Goal: Task Accomplishment & Management: Manage account settings

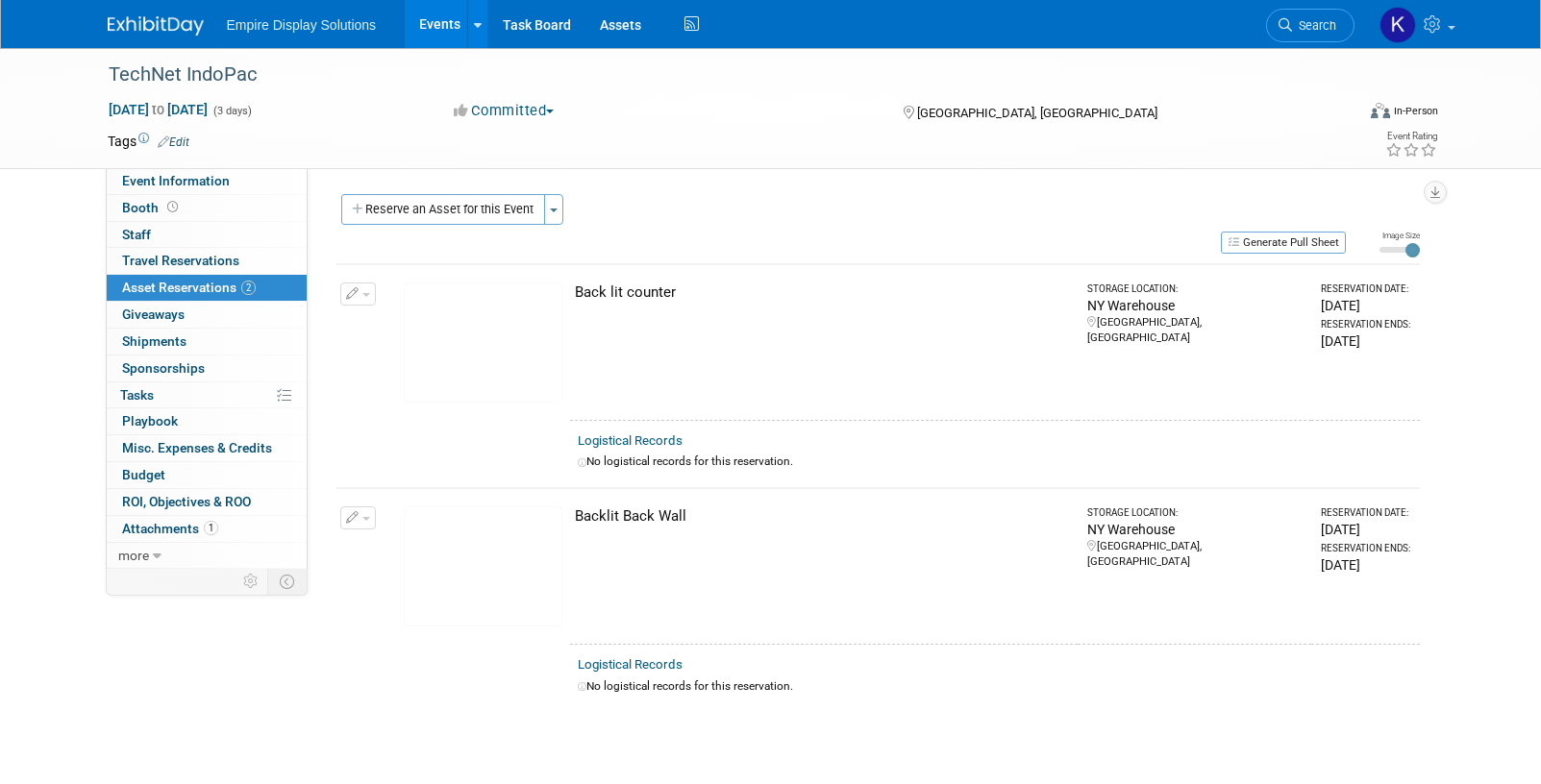
click at [411, 215] on button "Reserve an Asset for this Event" at bounding box center [442, 209] width 204 height 31
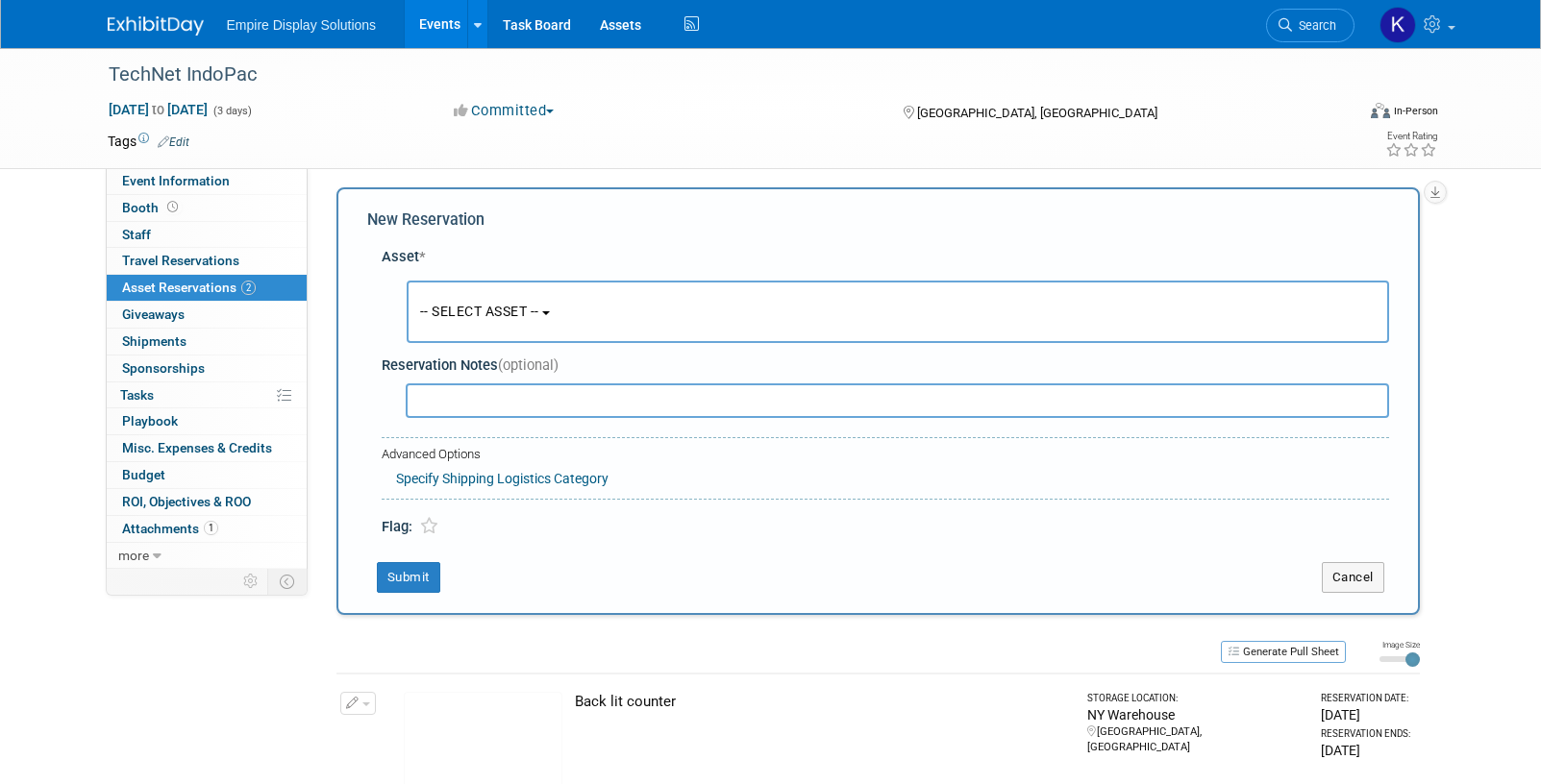
scroll to position [19, 0]
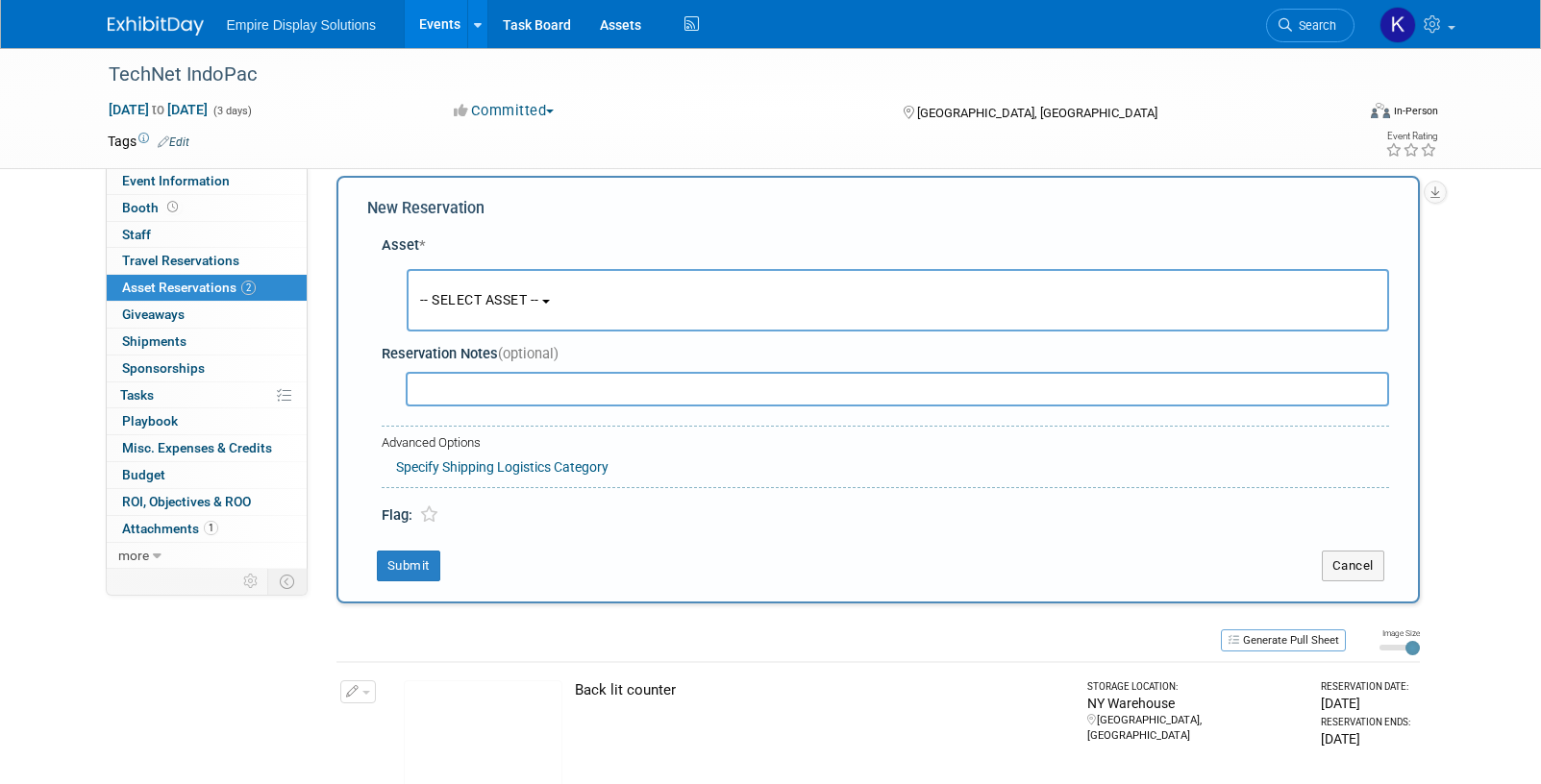
click at [466, 296] on span "-- SELECT ASSET --" at bounding box center [479, 300] width 119 height 16
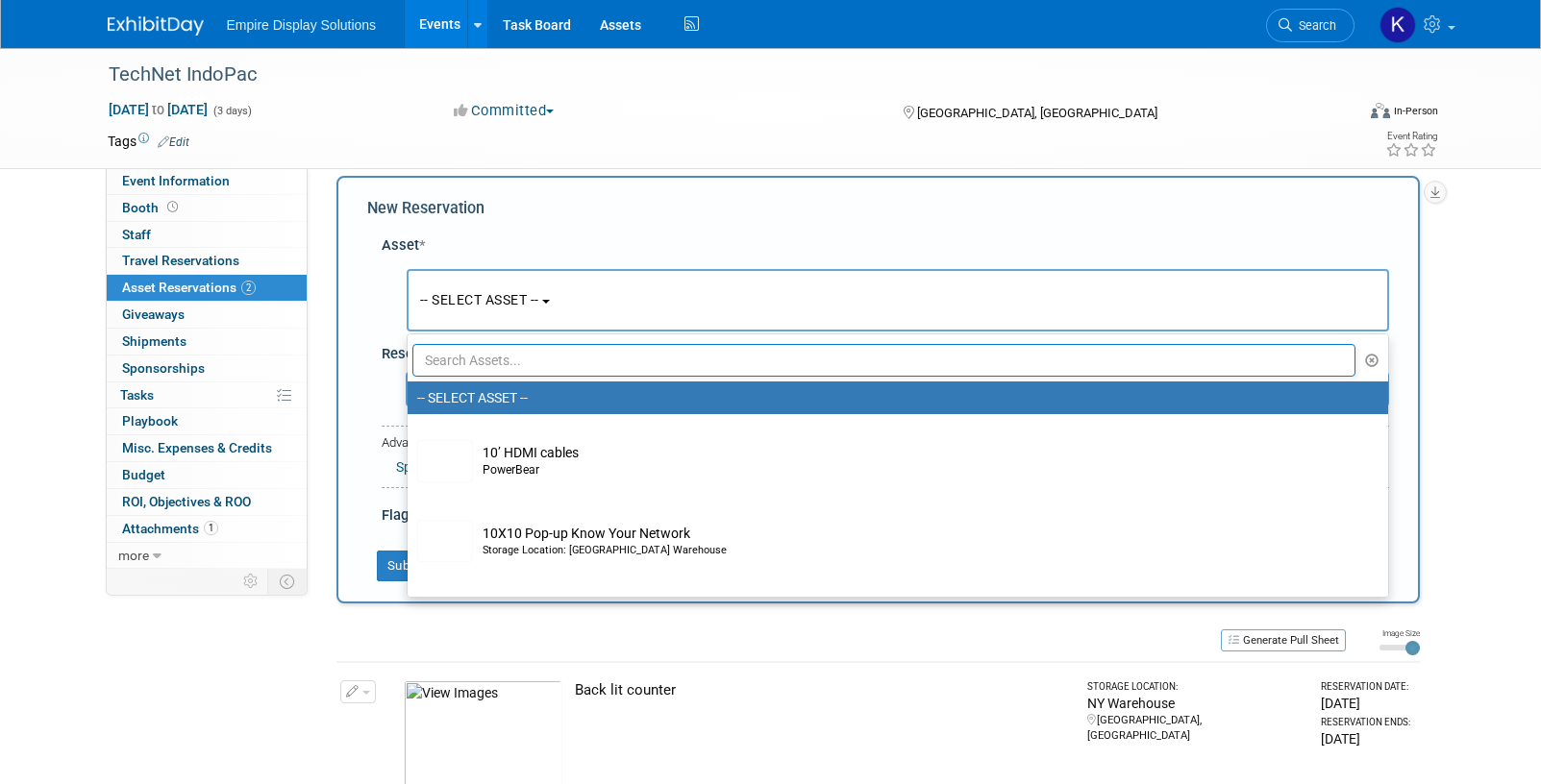
click at [483, 365] on input "text" at bounding box center [883, 360] width 944 height 33
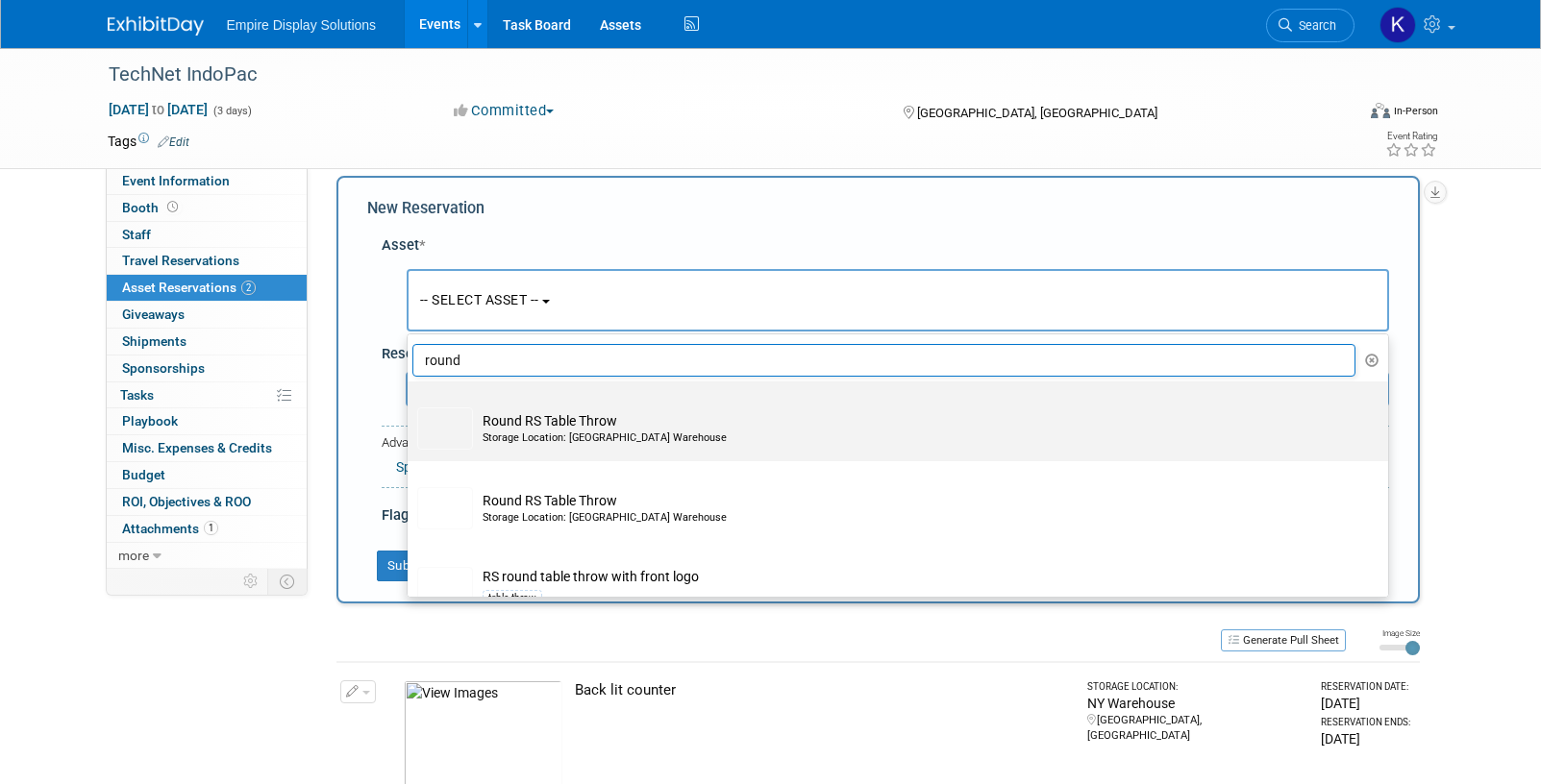
type input "round"
click at [581, 430] on div "Storage Location: NY Warehouse" at bounding box center [916, 438] width 867 height 16
click at [410, 404] on input "Round RS Table Throw Storage Location: NY Warehouse" at bounding box center [403, 398] width 13 height 13
select select "10725794"
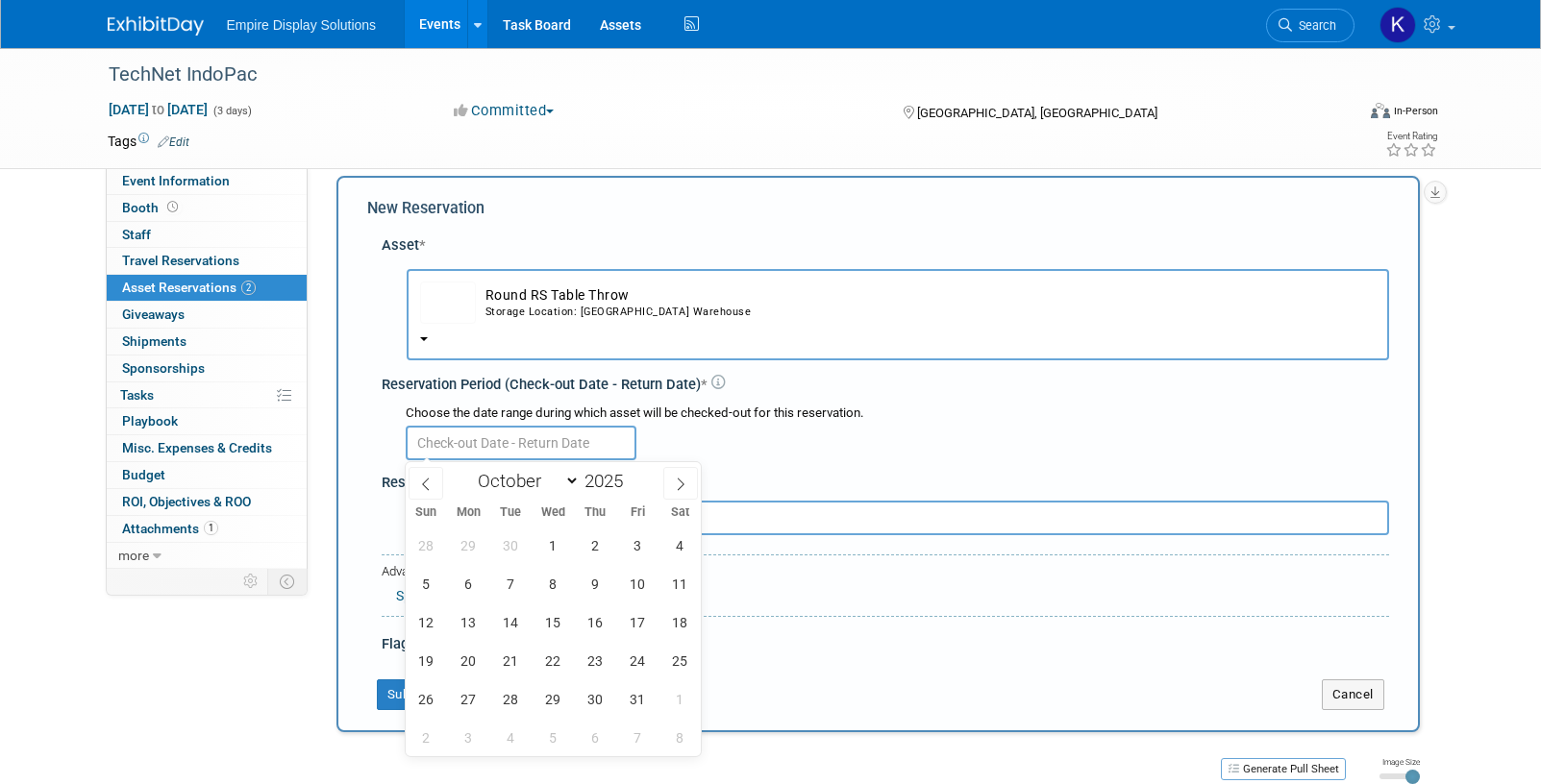
click at [472, 459] on body "Empire Display Solutions Events Add Event Bulk Upload Events Shareable Event Bo…" at bounding box center [770, 373] width 1541 height 784
click at [421, 473] on span at bounding box center [426, 483] width 35 height 33
select select "8"
click at [470, 667] on span "22" at bounding box center [469, 660] width 37 height 37
type input "Sep 22, 2025"
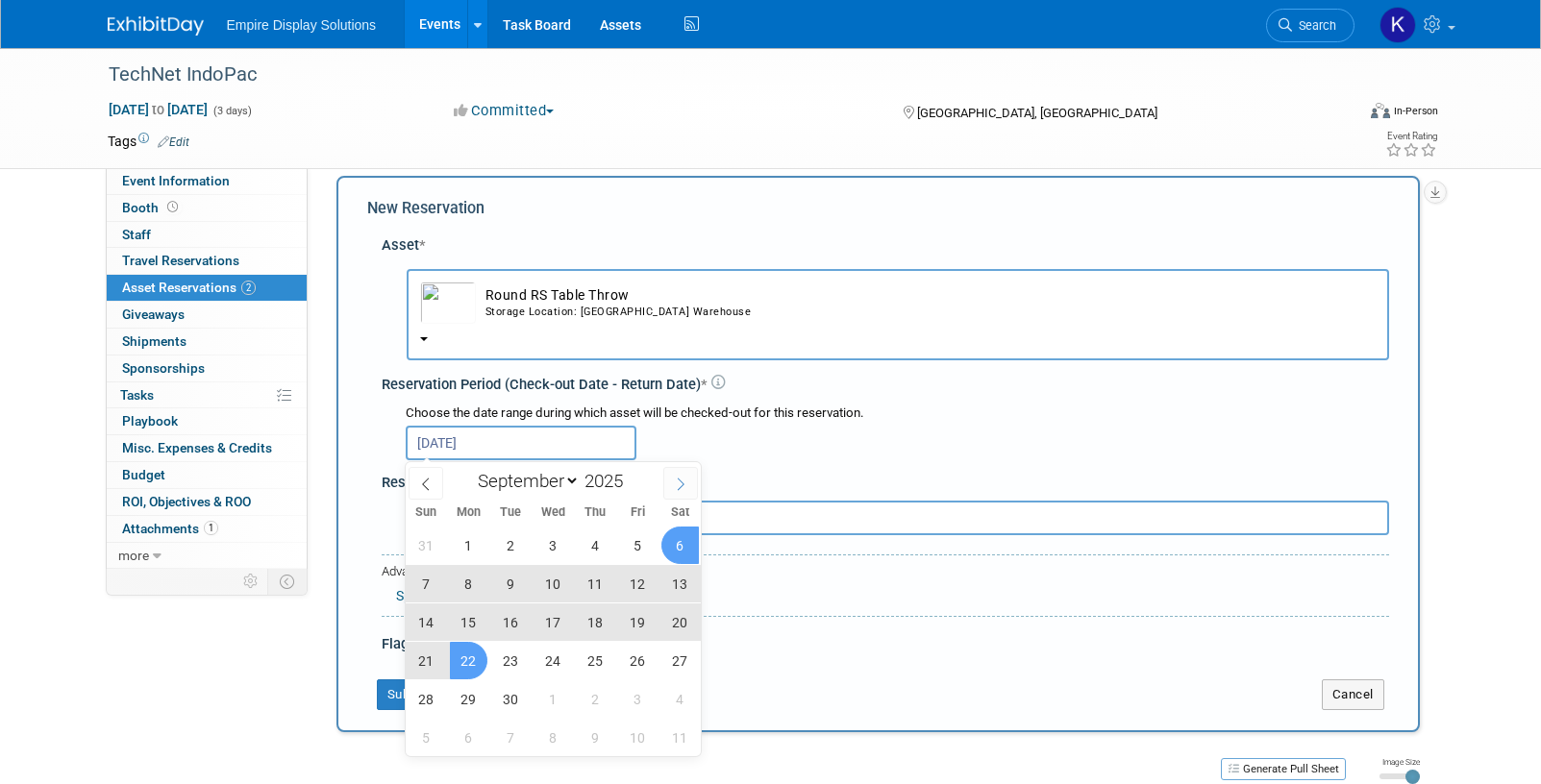
click at [684, 482] on icon at bounding box center [681, 484] width 14 height 14
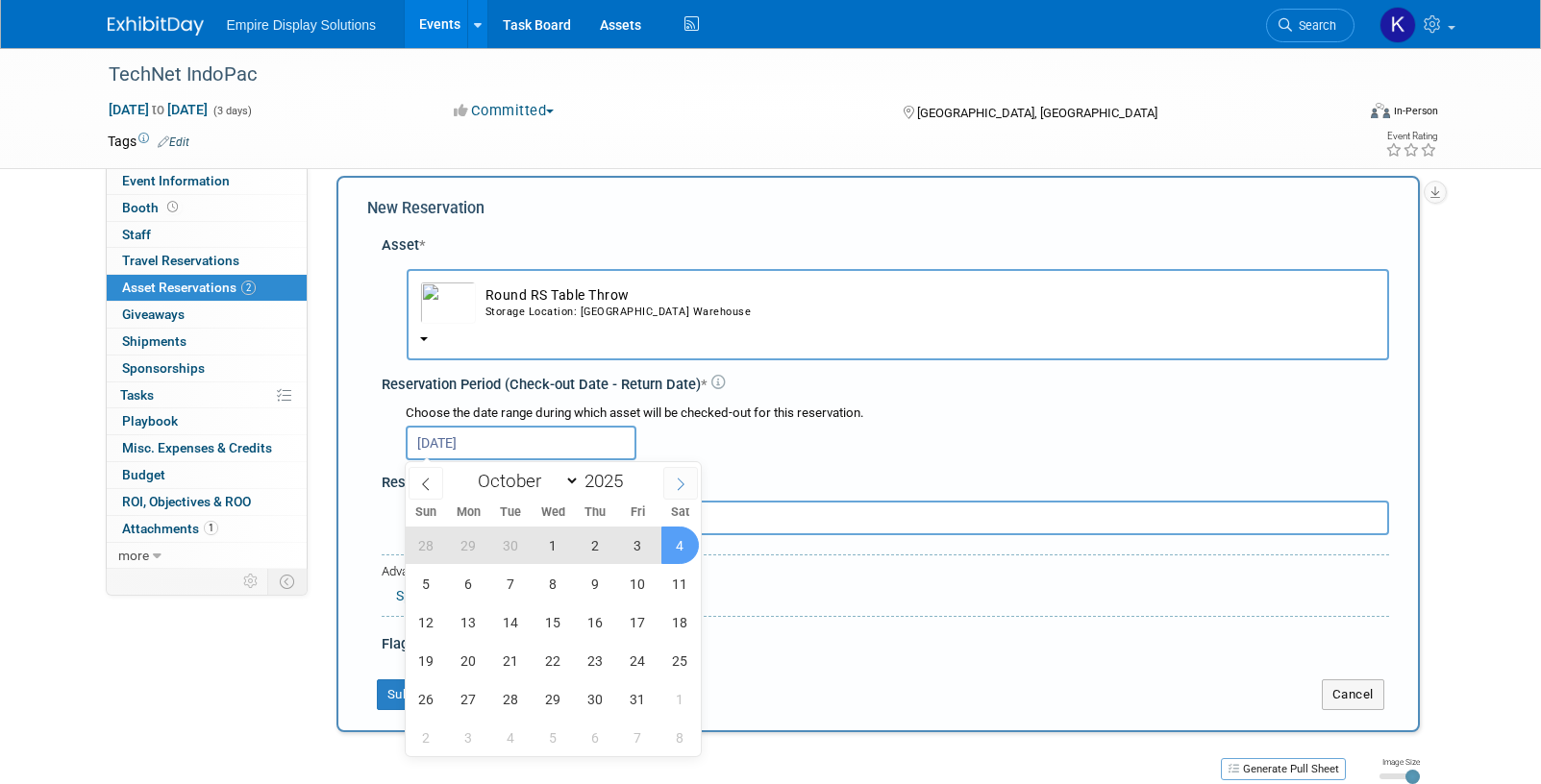
click at [680, 486] on icon at bounding box center [681, 484] width 14 height 14
select select "10"
click at [626, 579] on span "7" at bounding box center [637, 583] width 37 height 37
type input "Sep 22, 2025 to Nov 7, 2025"
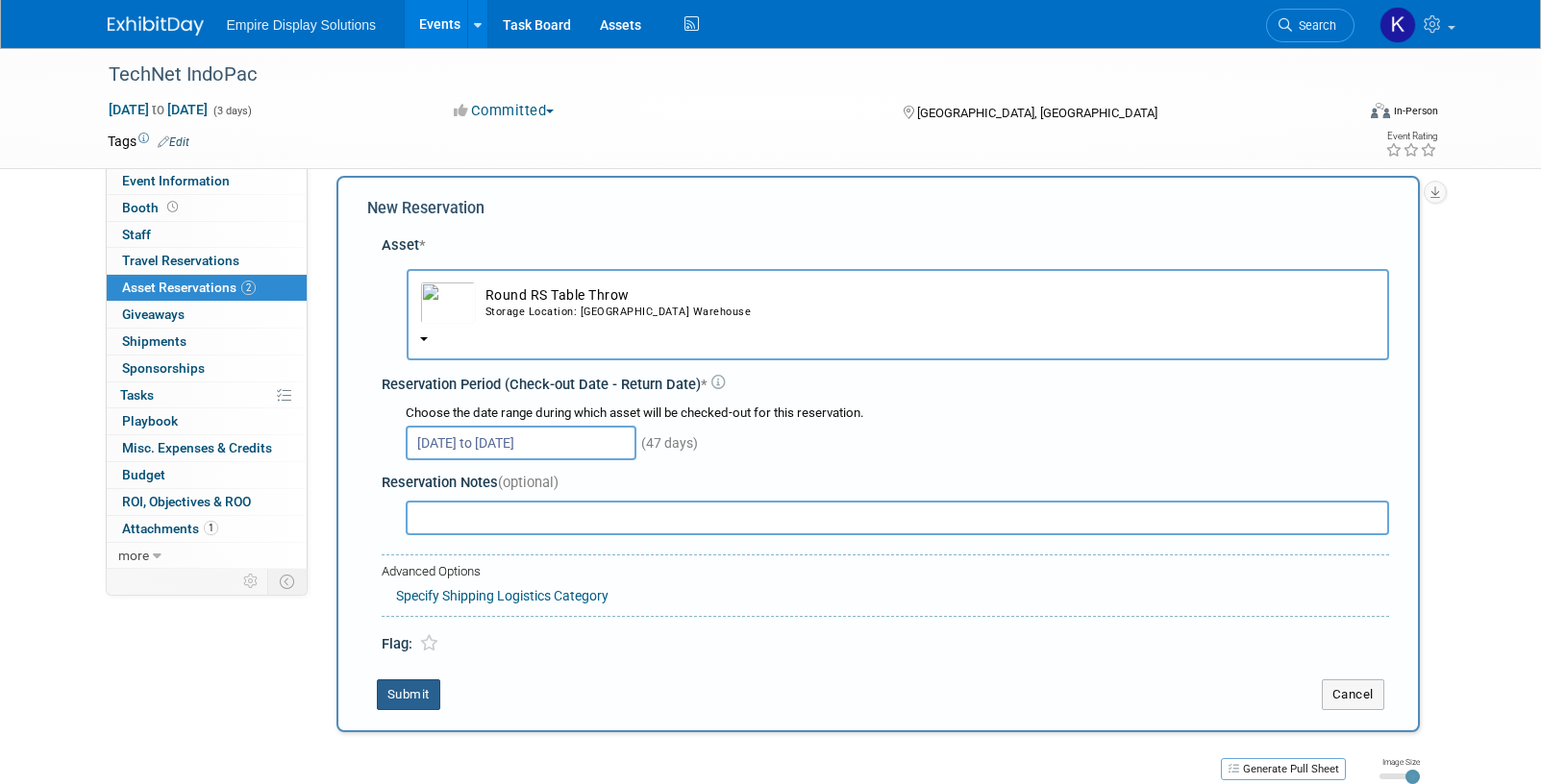
click at [409, 696] on button "Submit" at bounding box center [408, 695] width 63 height 31
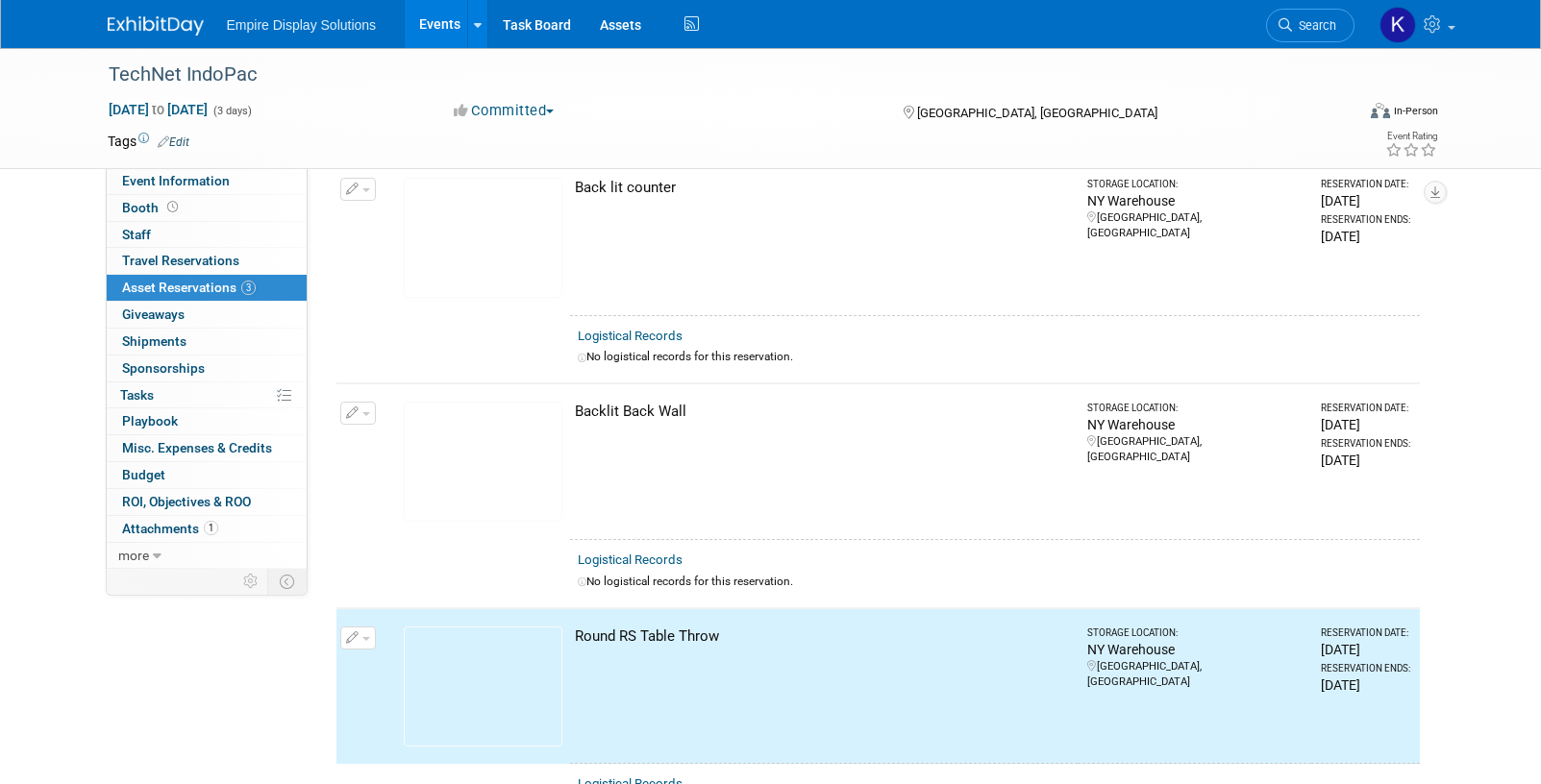
scroll to position [0, 0]
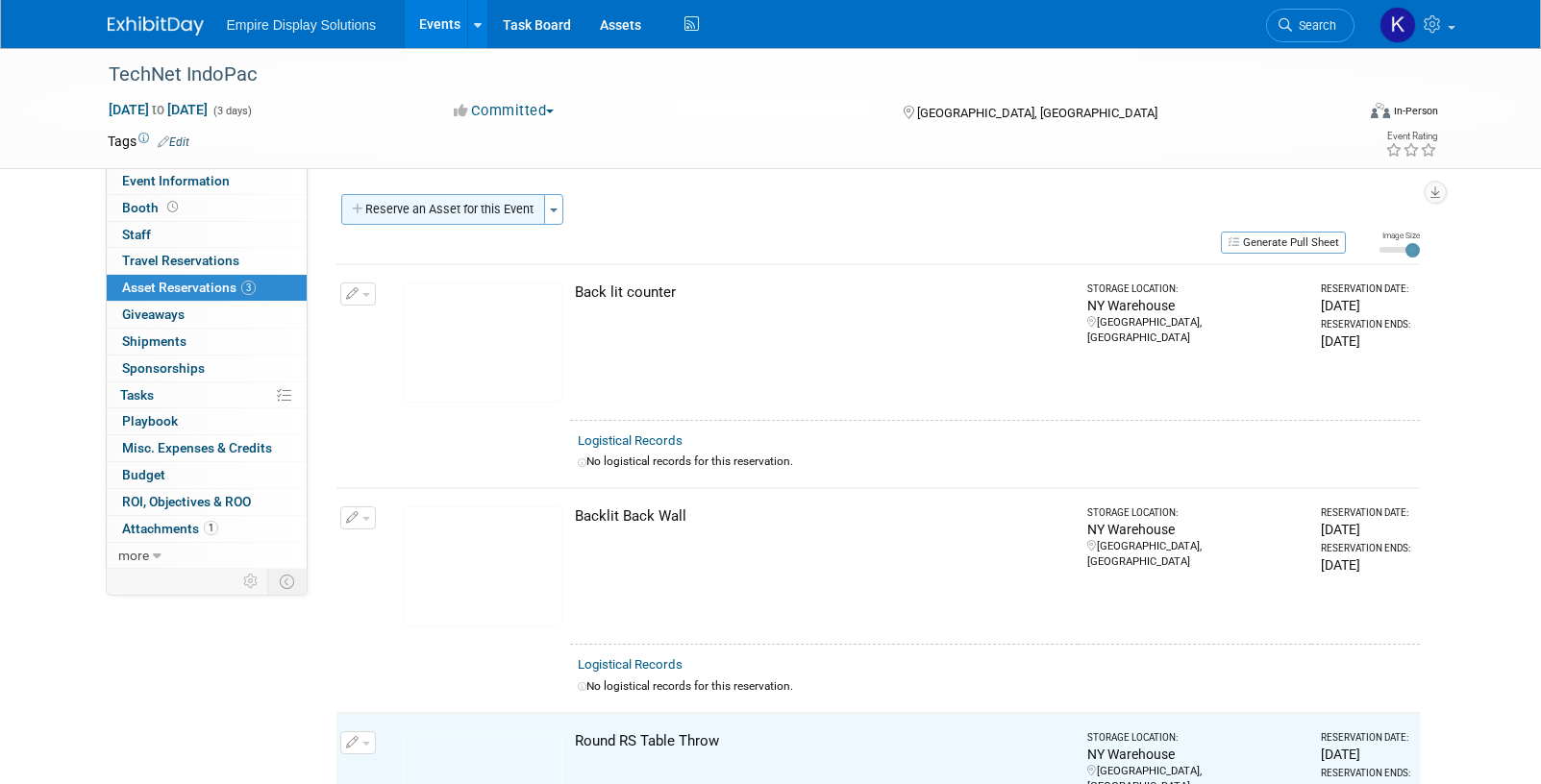
click at [417, 211] on button "Reserve an Asset for this Event" at bounding box center [442, 209] width 204 height 31
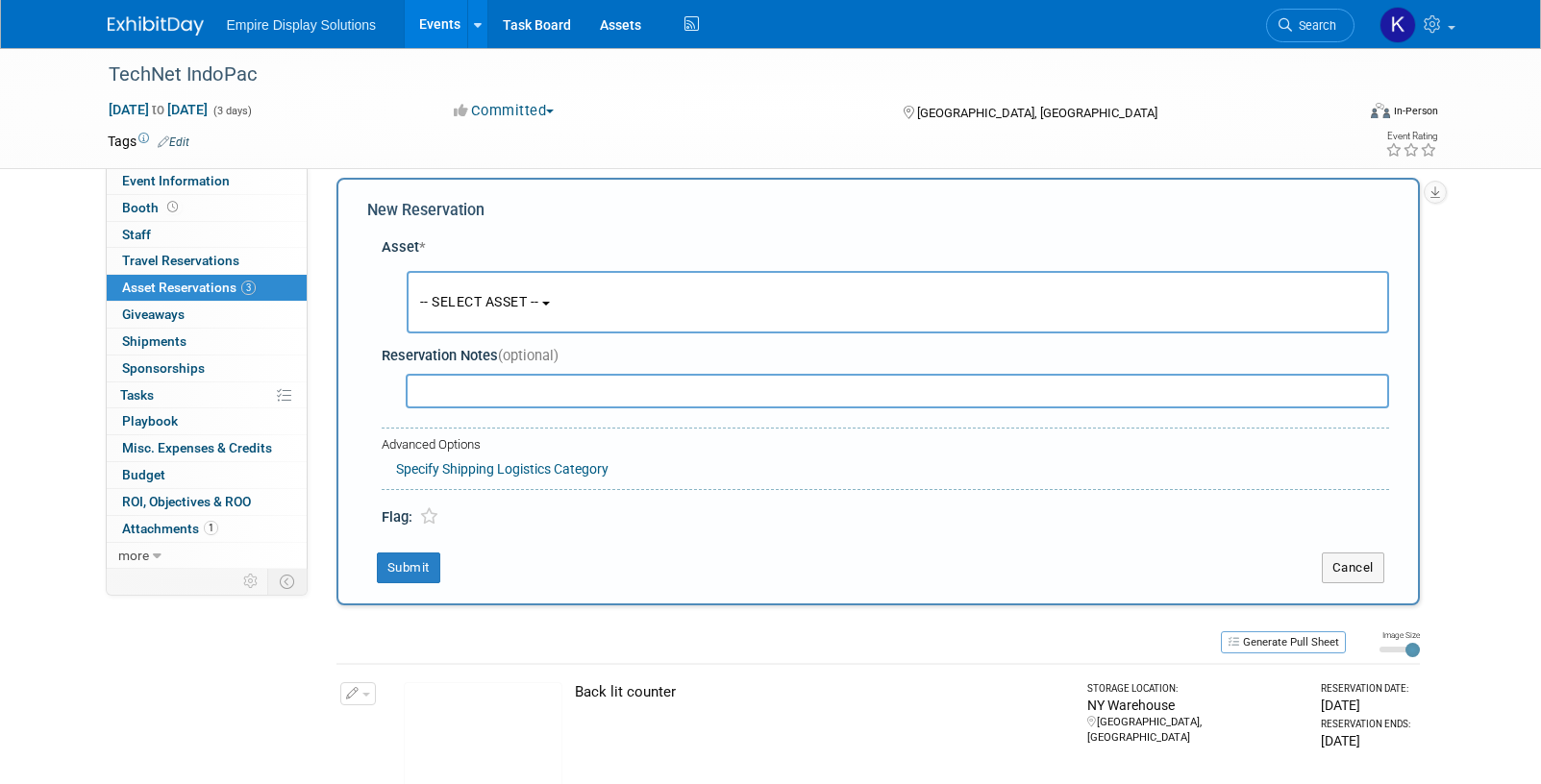
scroll to position [19, 0]
click at [475, 291] on button "-- SELECT ASSET --" at bounding box center [897, 300] width 982 height 62
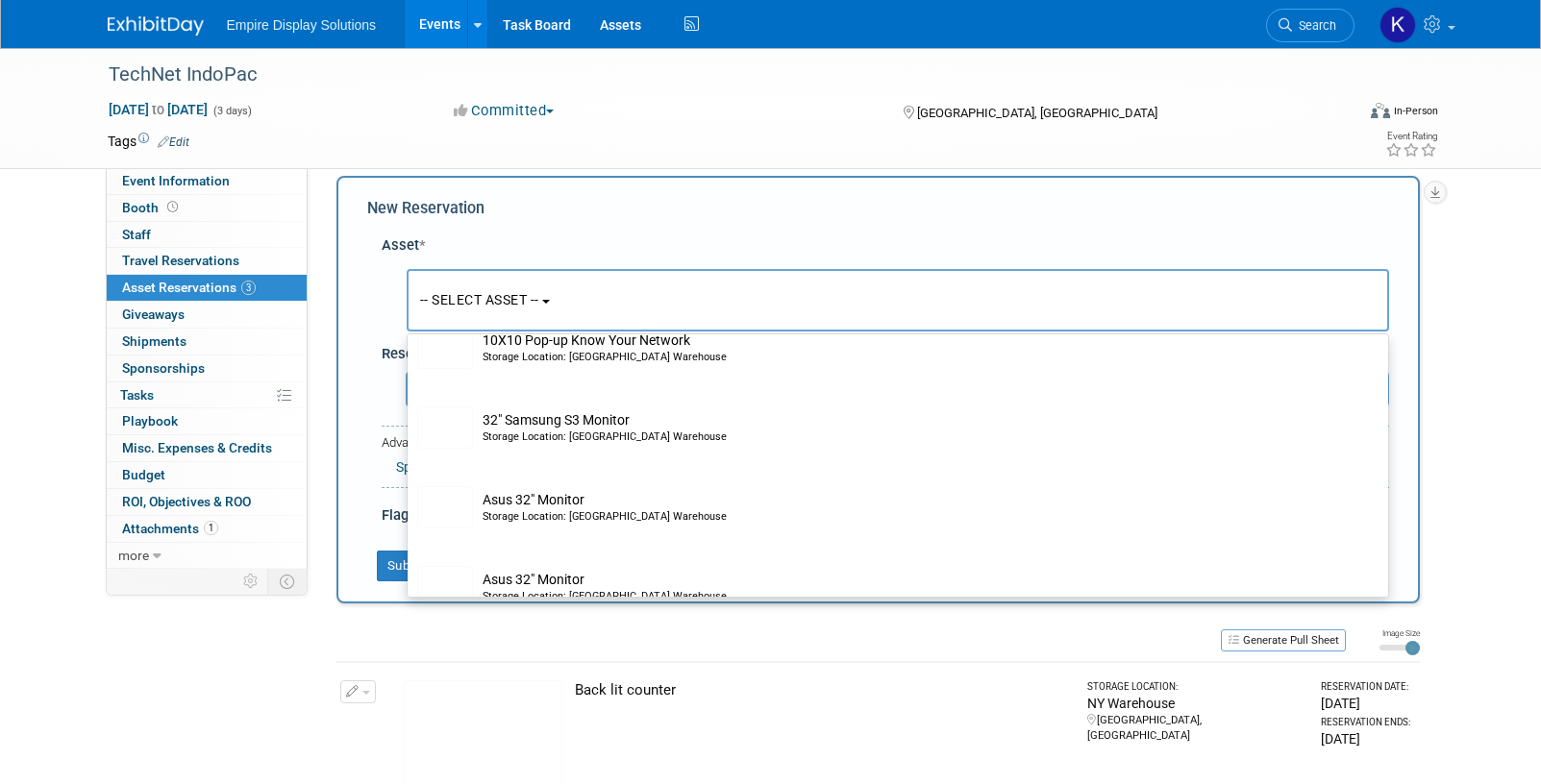
scroll to position [196, 0]
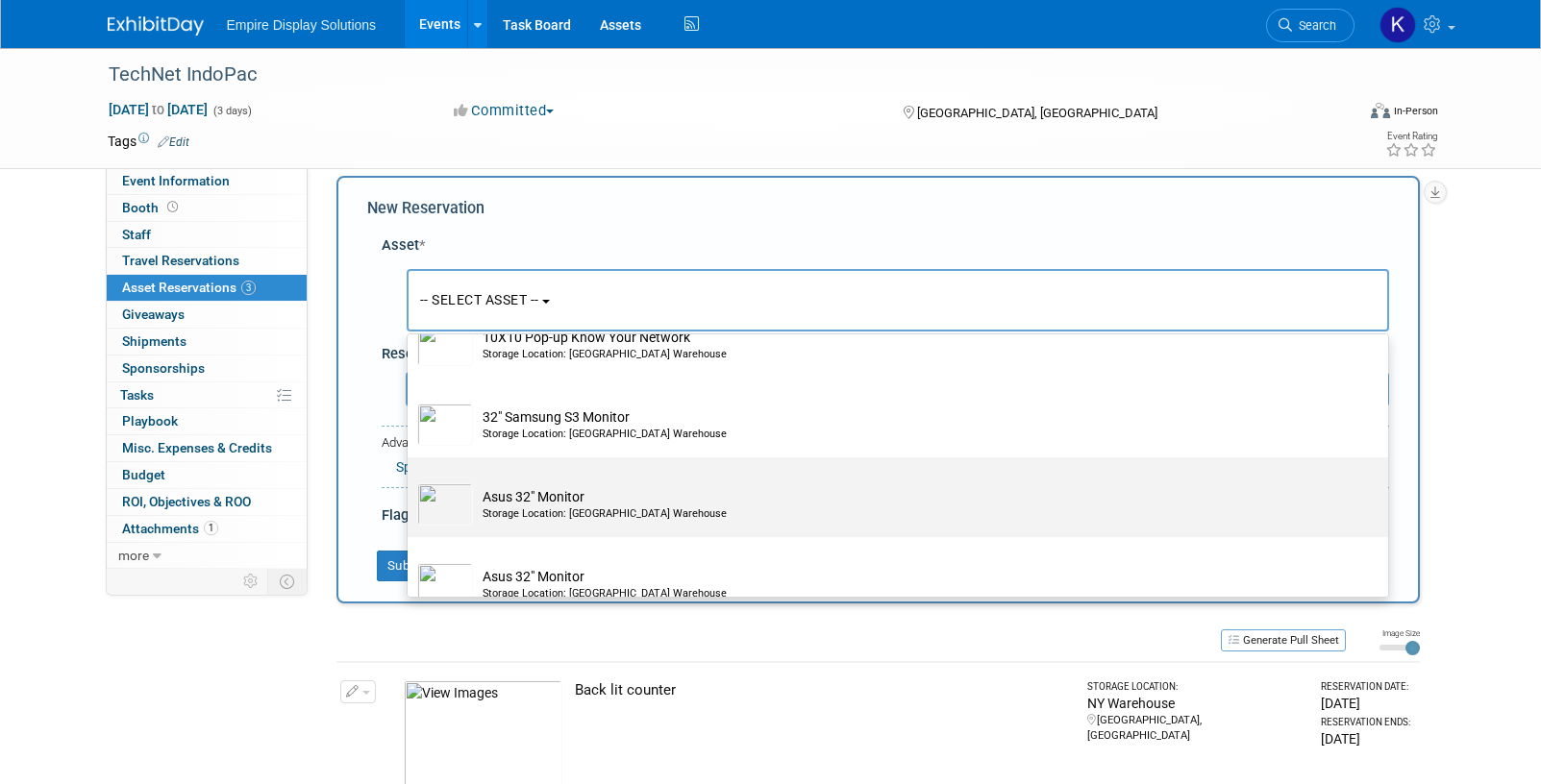
click at [565, 511] on div "Storage Location: NY Warehouse" at bounding box center [916, 514] width 867 height 16
click at [410, 480] on input "Asus 32" Monitor Storage Location: NY Warehouse" at bounding box center [403, 473] width 13 height 13
select select "10727845"
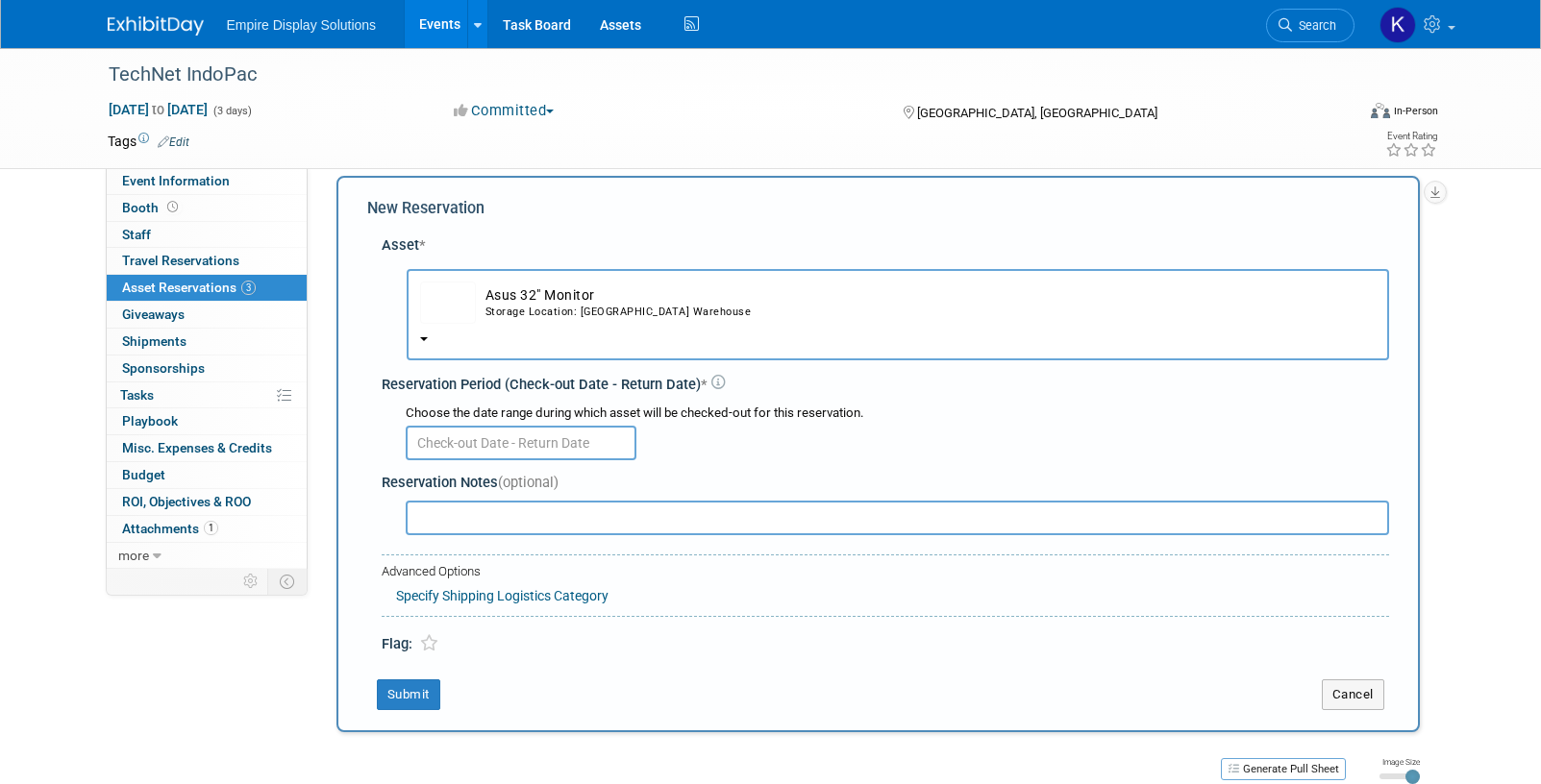
click at [513, 430] on input "text" at bounding box center [520, 443] width 231 height 35
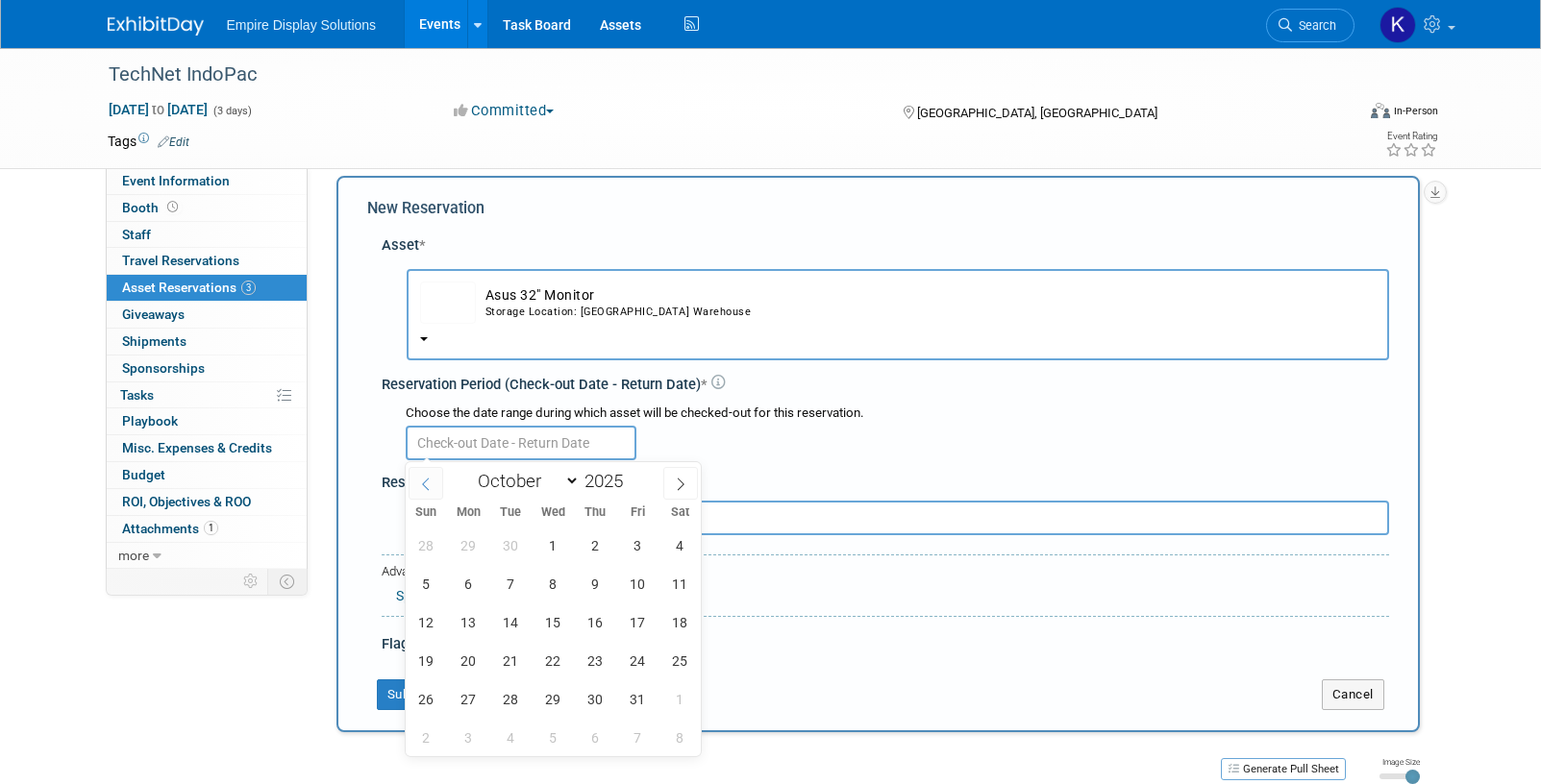
click at [433, 483] on span at bounding box center [426, 483] width 35 height 33
select select "8"
click at [475, 665] on span "22" at bounding box center [469, 660] width 37 height 37
type input "Sep 22, 2025"
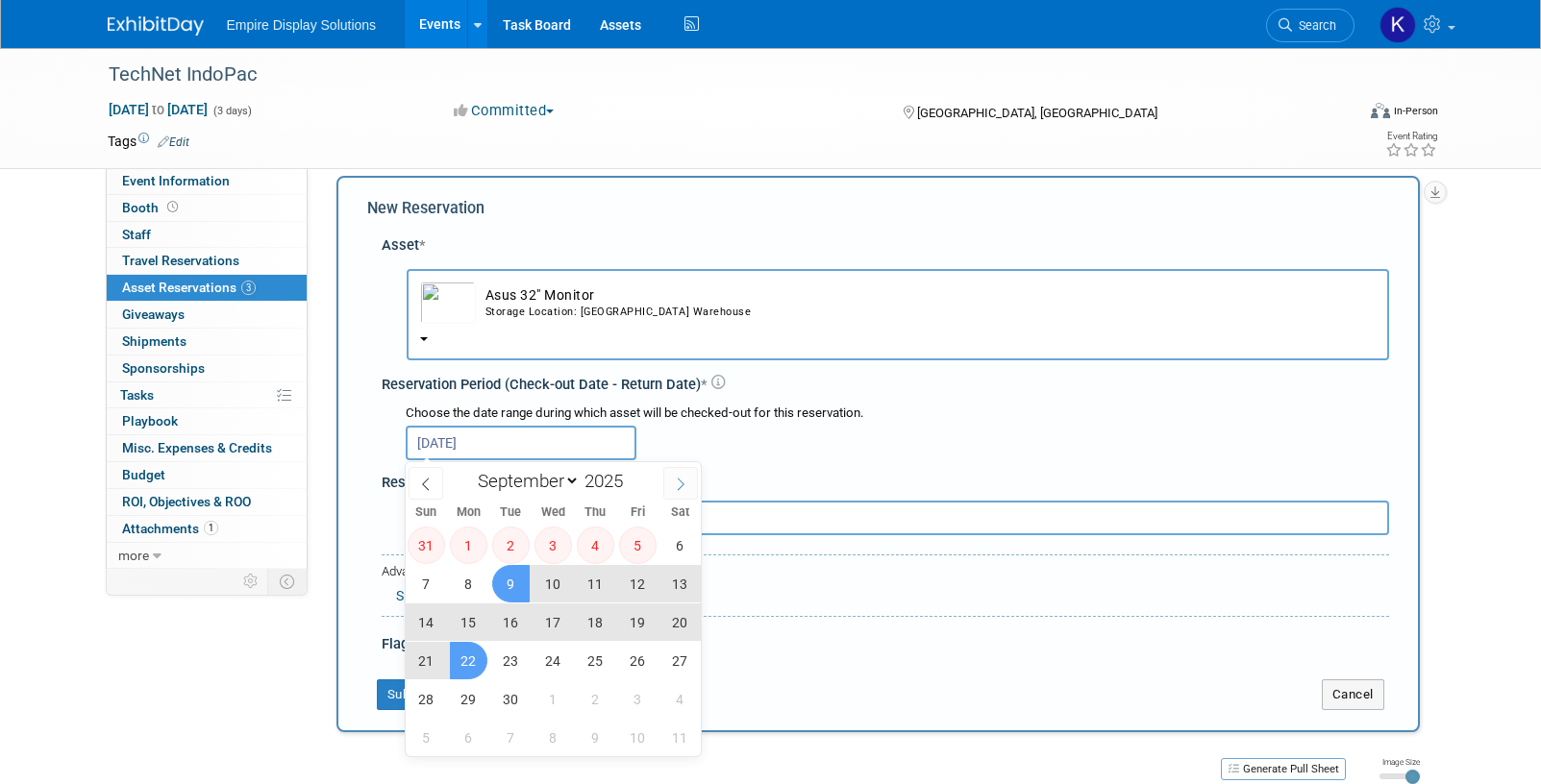
click at [686, 489] on icon at bounding box center [681, 484] width 14 height 14
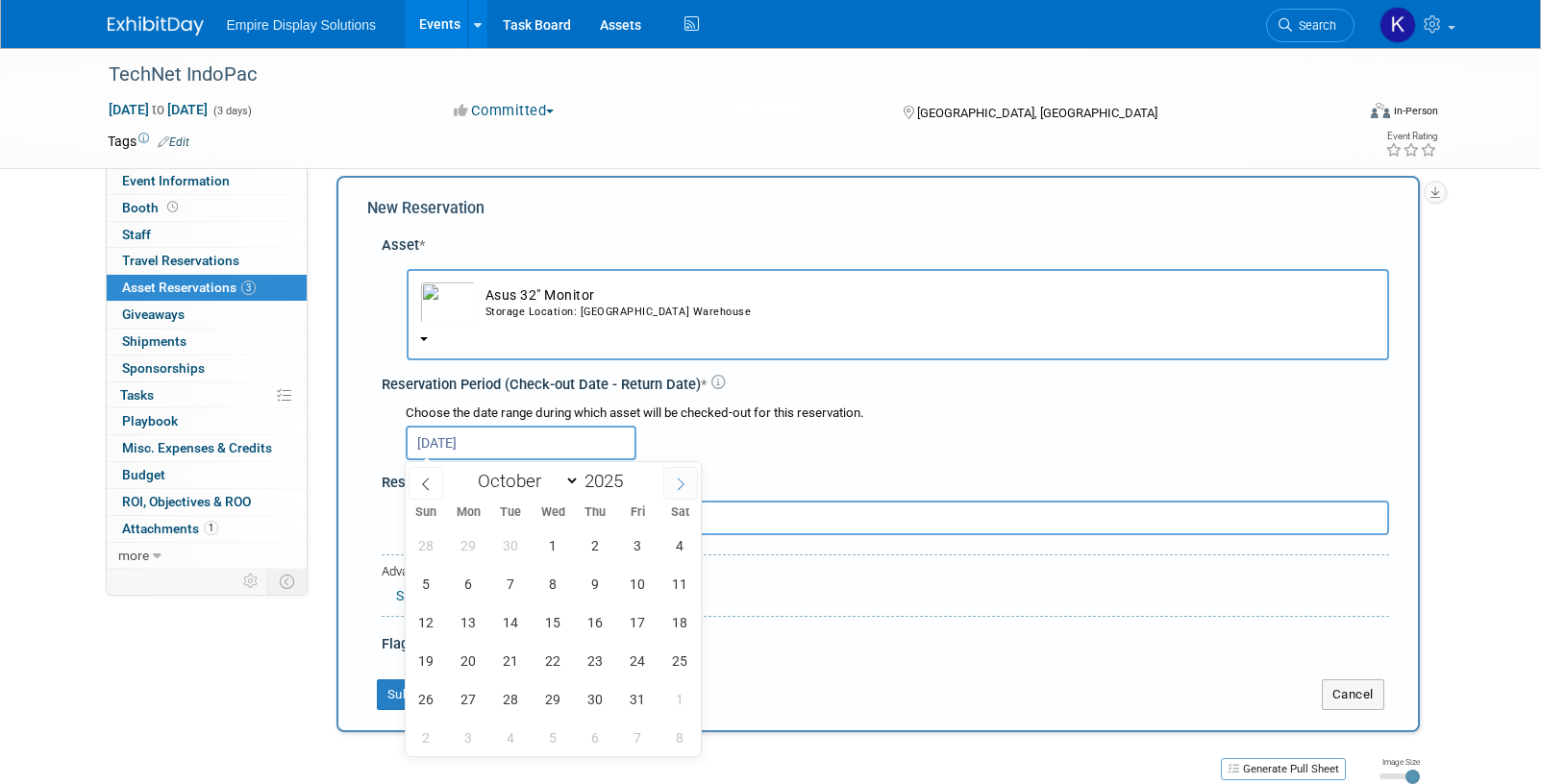
click at [686, 489] on icon at bounding box center [681, 484] width 14 height 14
select select "10"
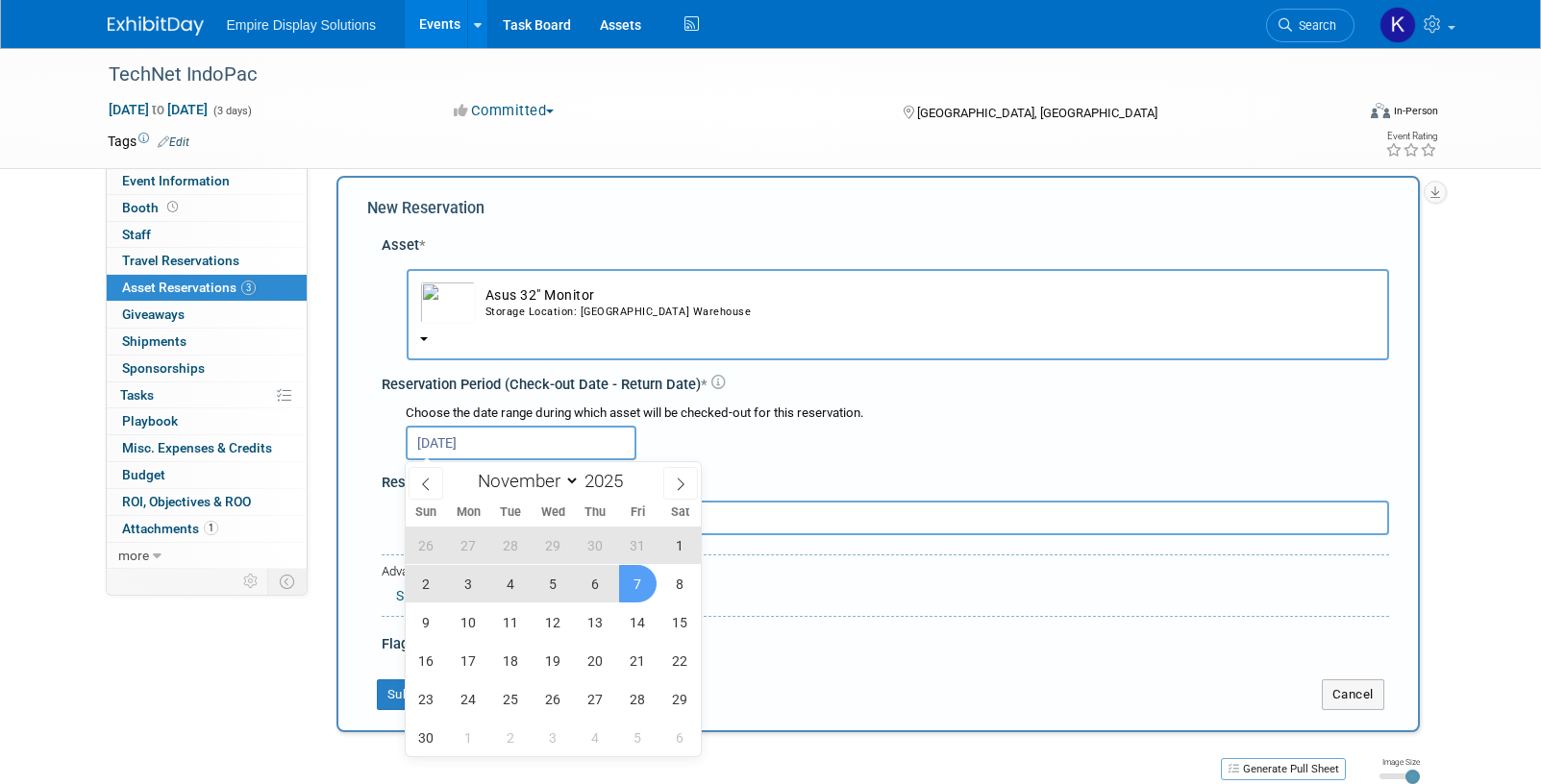
click at [643, 586] on span "7" at bounding box center [637, 583] width 37 height 37
type input "Sep 22, 2025 to Nov 7, 2025"
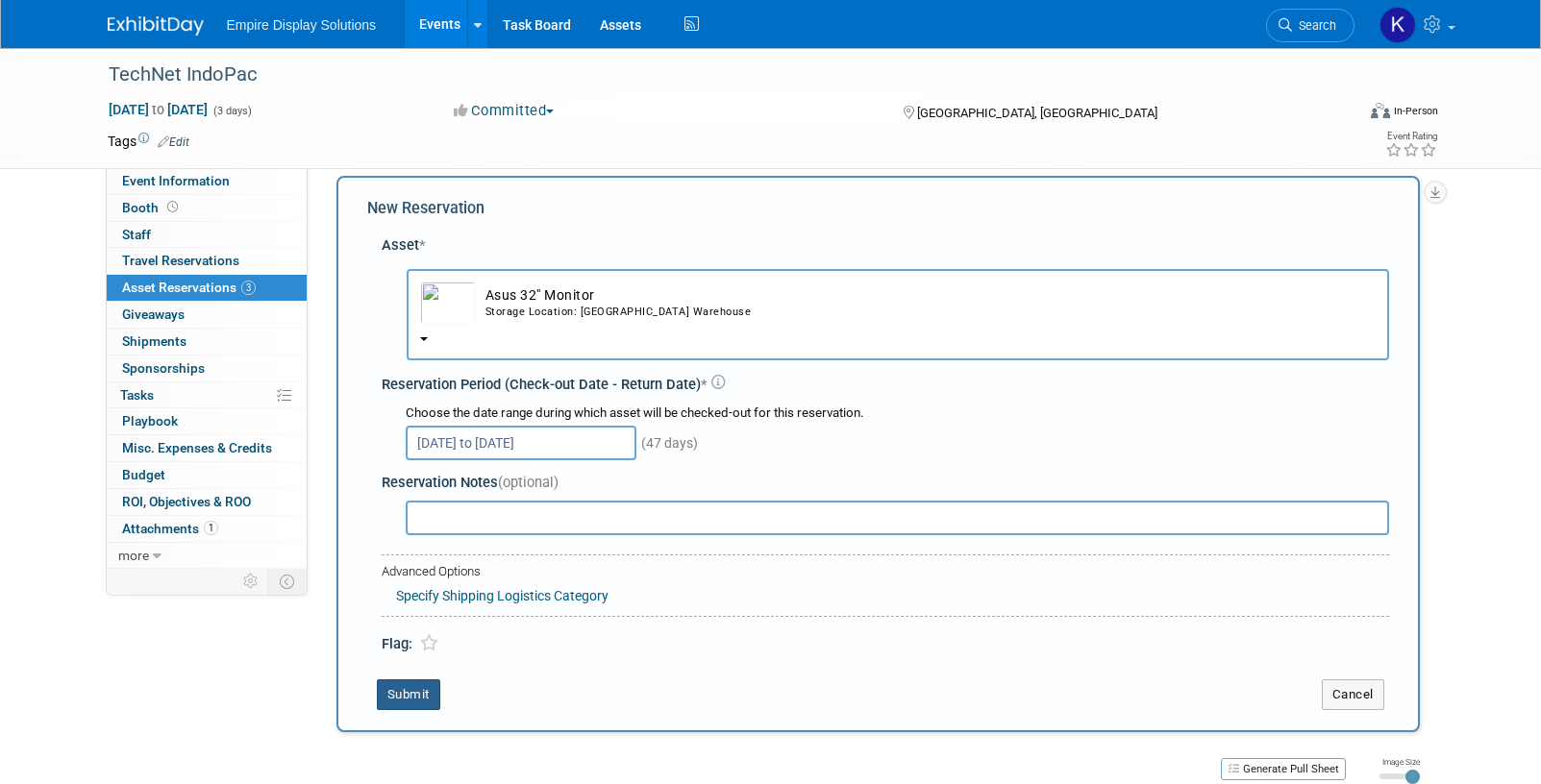
click at [412, 700] on button "Submit" at bounding box center [408, 695] width 63 height 31
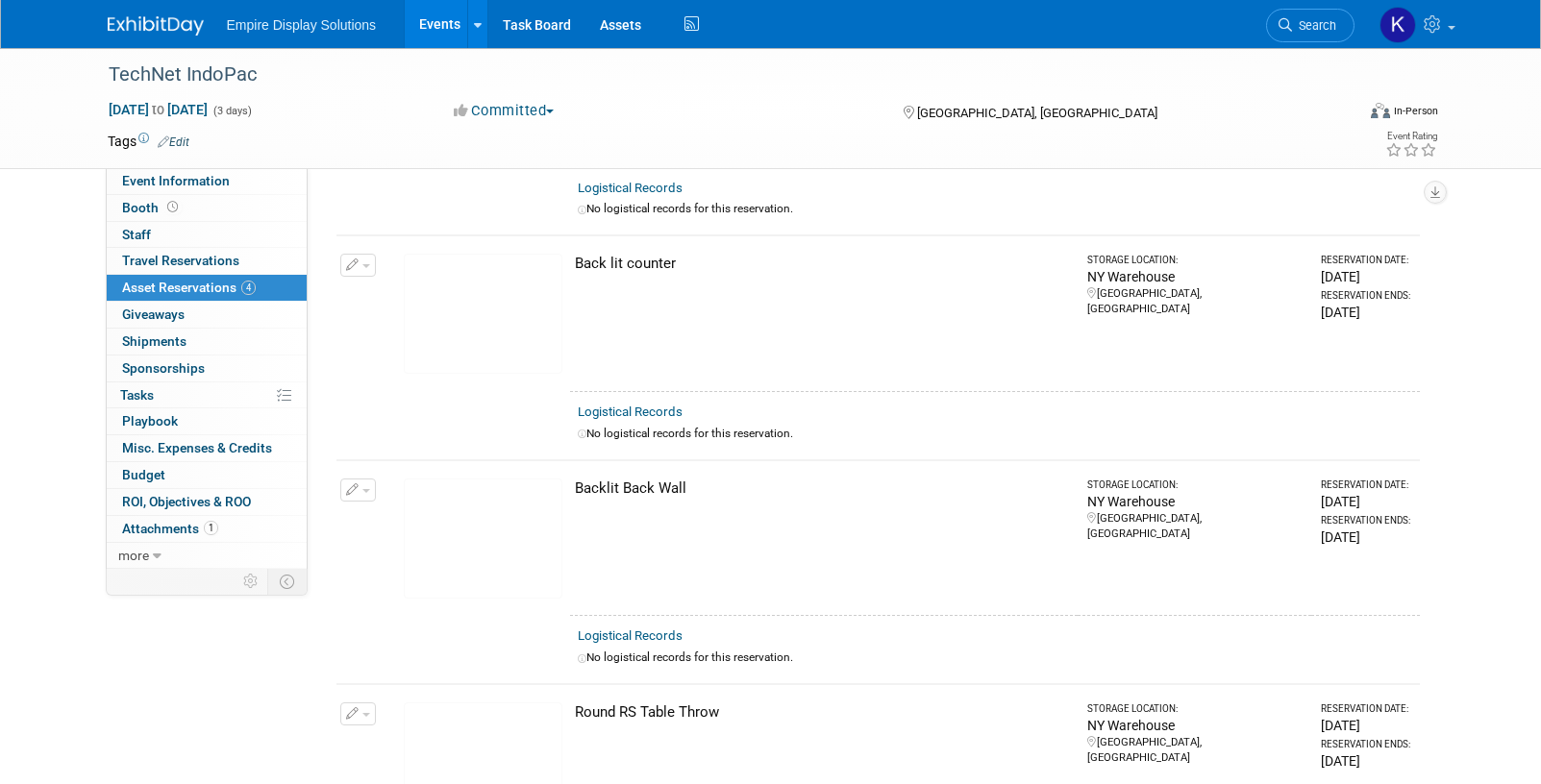
scroll to position [0, 0]
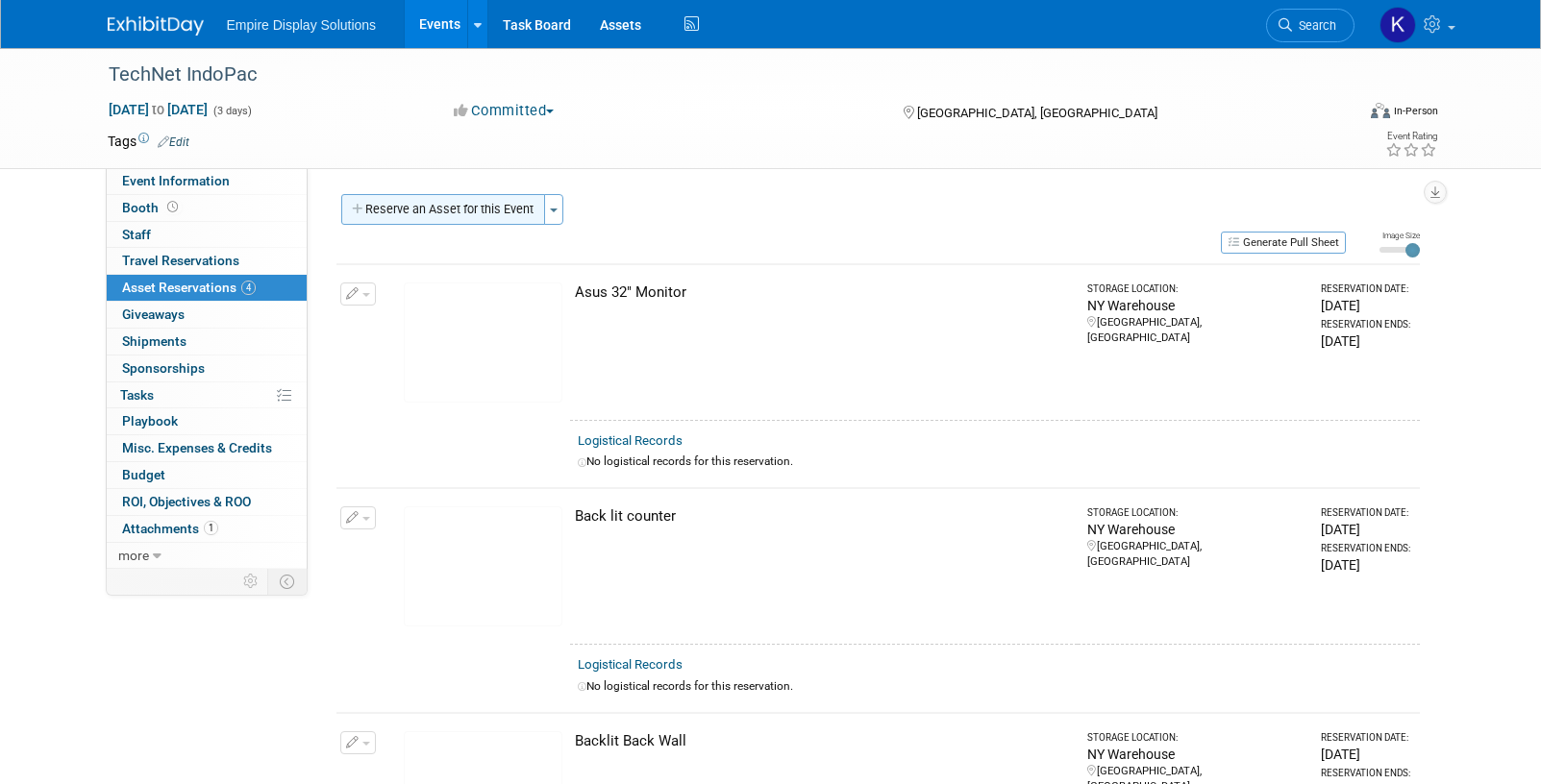
click at [395, 210] on button "Reserve an Asset for this Event" at bounding box center [442, 209] width 204 height 31
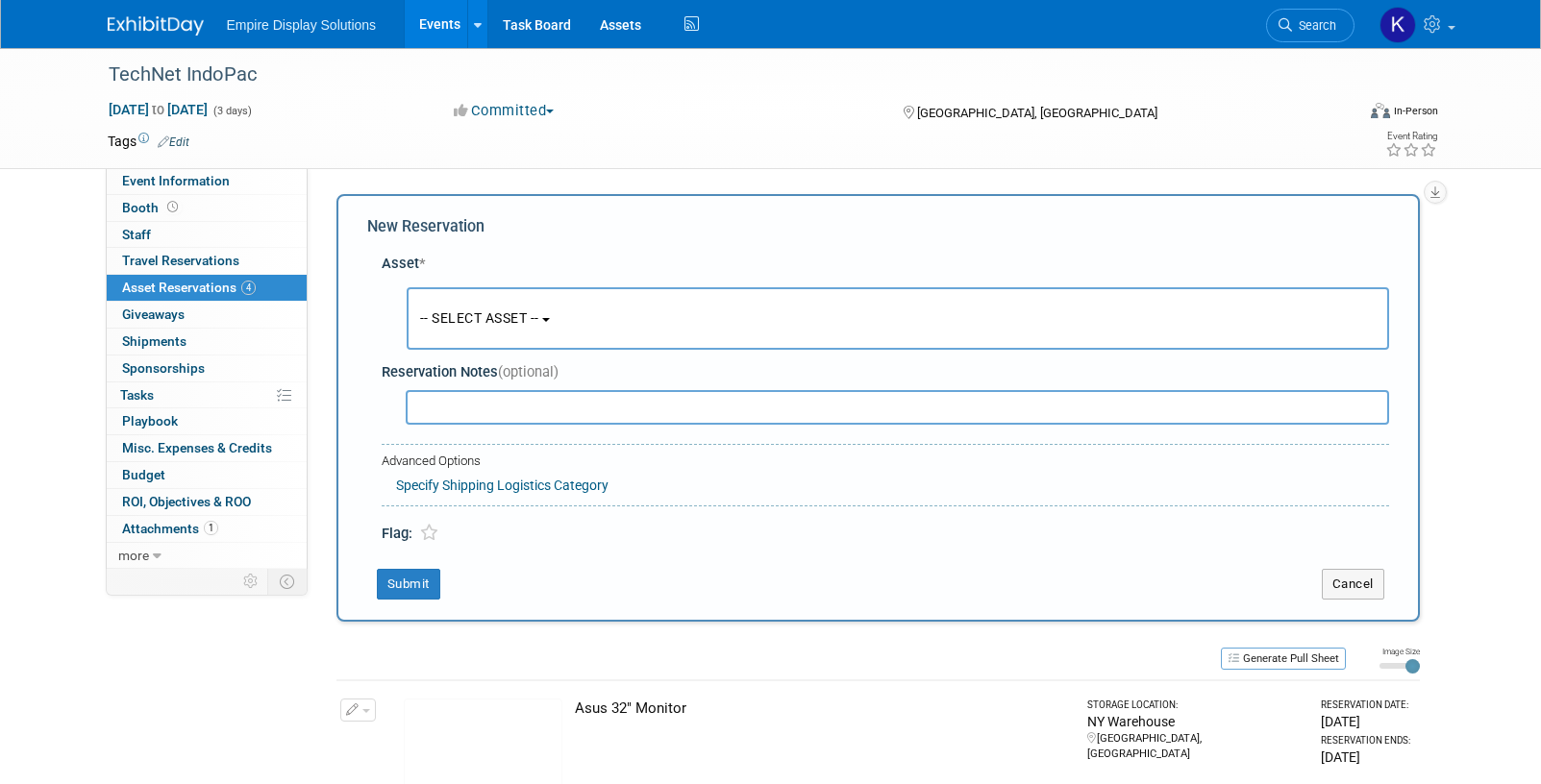
scroll to position [19, 0]
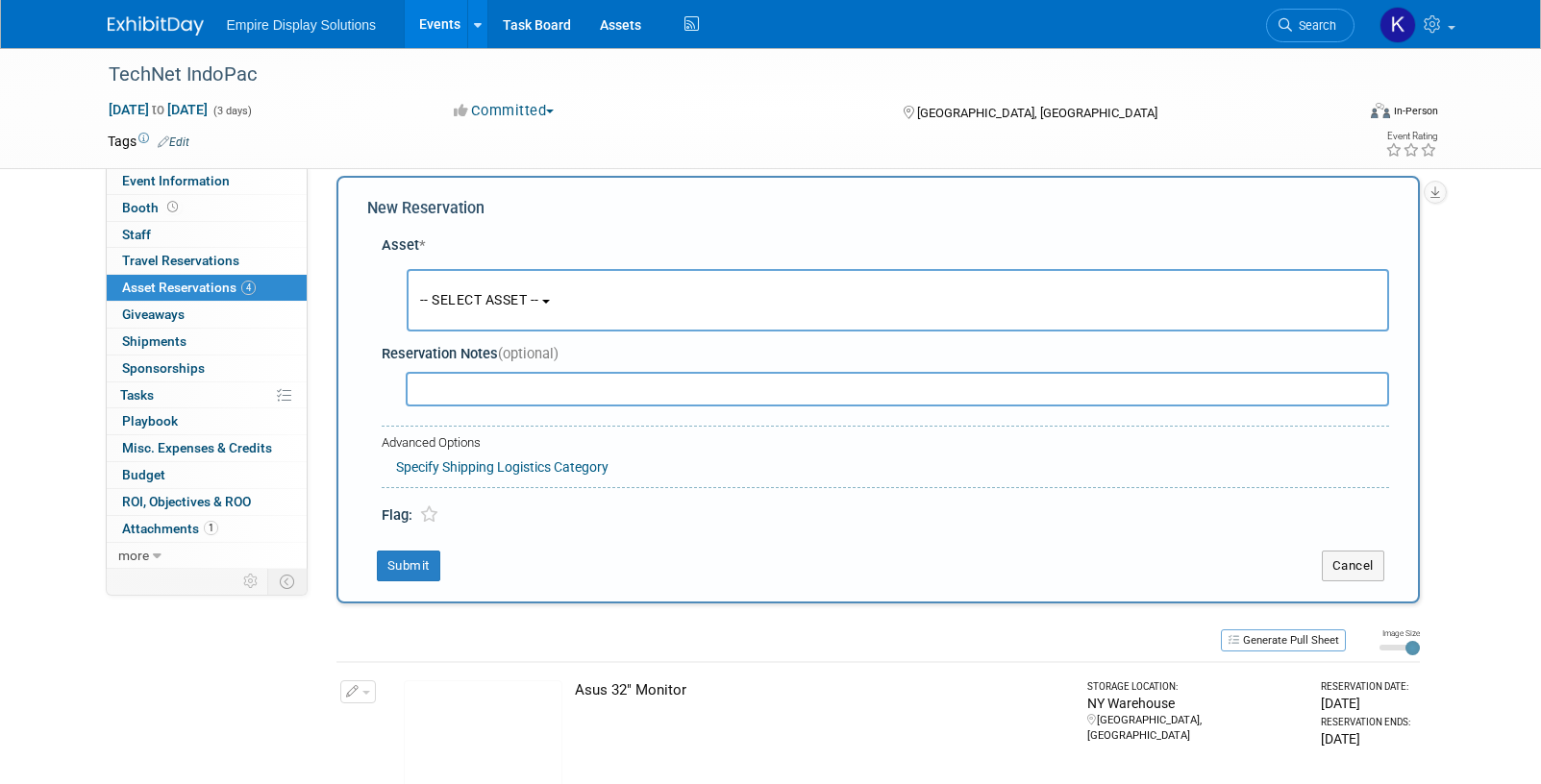
click at [470, 291] on button "-- SELECT ASSET --" at bounding box center [897, 300] width 982 height 62
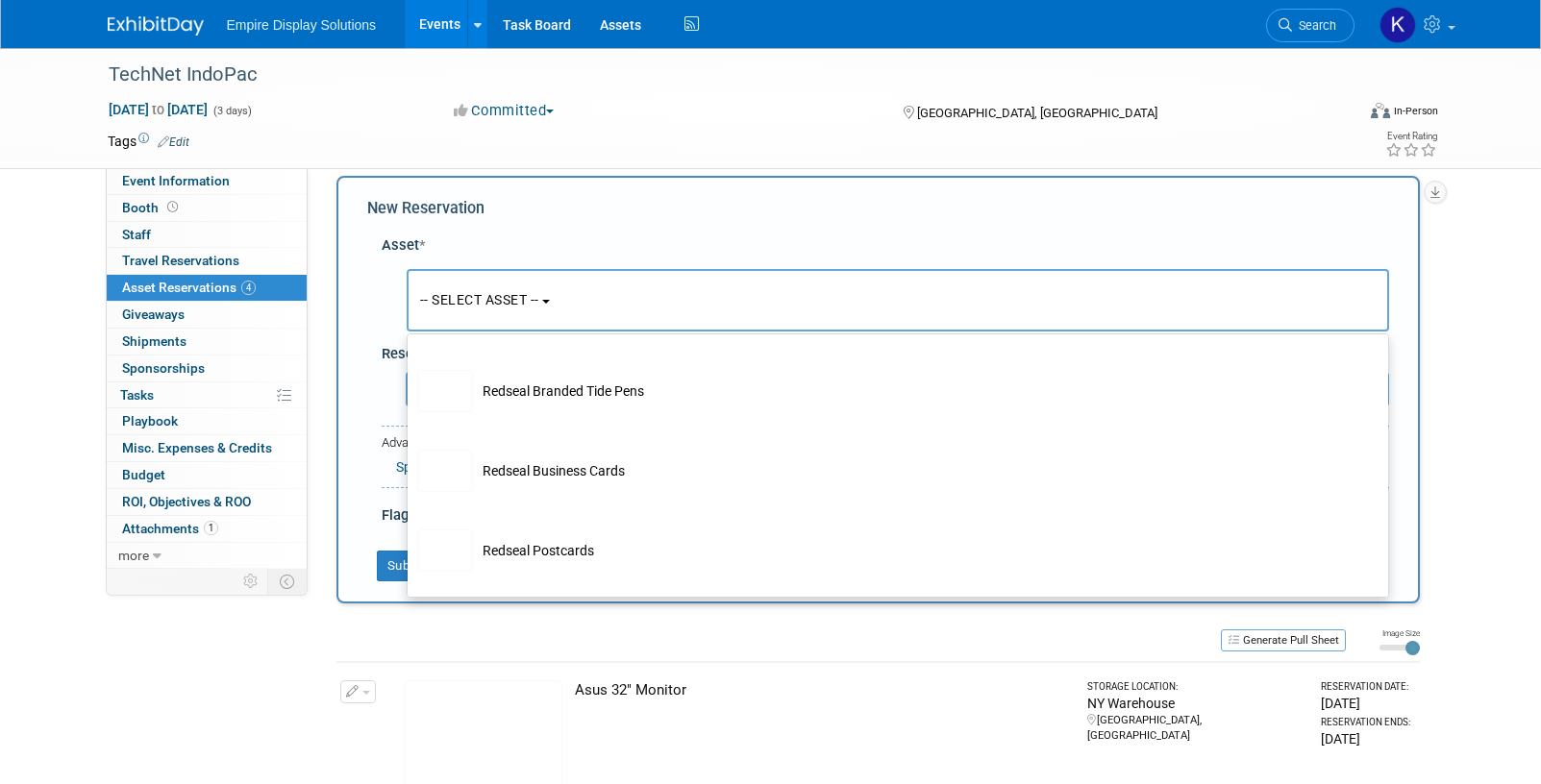
scroll to position [4133, 0]
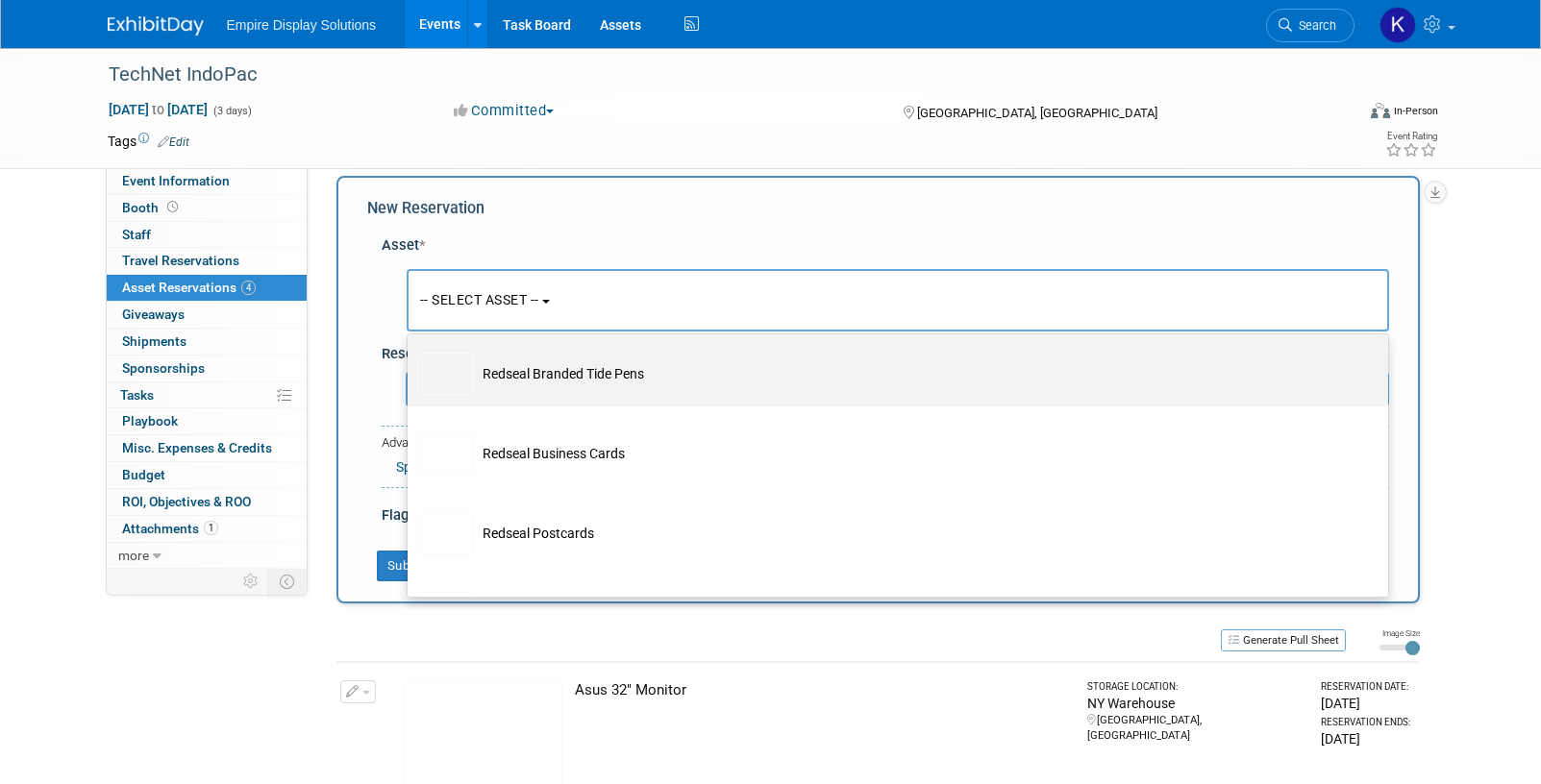
click at [544, 394] on td "Redseal Branded Tide Pens" at bounding box center [911, 373] width 877 height 42
click at [410, 350] on input "Redseal Branded Tide Pens" at bounding box center [403, 343] width 13 height 13
select select "10719927"
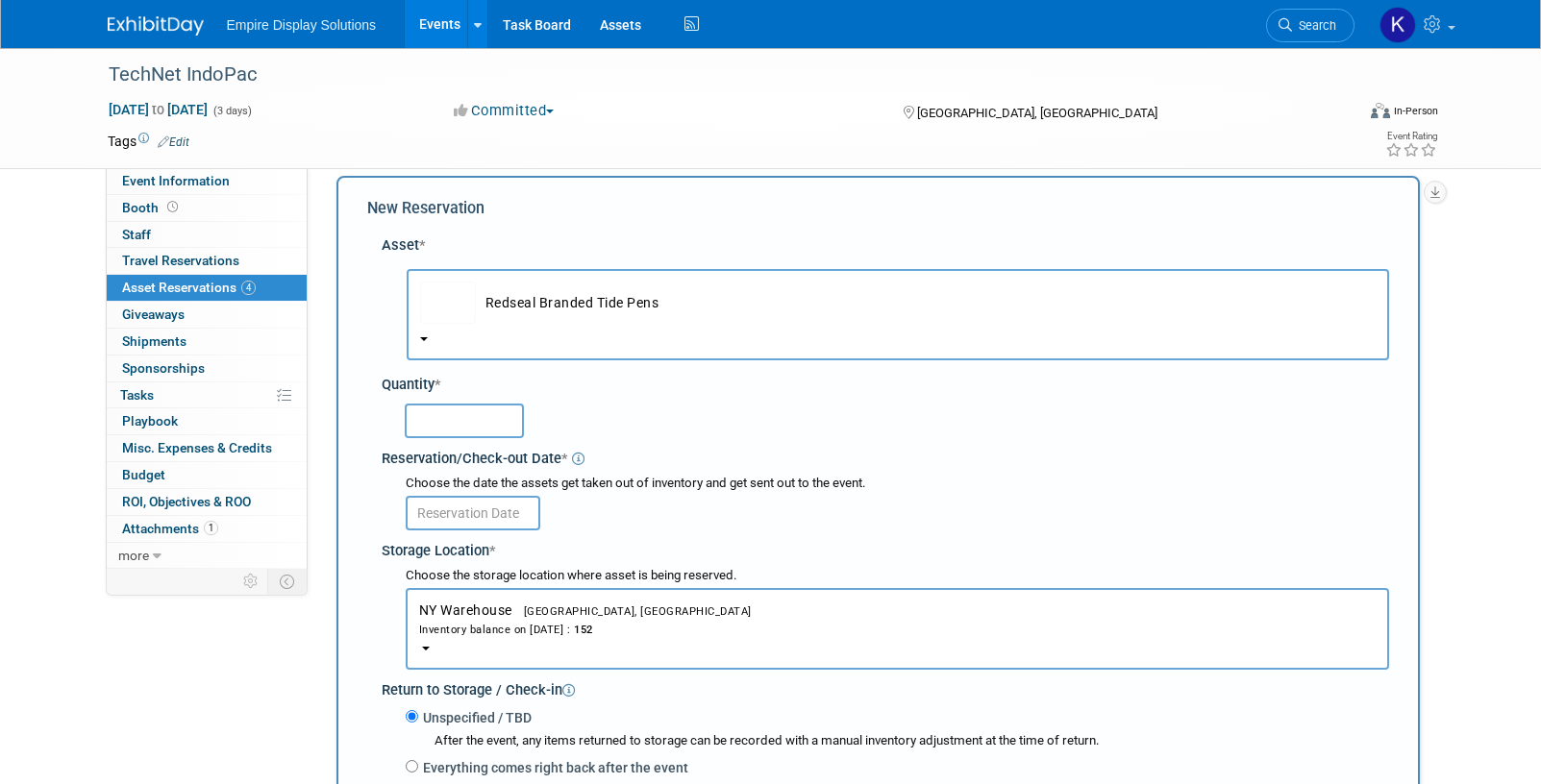
click at [487, 423] on input "text" at bounding box center [464, 421] width 119 height 35
type input "50"
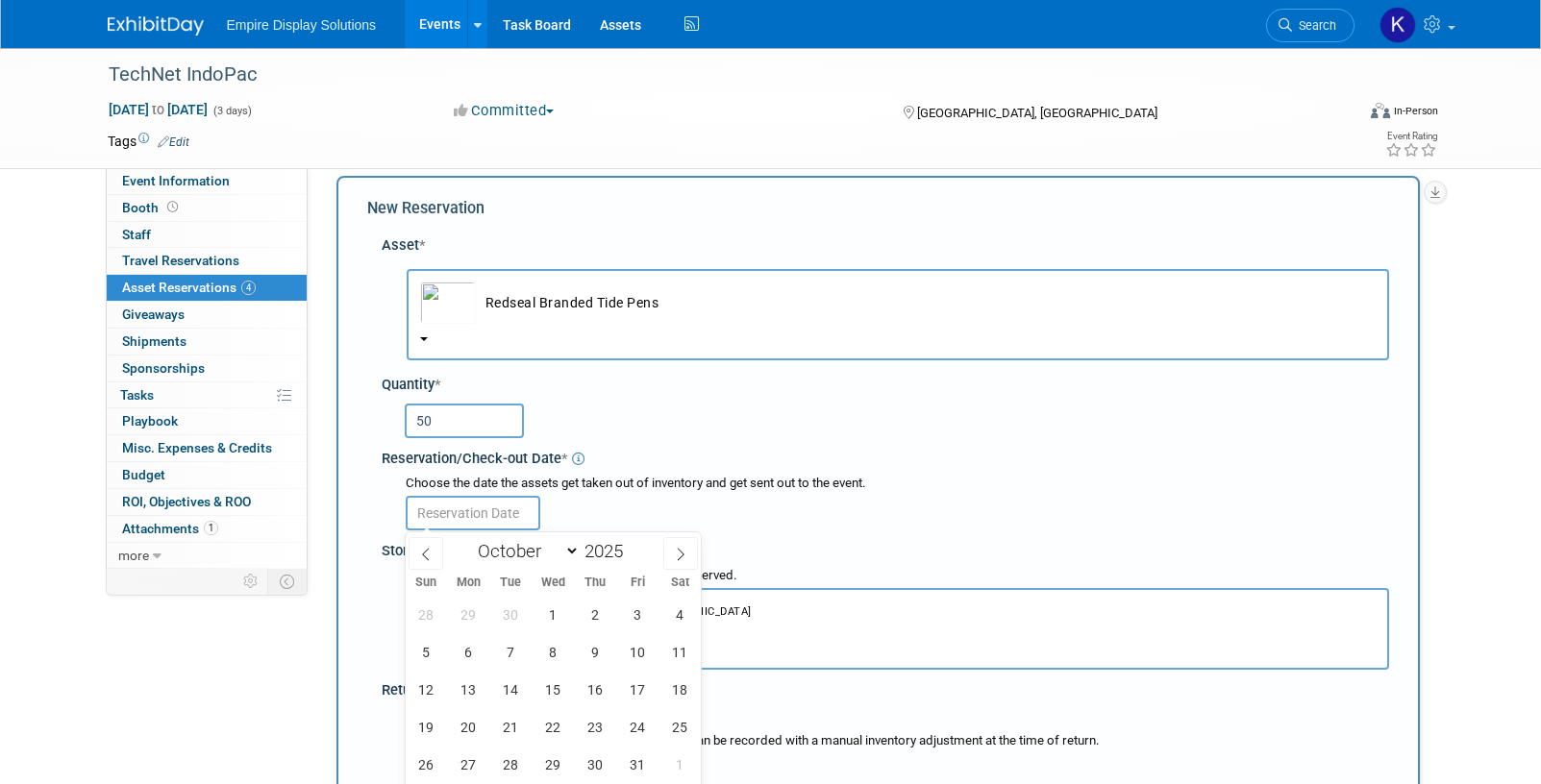
click at [457, 520] on input "text" at bounding box center [472, 513] width 134 height 35
click at [437, 543] on span at bounding box center [426, 554] width 35 height 33
select select "8"
click at [456, 729] on span "22" at bounding box center [469, 727] width 37 height 37
type input "Sep 22, 2025"
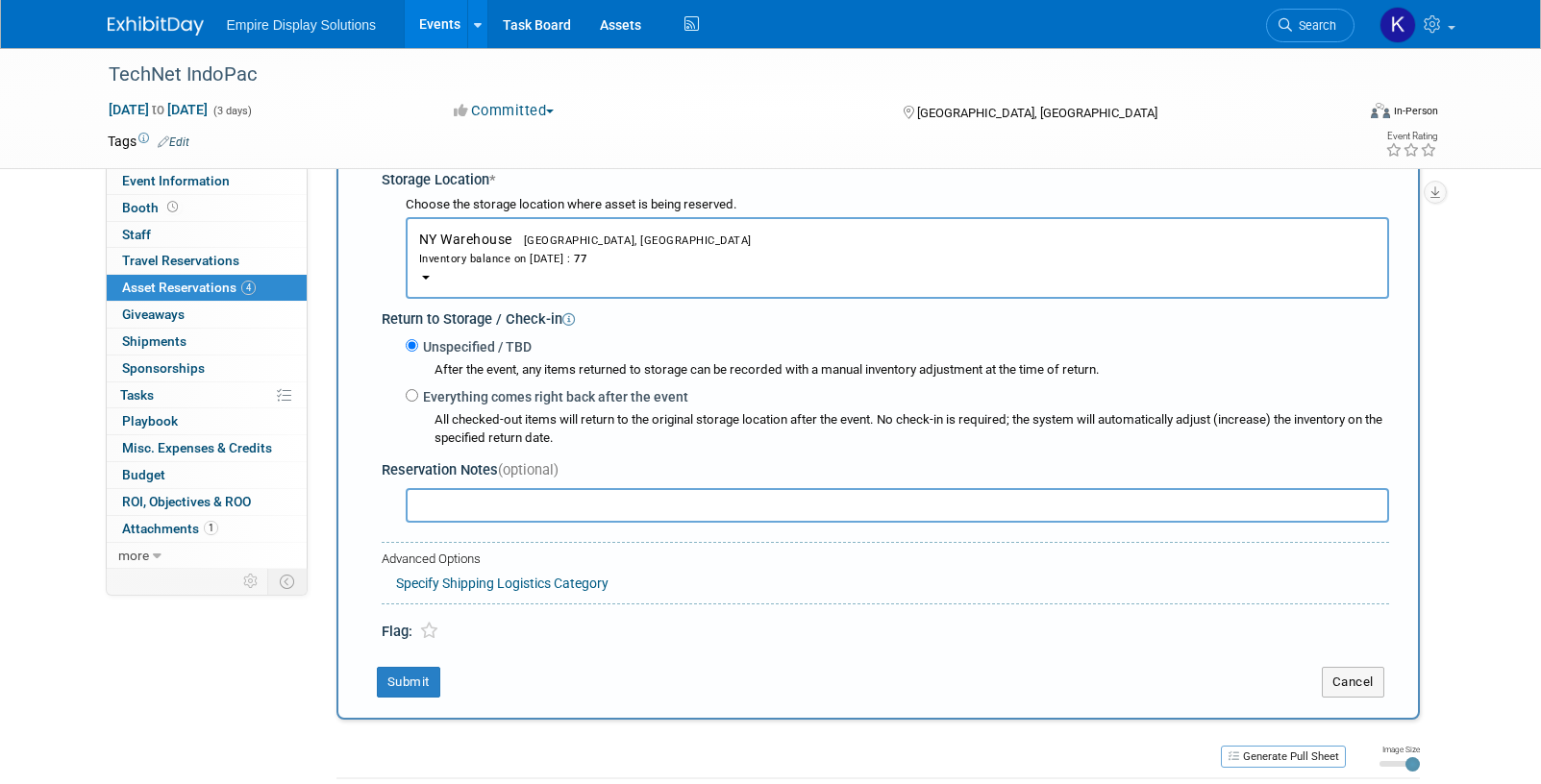
scroll to position [390, 0]
click at [413, 692] on button "Submit" at bounding box center [408, 683] width 63 height 31
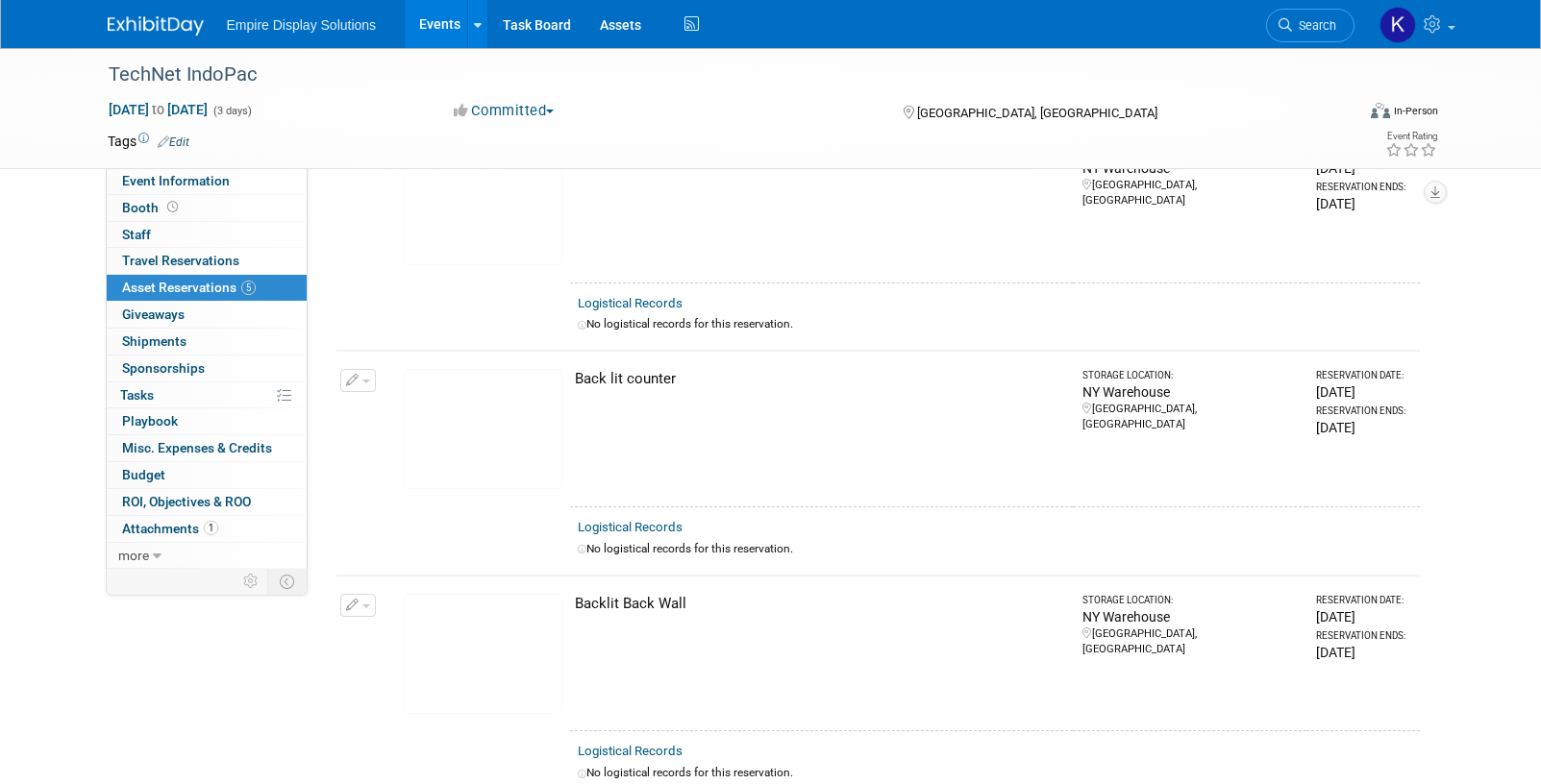
scroll to position [0, 0]
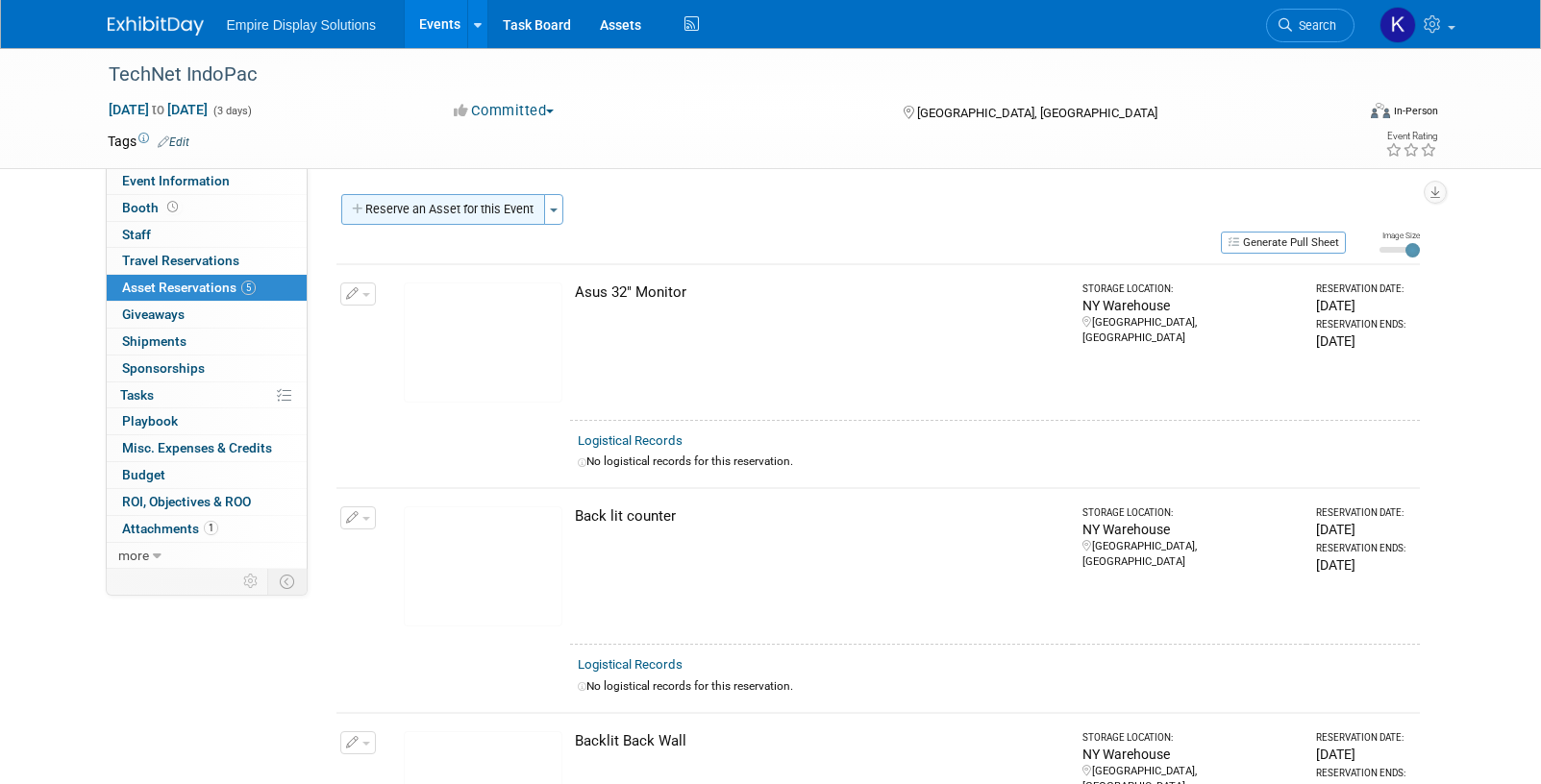
click at [432, 220] on button "Reserve an Asset for this Event" at bounding box center [442, 209] width 204 height 31
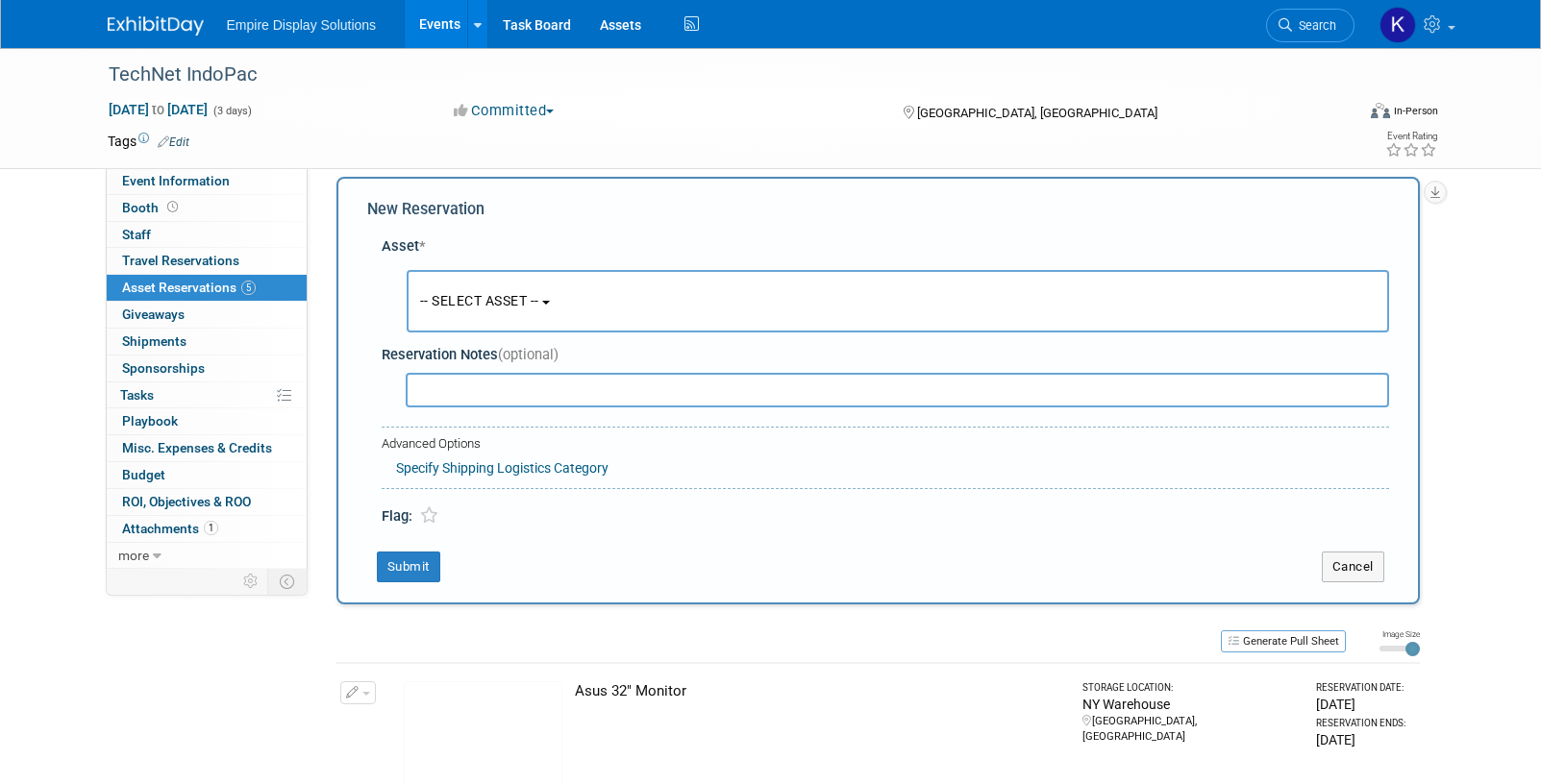
scroll to position [19, 0]
click at [480, 292] on span "-- SELECT ASSET --" at bounding box center [479, 300] width 119 height 16
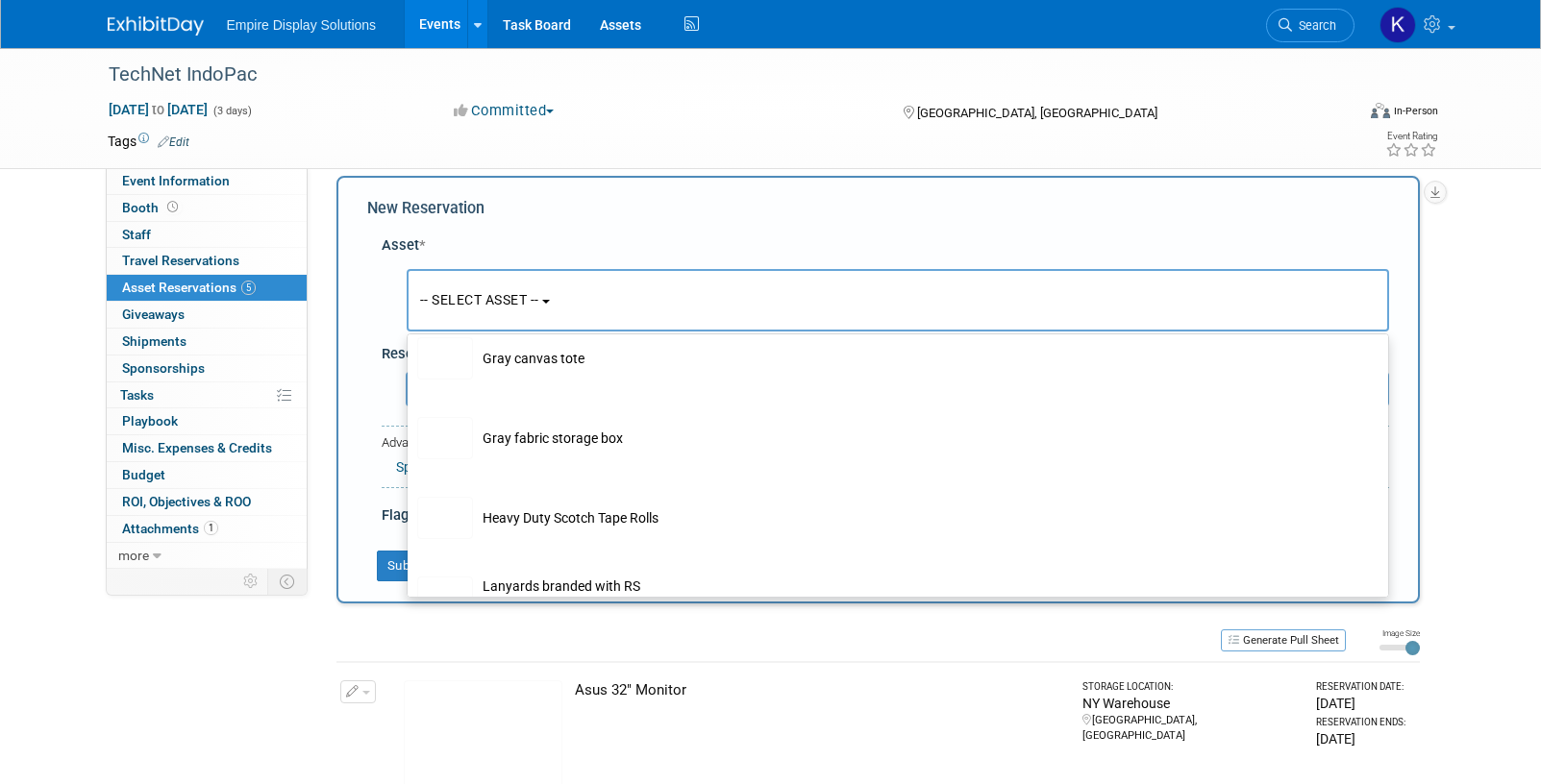
scroll to position [2259, 0]
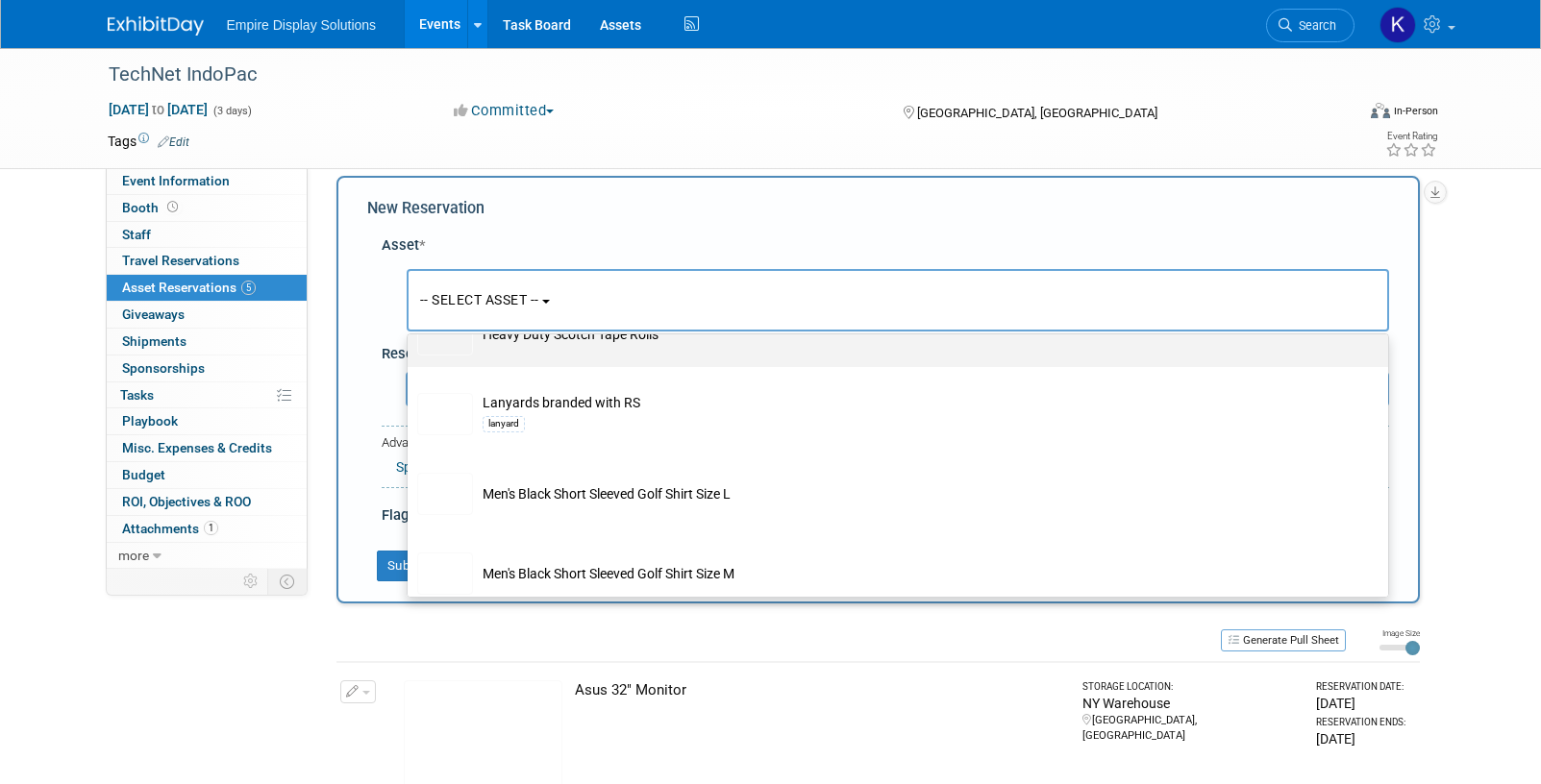
click at [561, 353] on td "Heavy Duty Scotch Tape Rolls" at bounding box center [911, 334] width 877 height 42
click at [410, 311] on input "Heavy Duty Scotch Tape Rolls" at bounding box center [403, 304] width 13 height 13
select select "10696944"
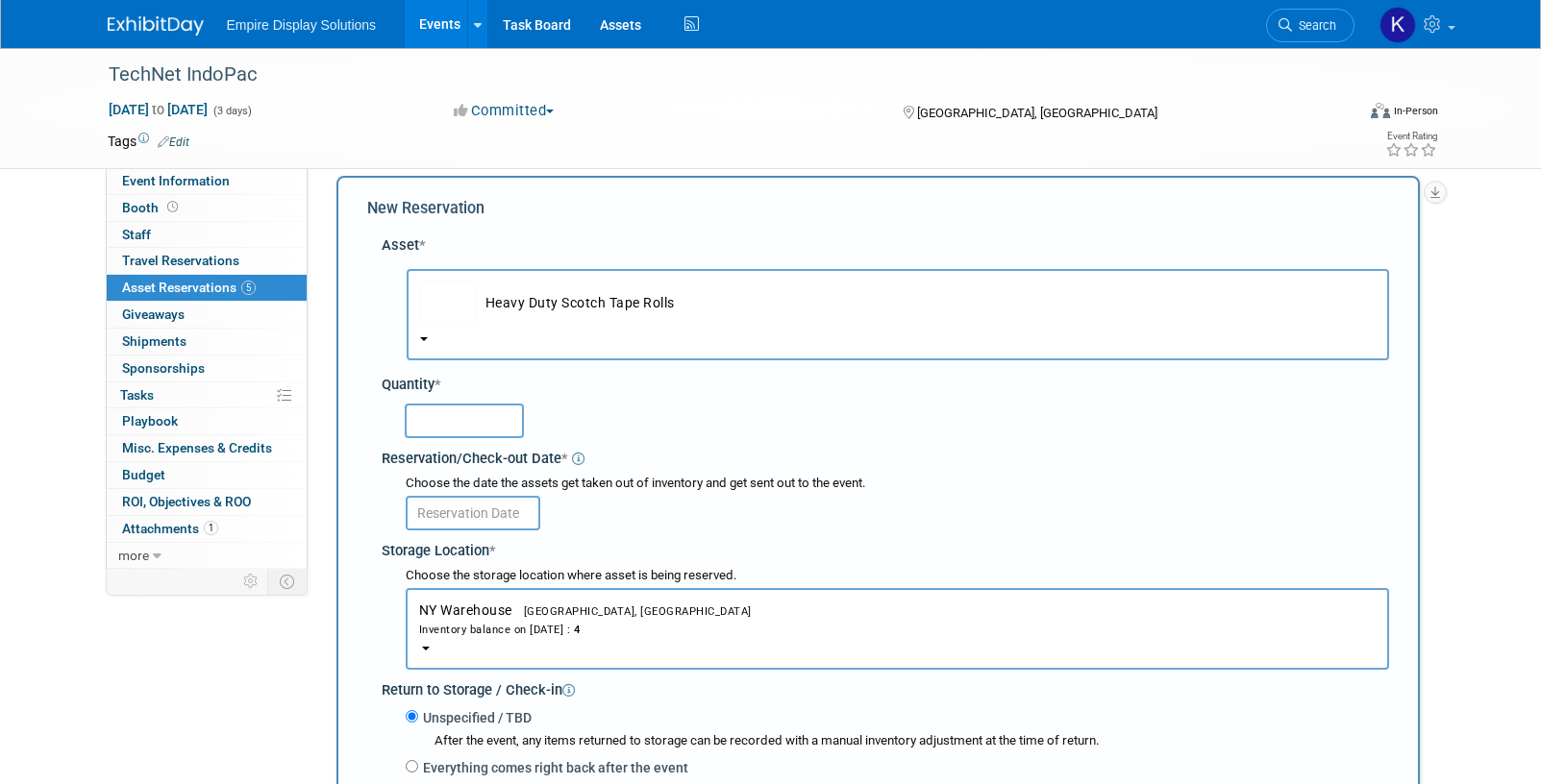
click at [489, 419] on input "text" at bounding box center [464, 421] width 119 height 35
type input "1"
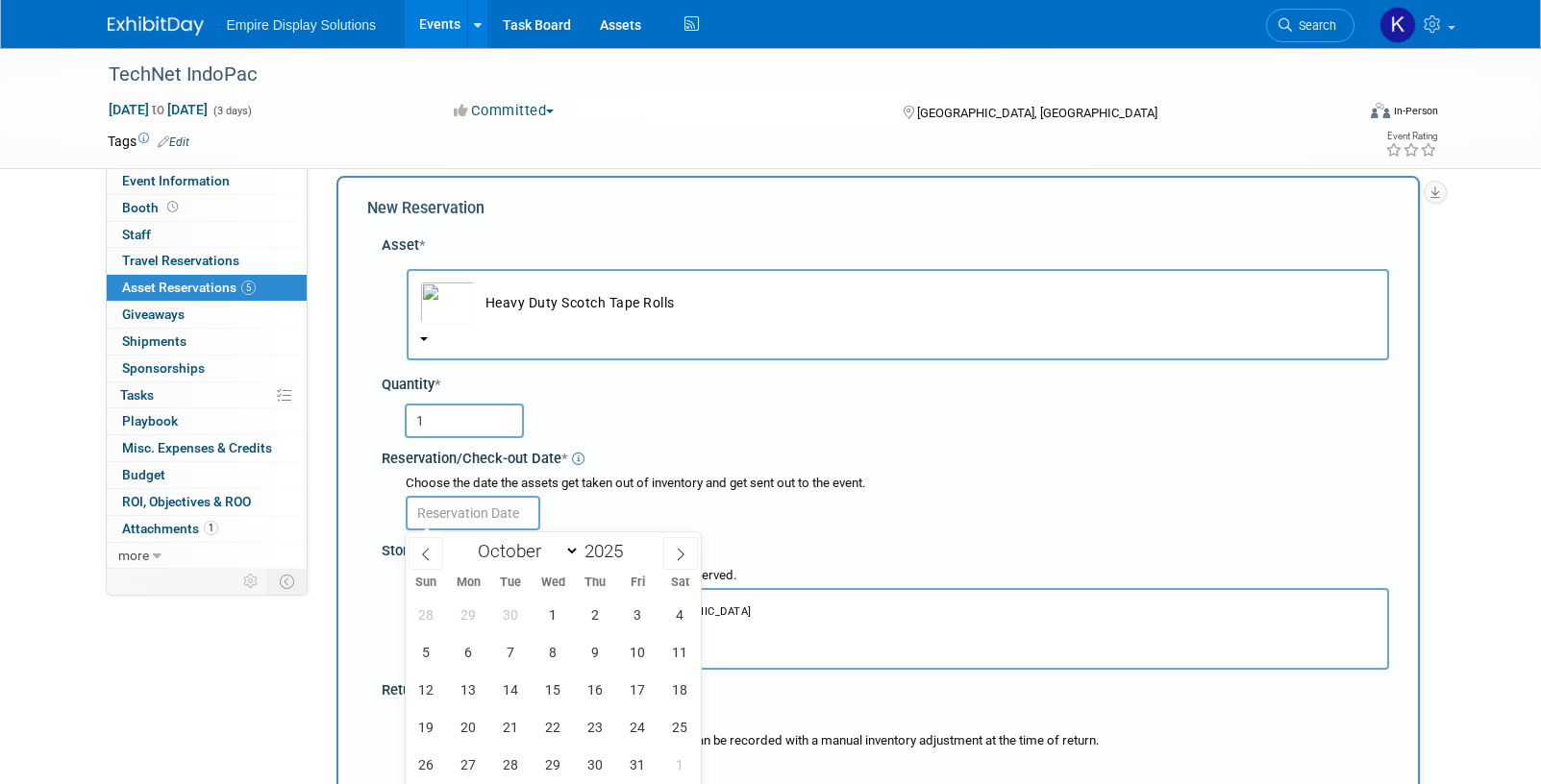
click at [482, 519] on input "text" at bounding box center [472, 513] width 134 height 35
click at [429, 551] on icon at bounding box center [426, 554] width 14 height 14
select select "8"
click at [464, 719] on span "22" at bounding box center [469, 727] width 37 height 37
type input "Sep 22, 2025"
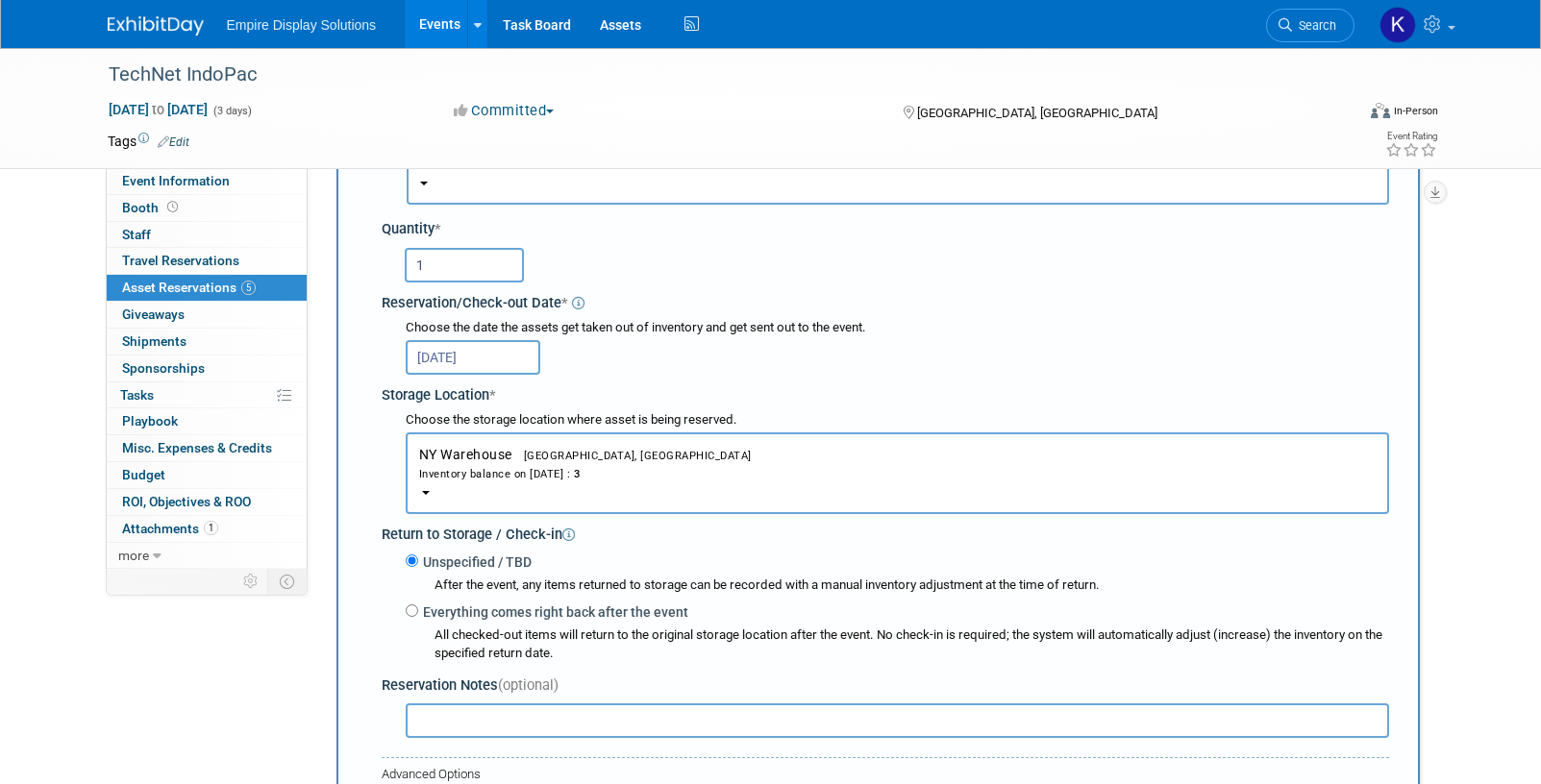
scroll to position [181, 0]
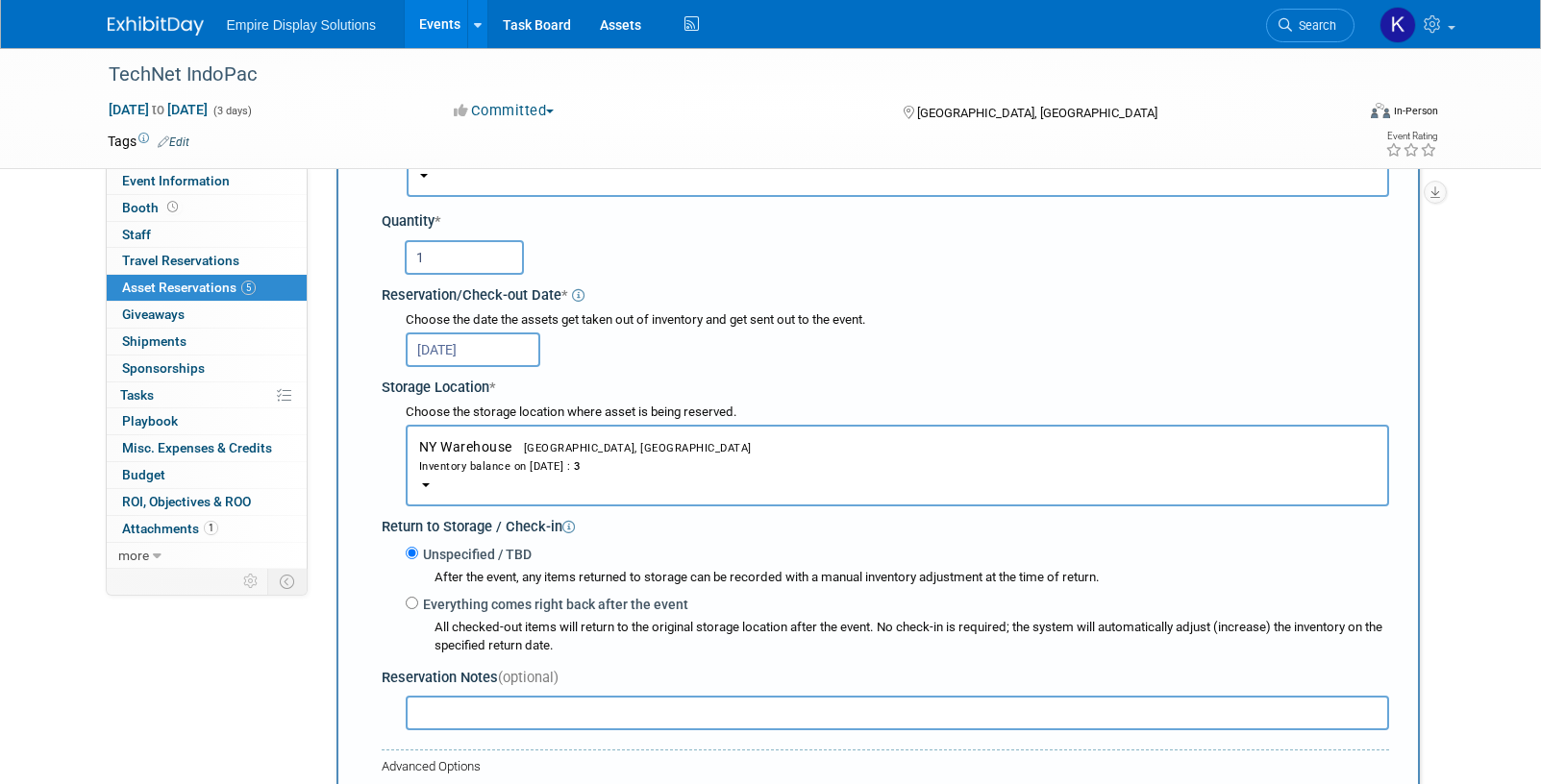
click at [432, 610] on label "Everything comes right back after the event" at bounding box center [552, 605] width 270 height 19
click at [418, 610] on input "Everything comes right back after the event" at bounding box center [411, 603] width 13 height 13
radio input "true"
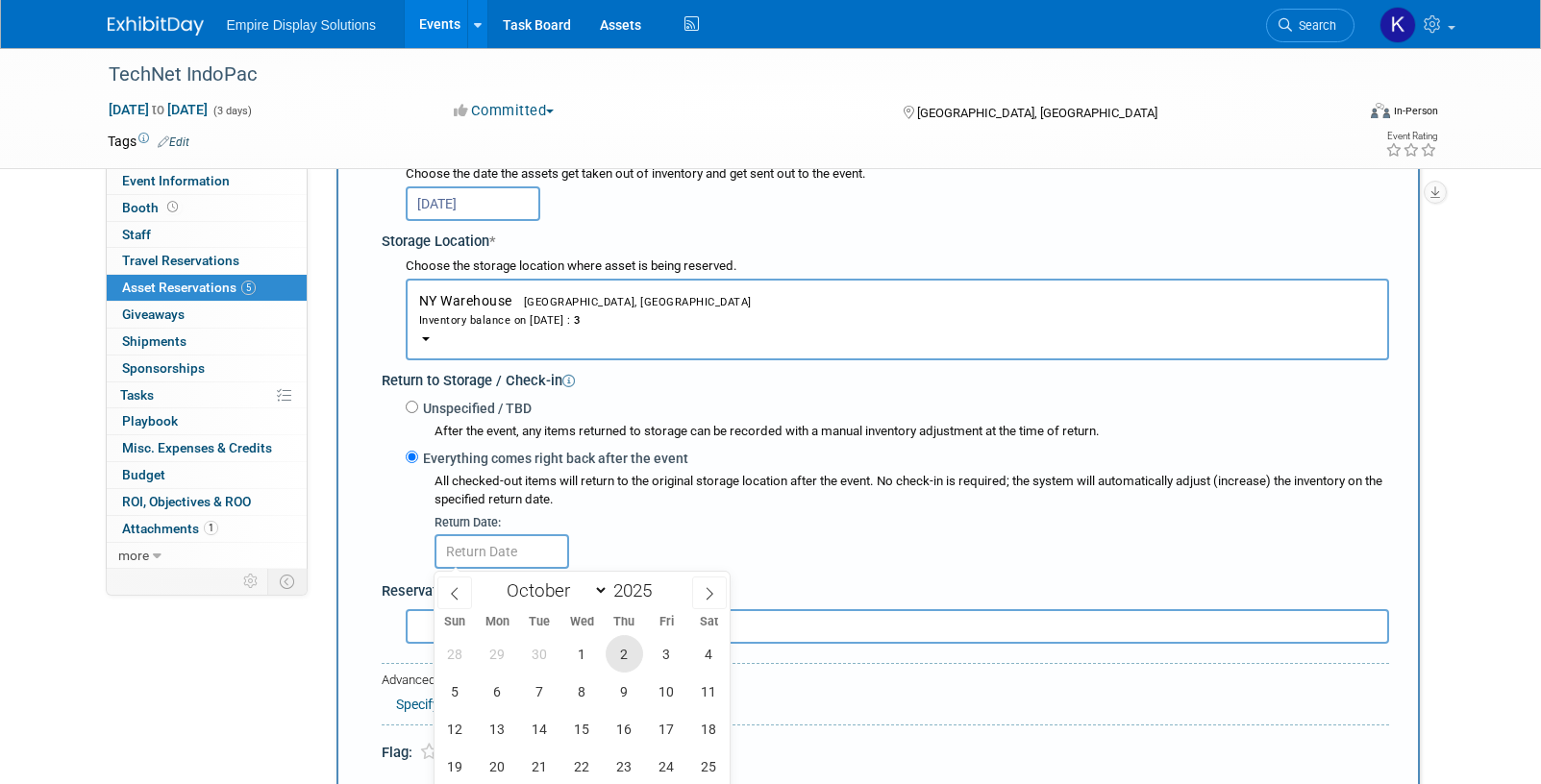
scroll to position [364, 0]
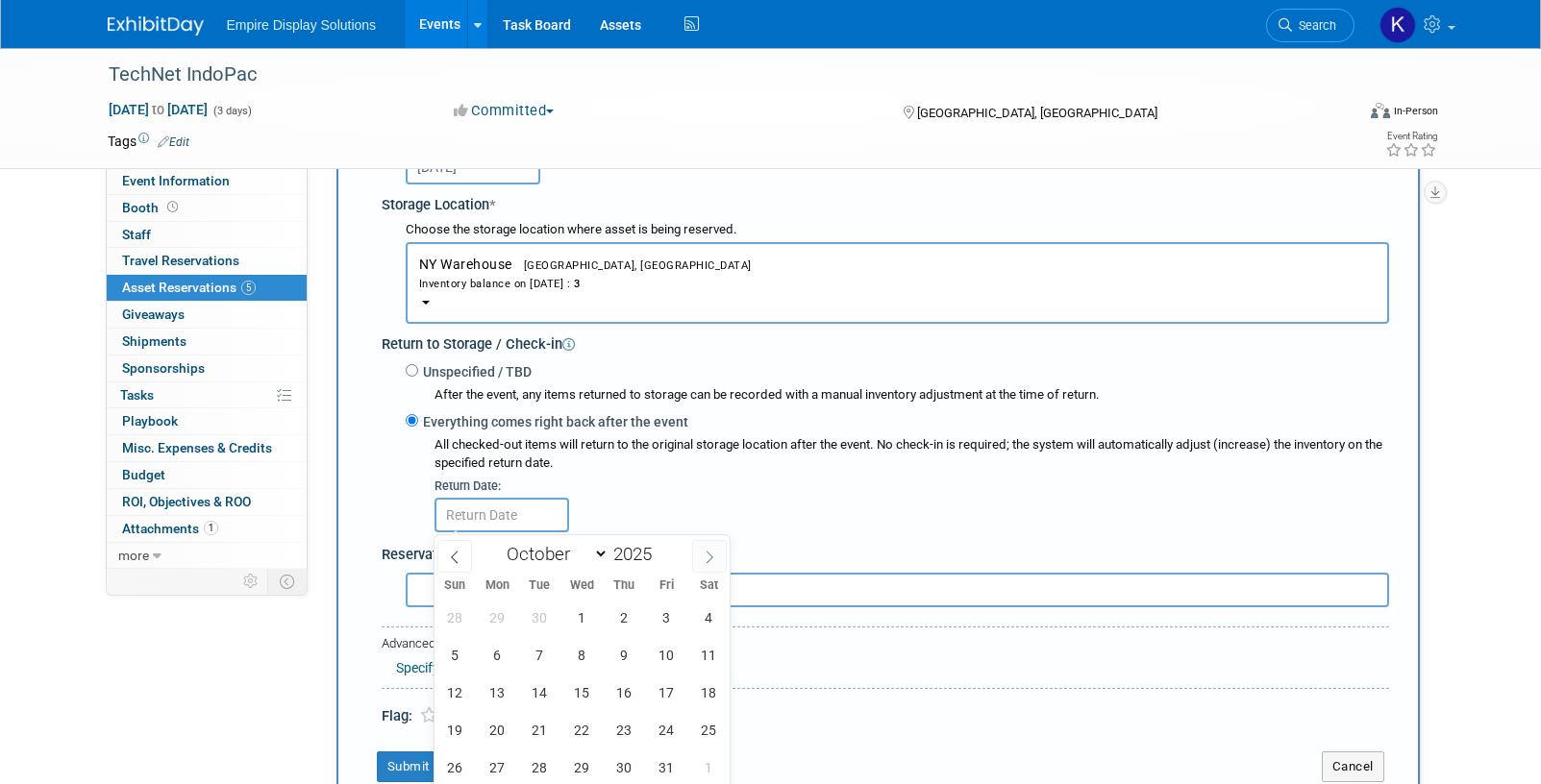
click at [702, 560] on icon at bounding box center [709, 557] width 14 height 14
select select "10"
click at [662, 655] on span "7" at bounding box center [666, 654] width 37 height 37
type input "Nov 7, 2025"
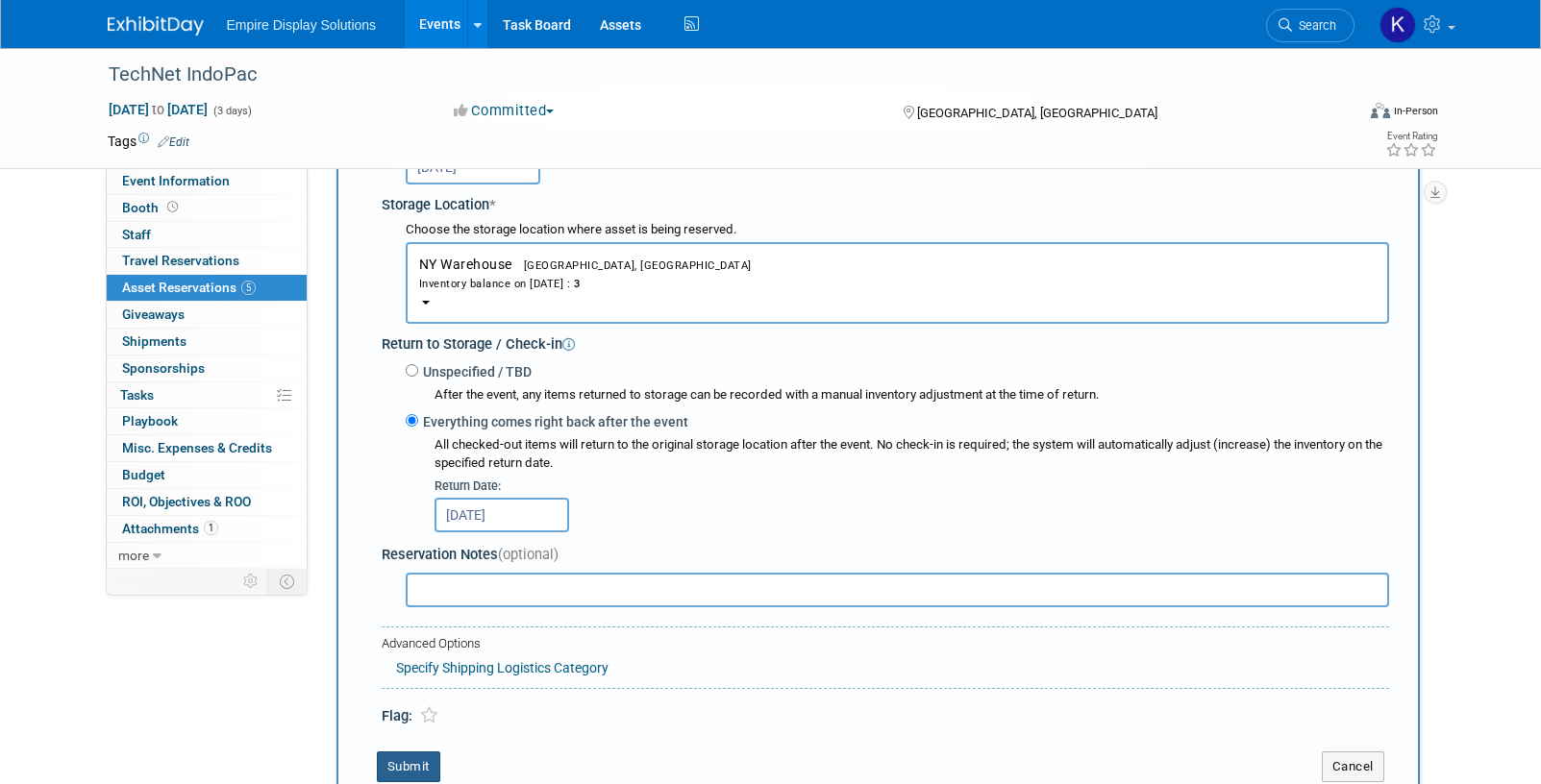
click at [421, 762] on button "Submit" at bounding box center [408, 767] width 63 height 31
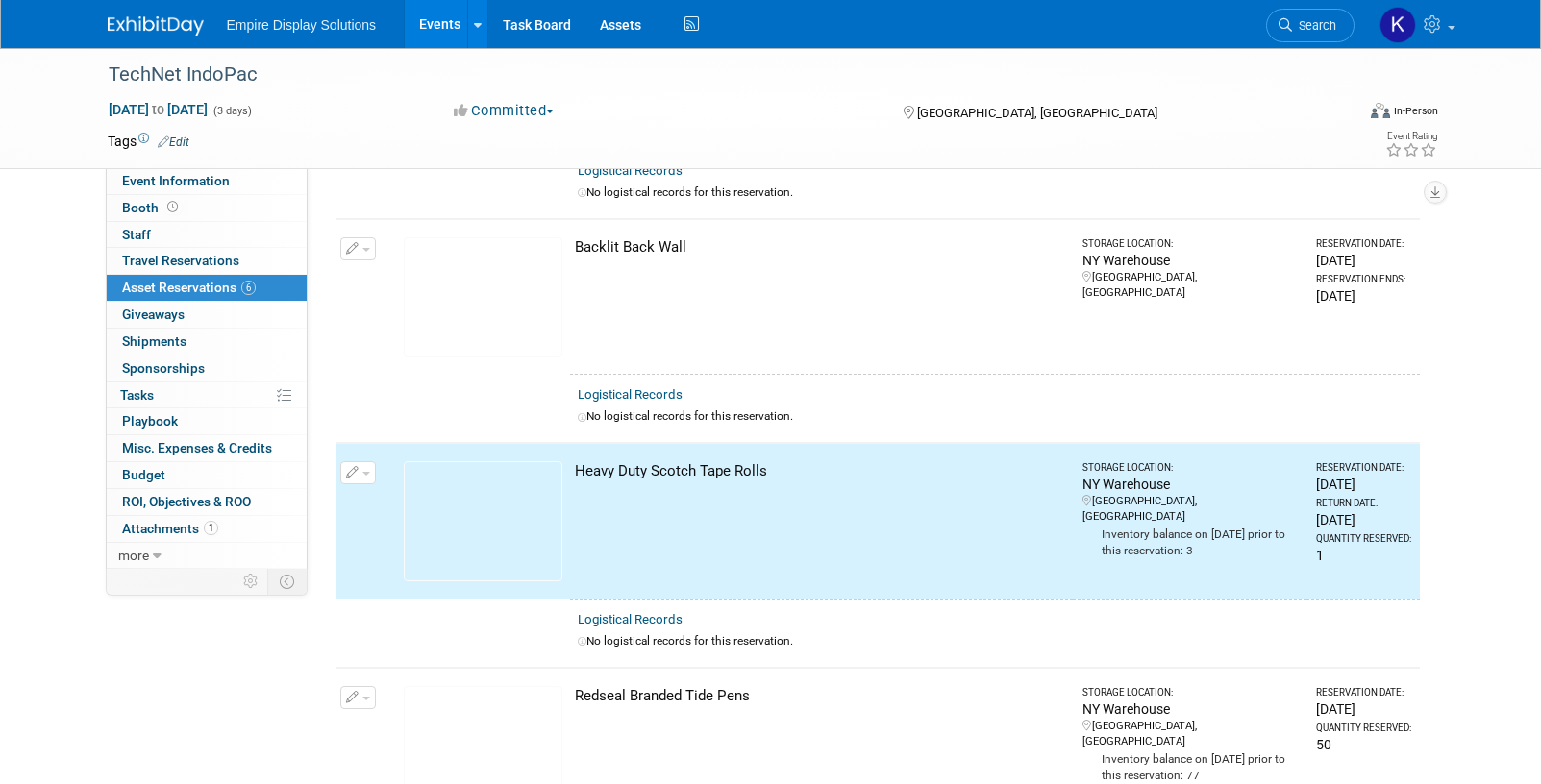
scroll to position [0, 0]
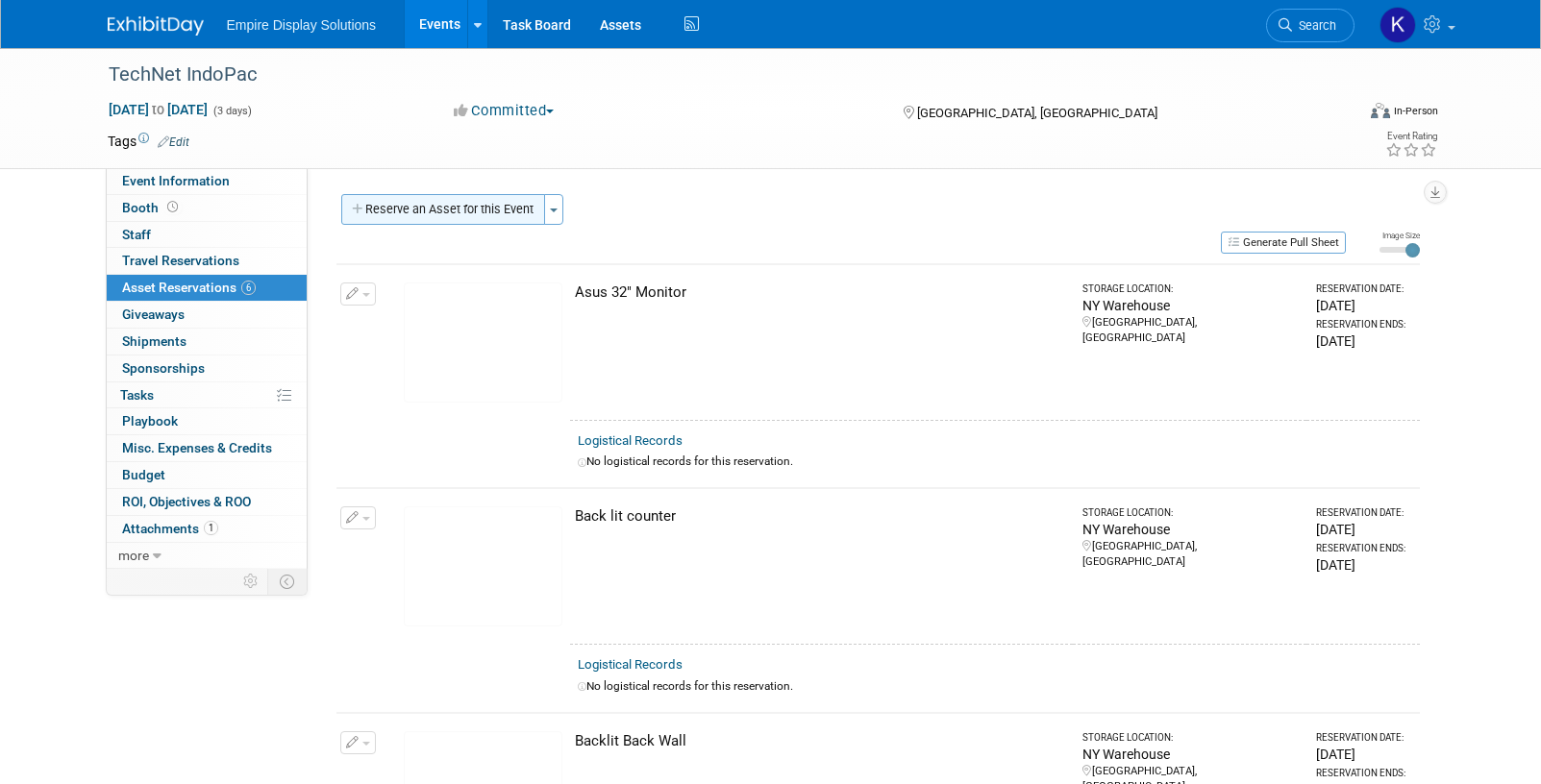
click at [430, 204] on button "Reserve an Asset for this Event" at bounding box center [442, 209] width 204 height 31
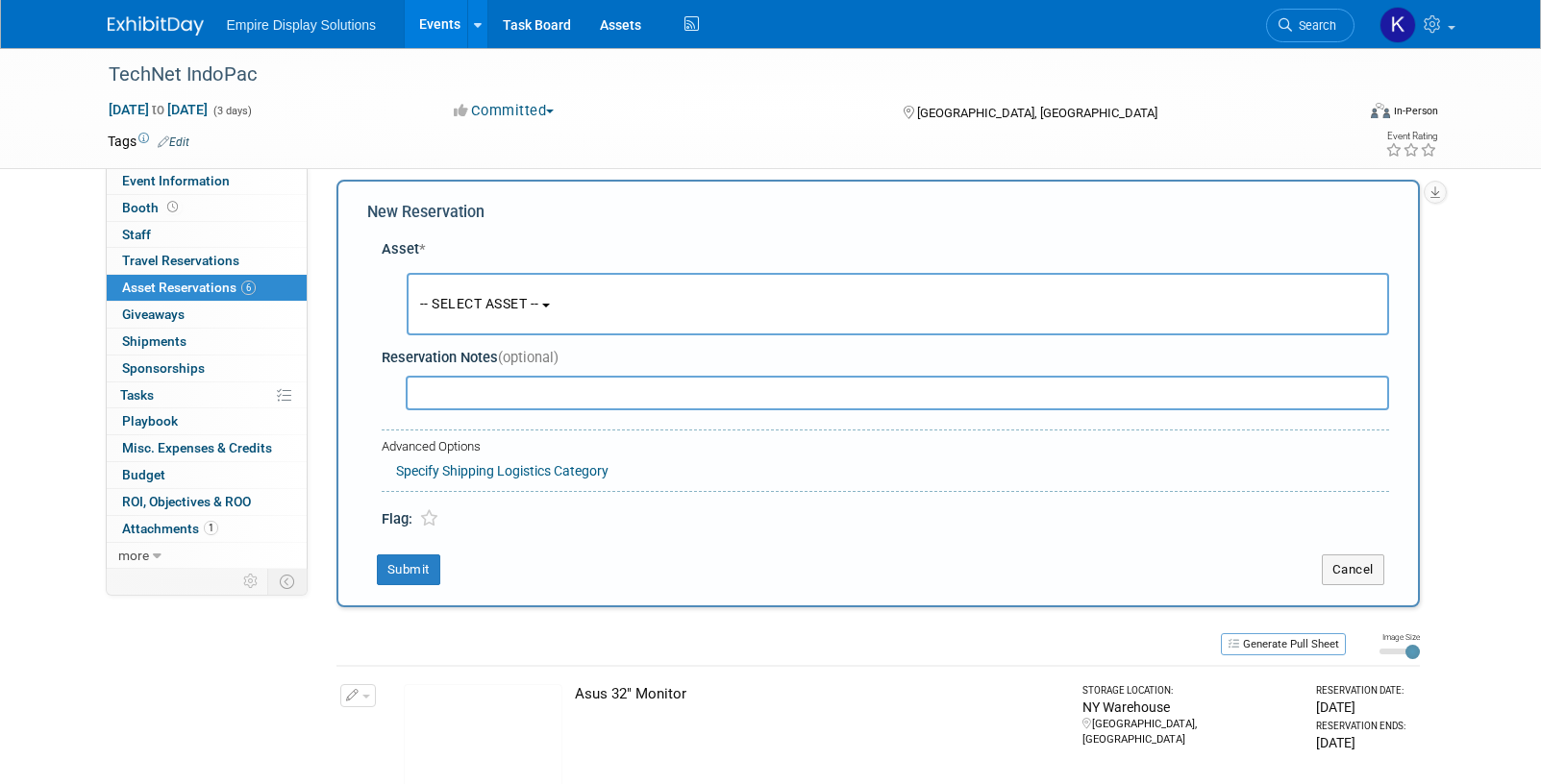
scroll to position [19, 0]
click at [510, 317] on button "-- SELECT ASSET --" at bounding box center [897, 300] width 982 height 62
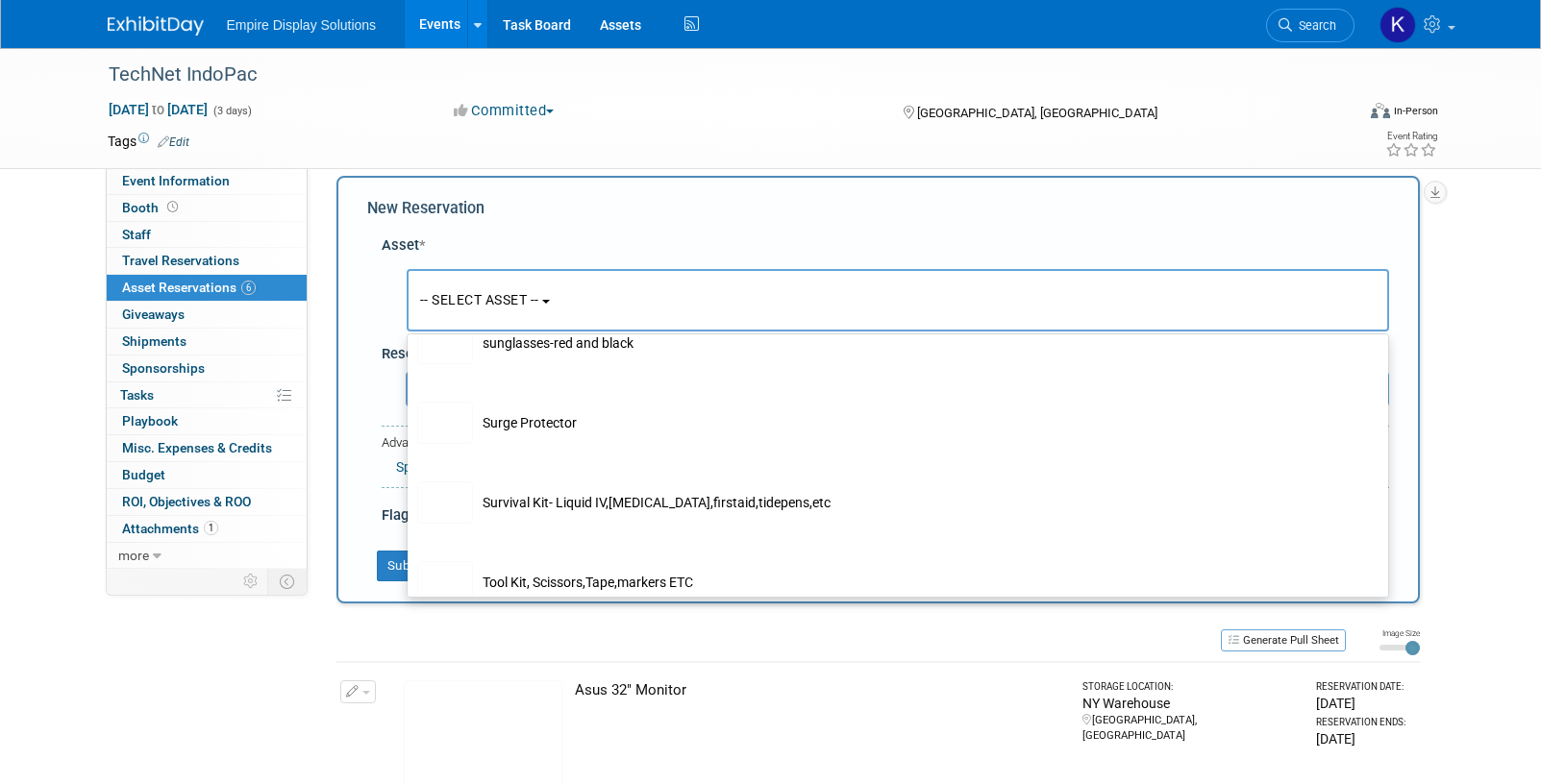
scroll to position [8177, 0]
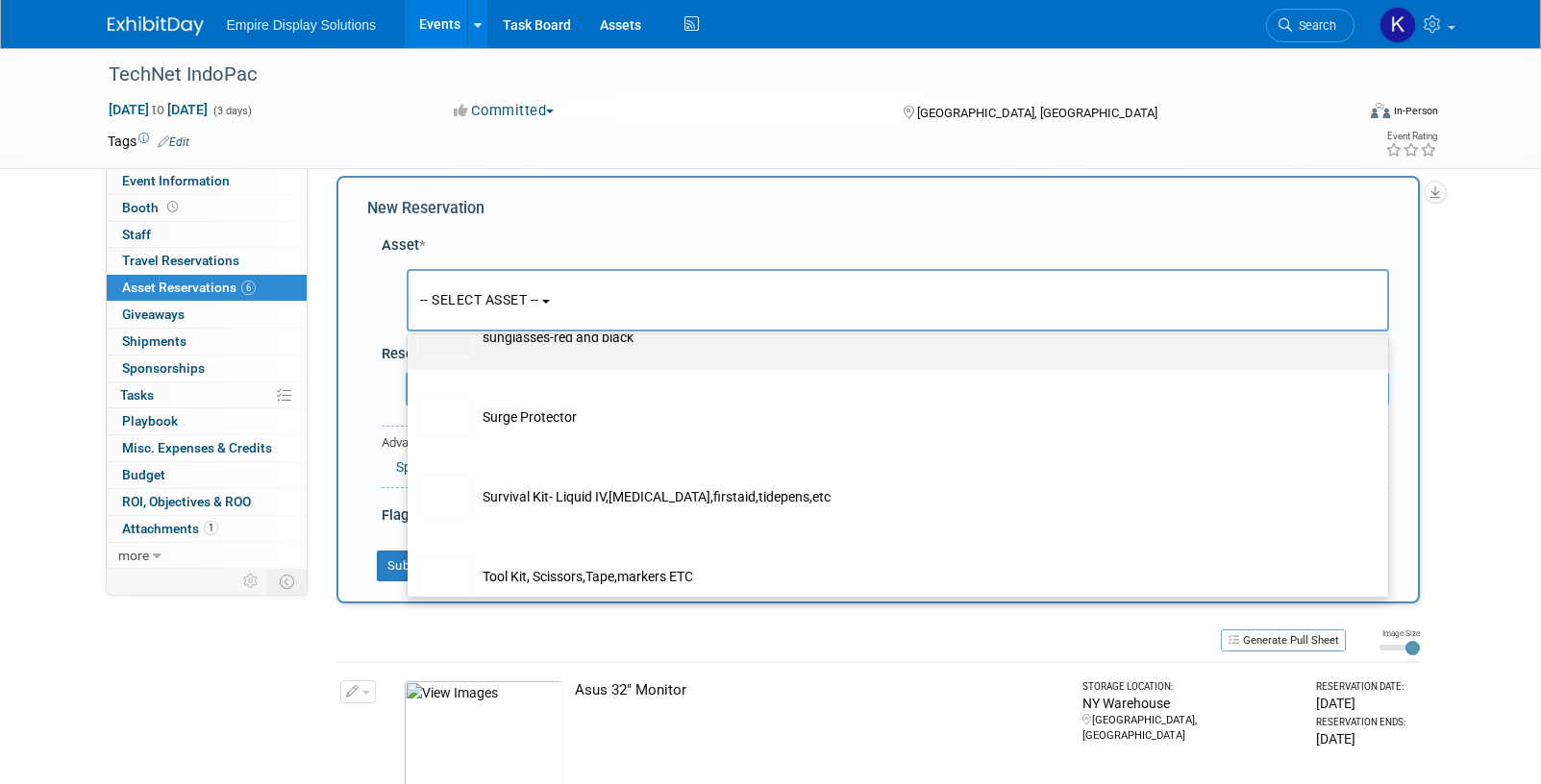
click at [550, 358] on td "sunglasses-red and black" at bounding box center [911, 337] width 877 height 42
click at [410, 314] on input "sunglasses-red and black" at bounding box center [403, 307] width 13 height 13
select select "10713307"
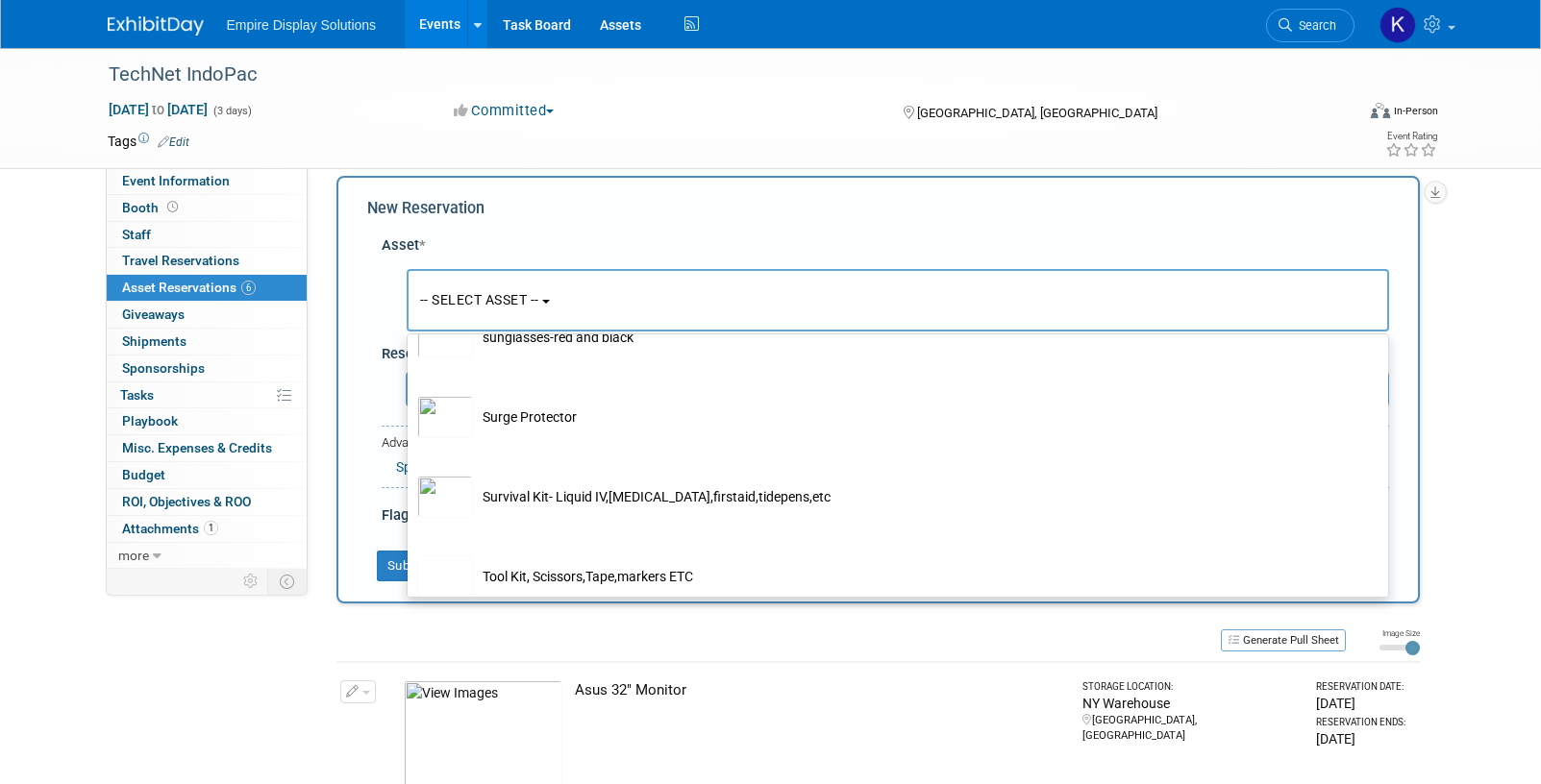
select select "9"
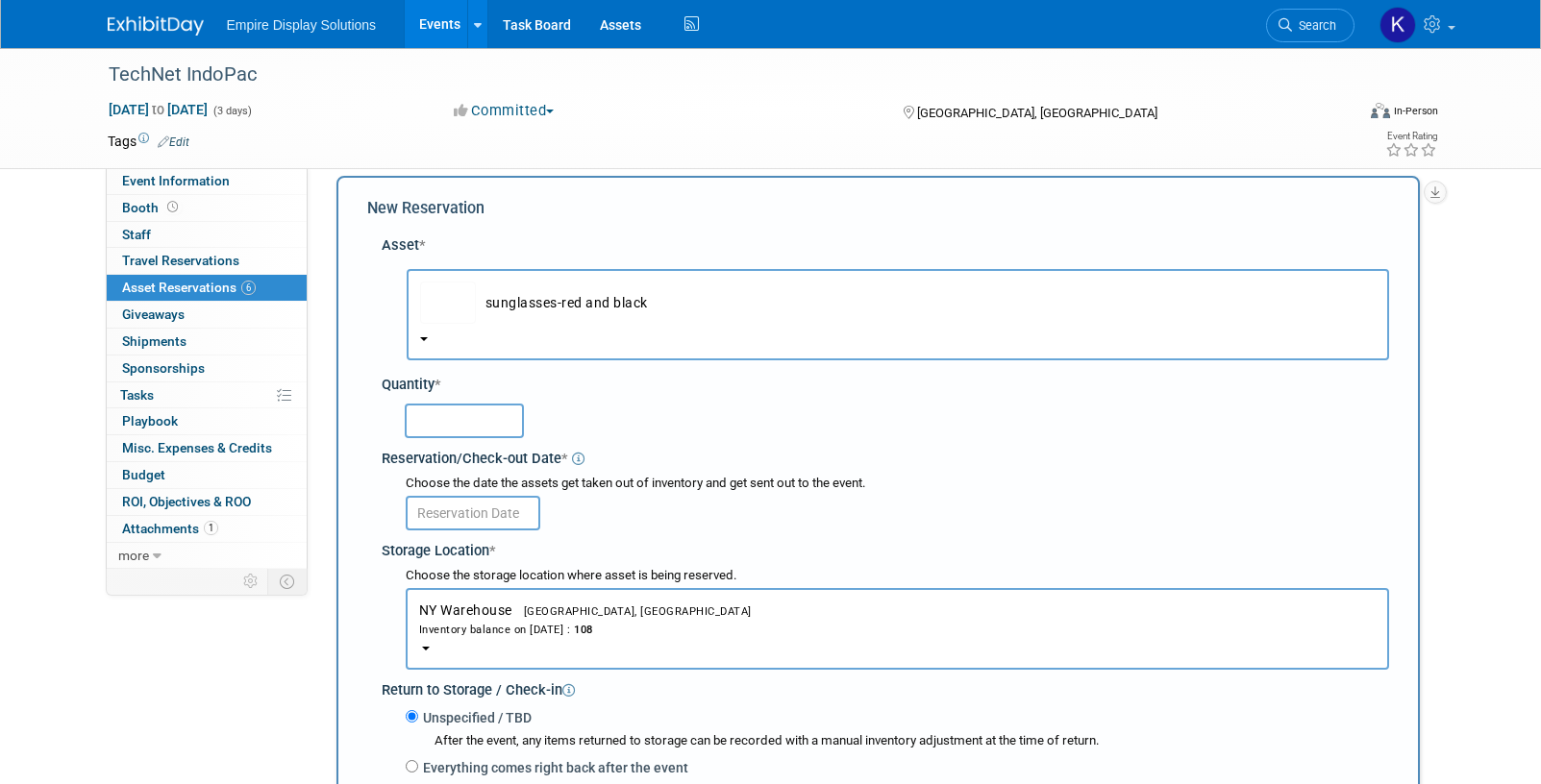
click at [477, 422] on input "text" at bounding box center [464, 421] width 119 height 35
type input "50"
click at [480, 516] on input "text" at bounding box center [472, 513] width 134 height 35
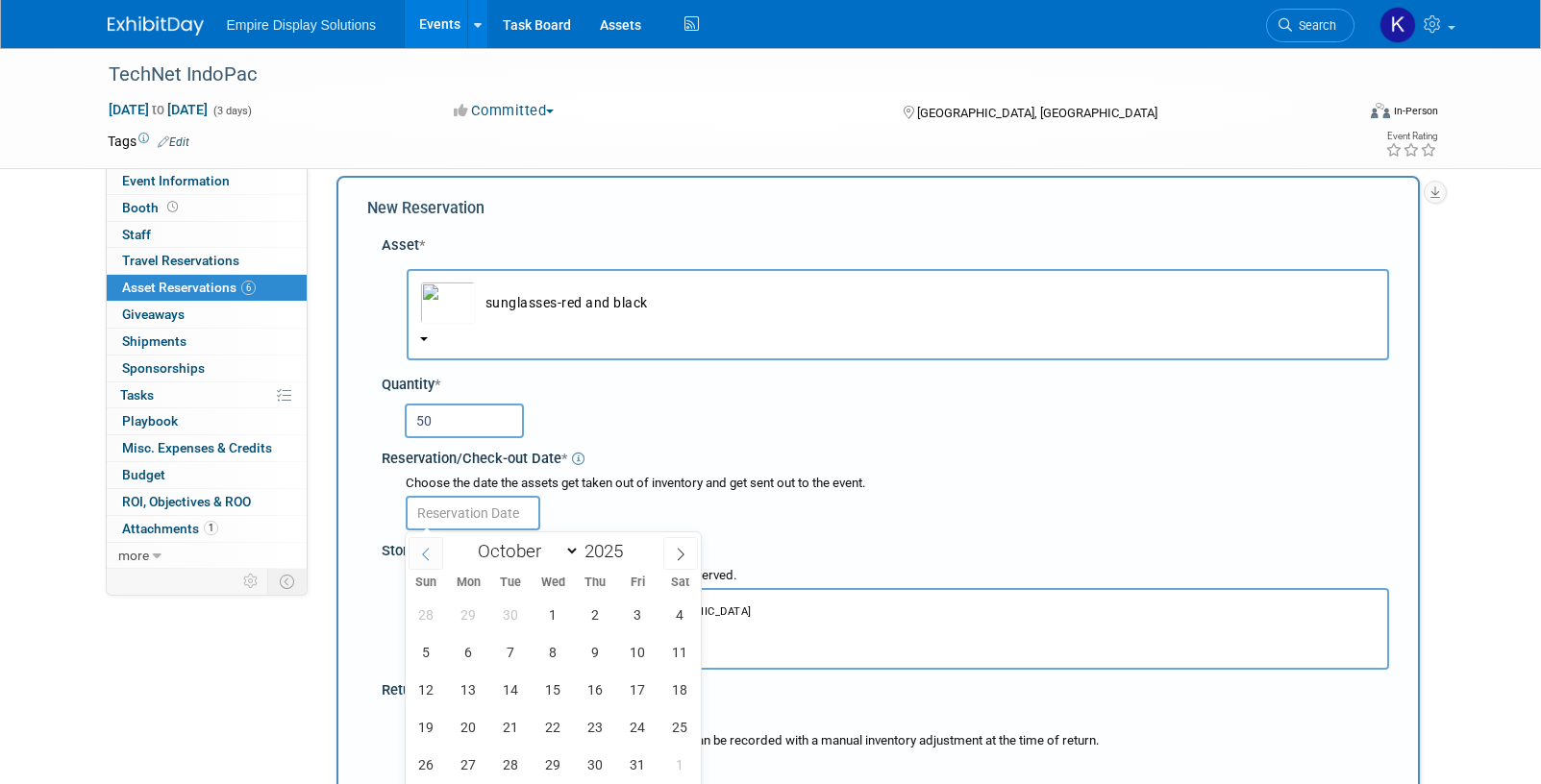
click at [421, 541] on span at bounding box center [426, 554] width 35 height 33
select select "8"
click at [465, 725] on span "22" at bounding box center [469, 727] width 37 height 37
type input "Sep 22, 2025"
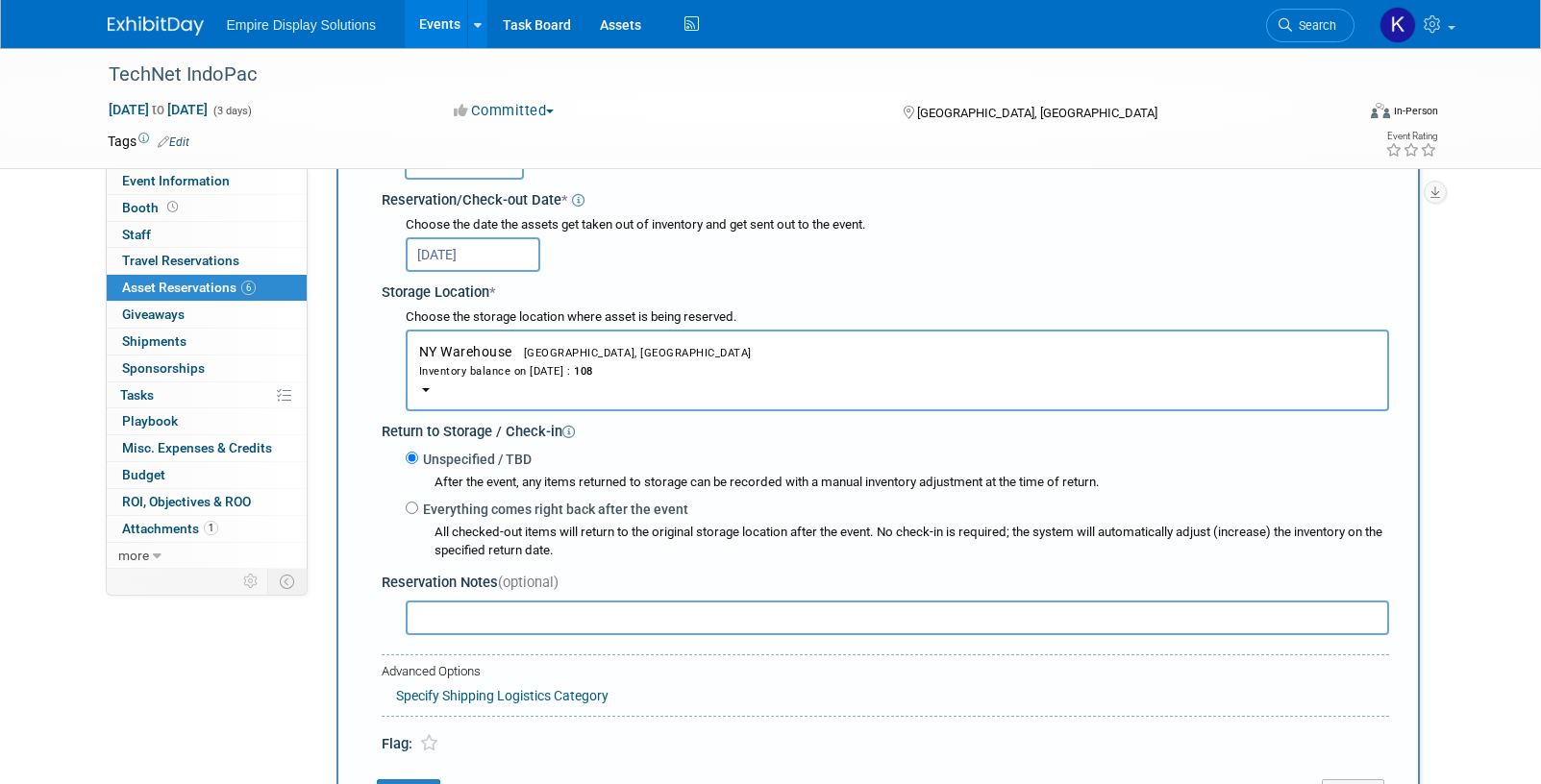
scroll to position [359, 0]
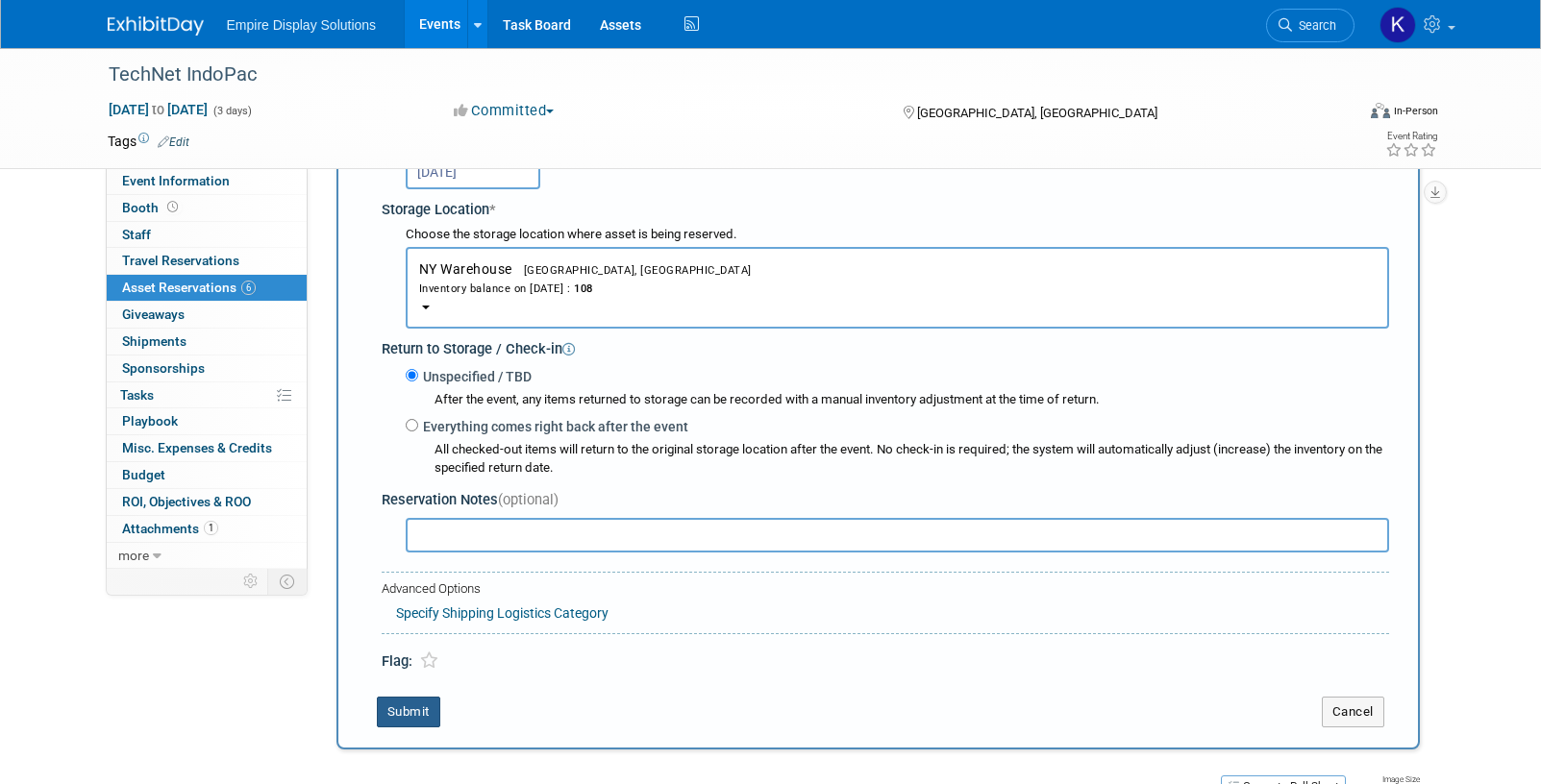
click at [421, 711] on button "Submit" at bounding box center [408, 712] width 63 height 31
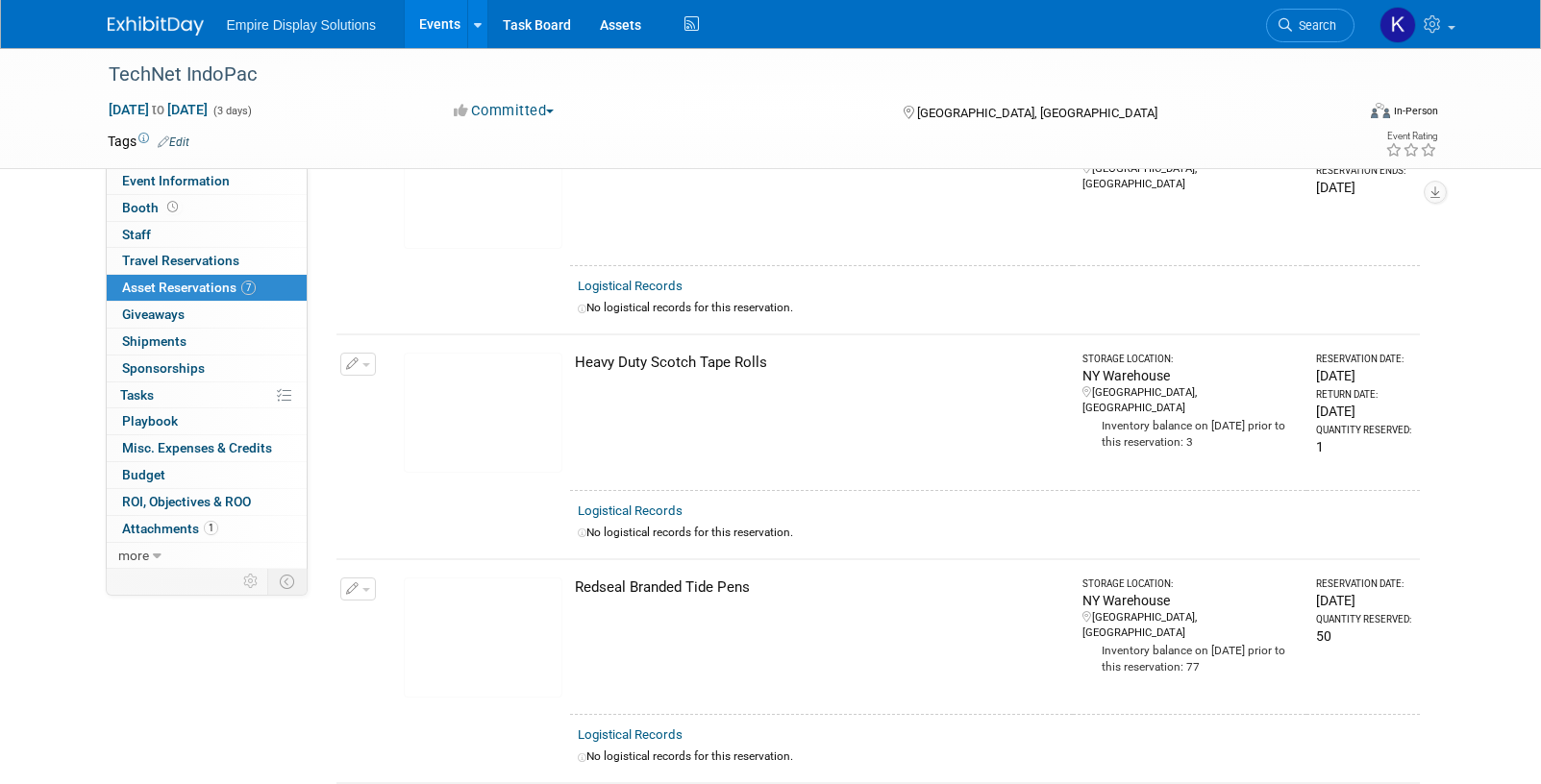
scroll to position [583, 0]
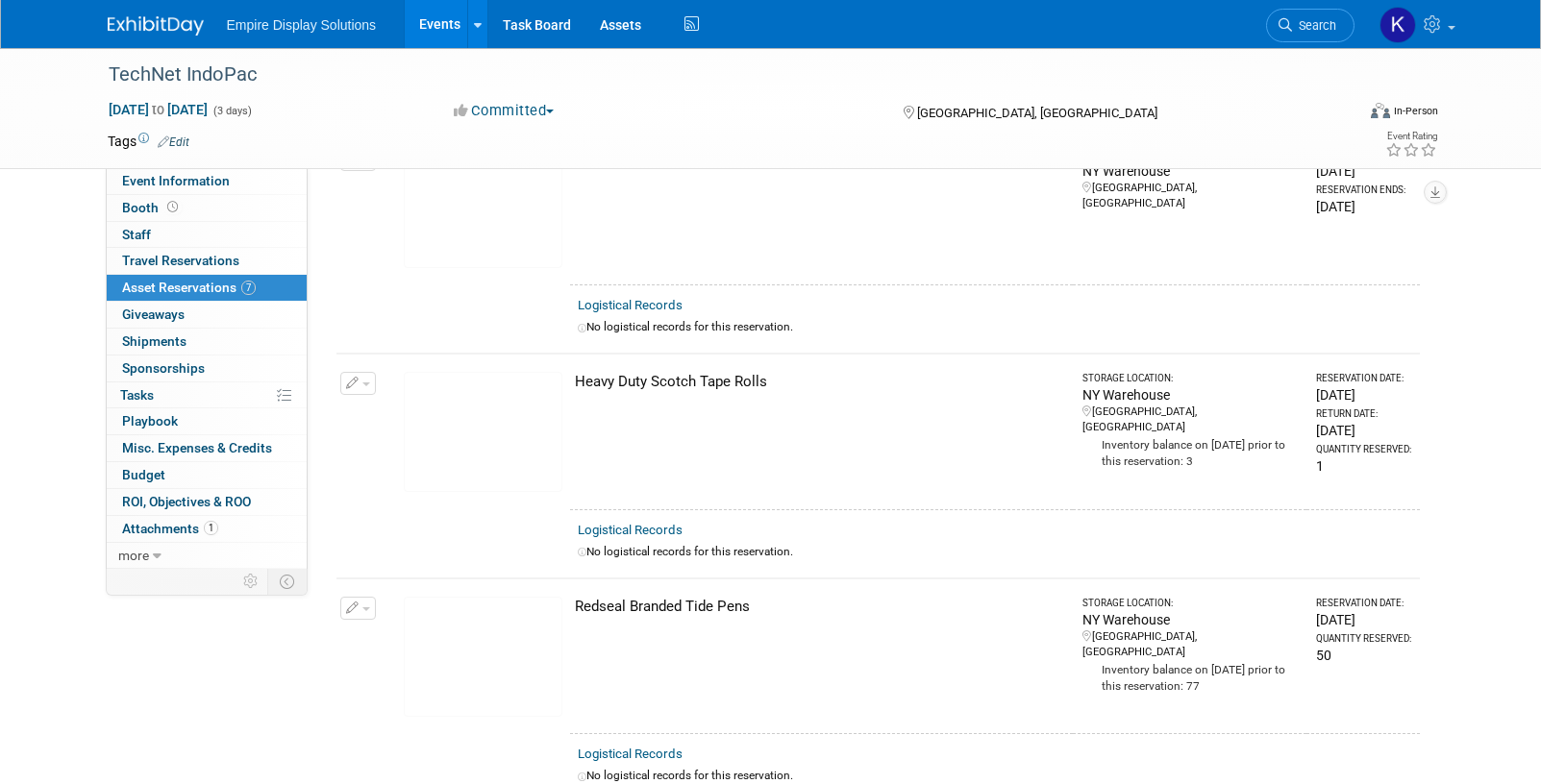
click at [364, 608] on span "button" at bounding box center [366, 610] width 8 height 4
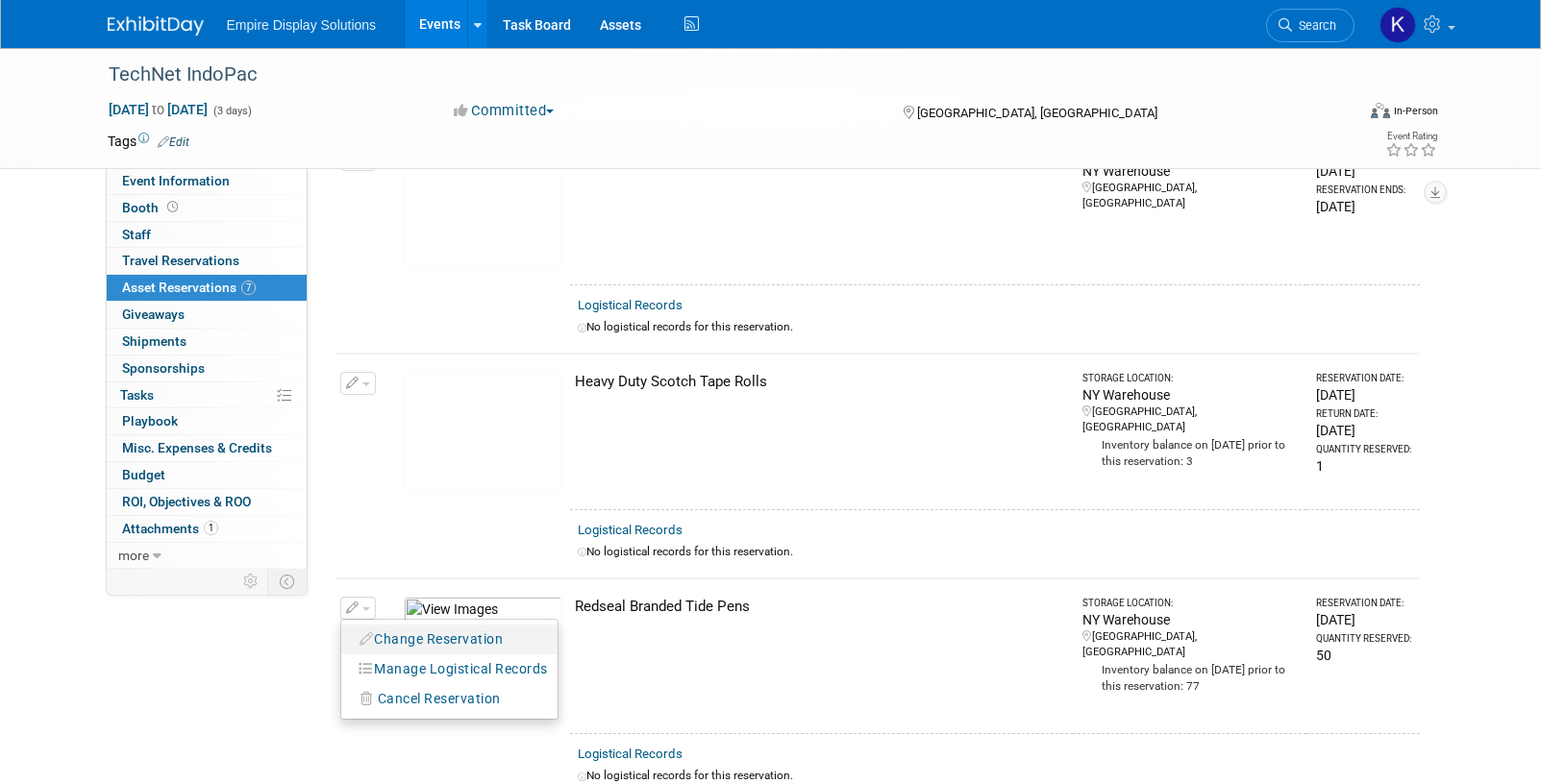
click at [392, 626] on button "Change Reservation" at bounding box center [432, 639] width 163 height 26
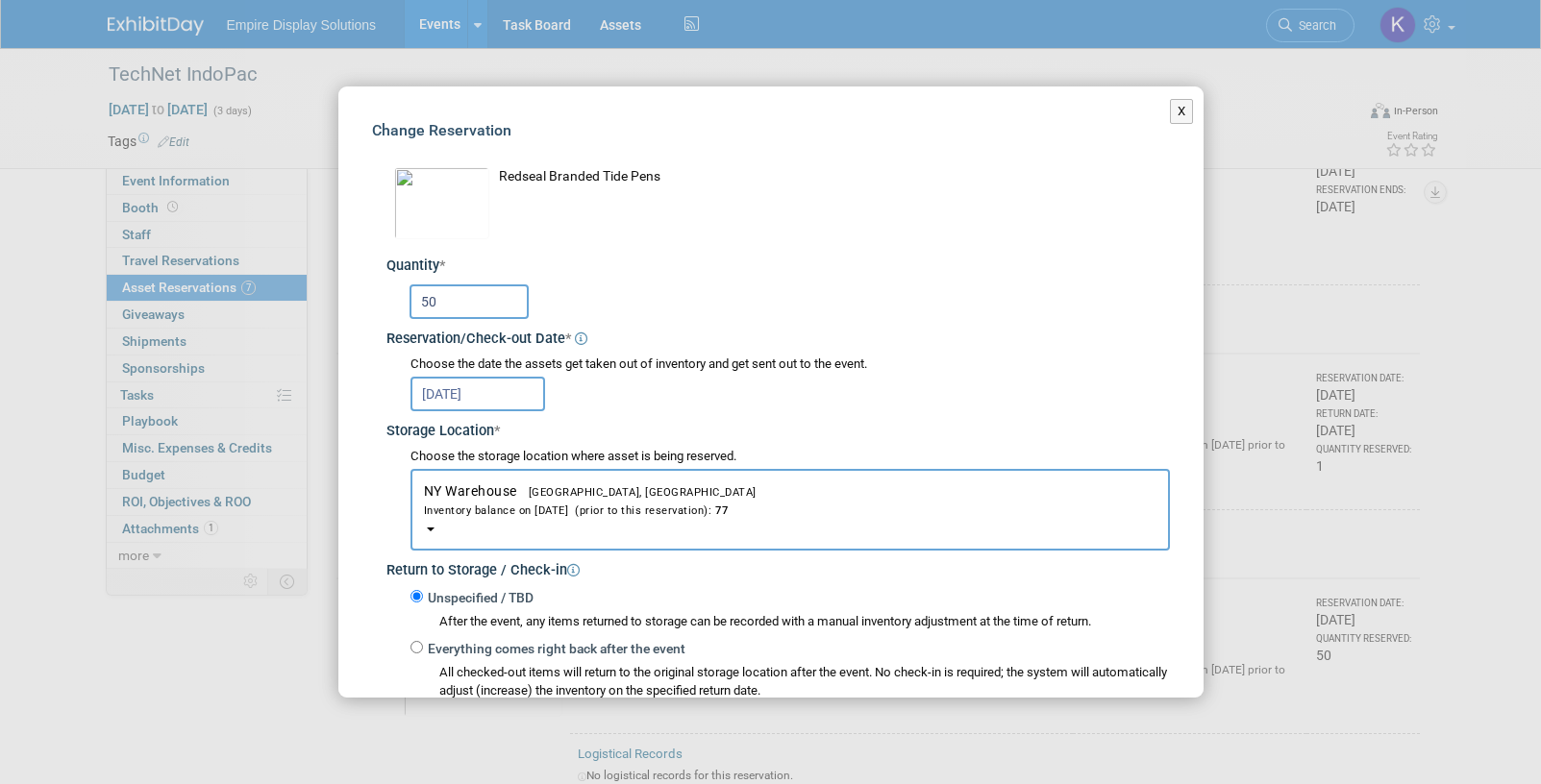
click at [454, 299] on input "50" at bounding box center [469, 302] width 119 height 35
type input "5"
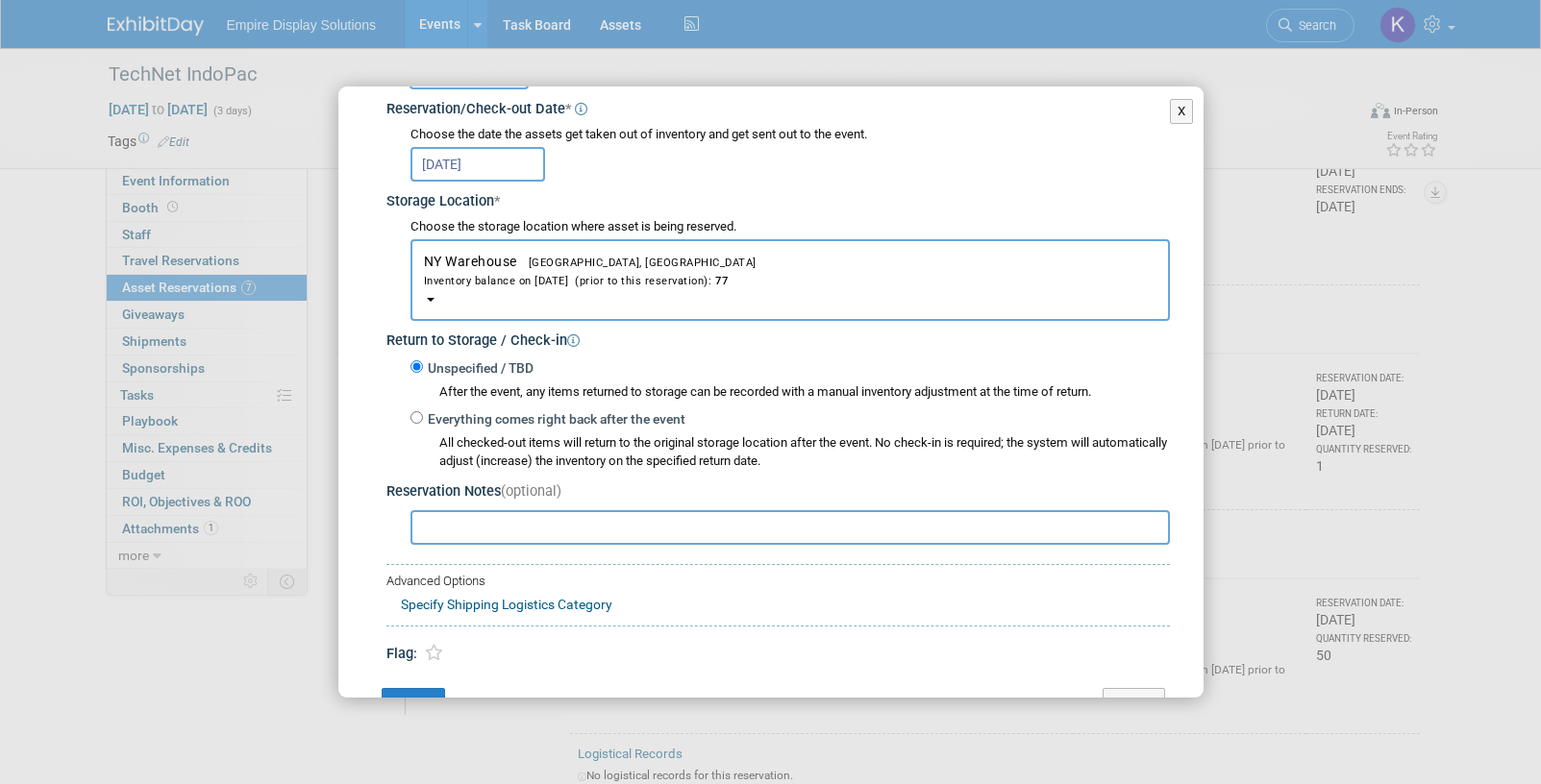
scroll to position [283, 0]
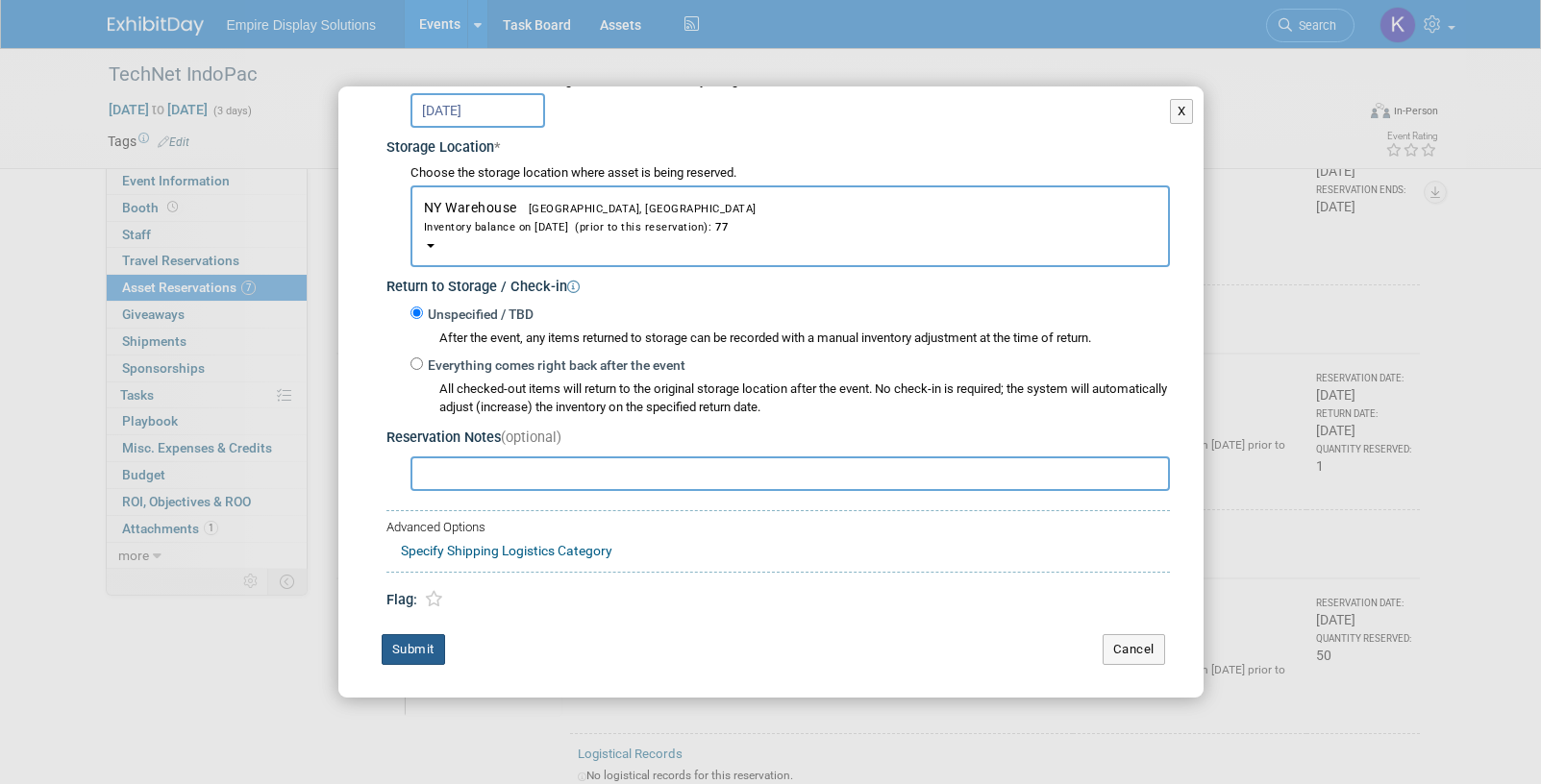
type input "75"
click at [422, 649] on button "Submit" at bounding box center [413, 650] width 63 height 31
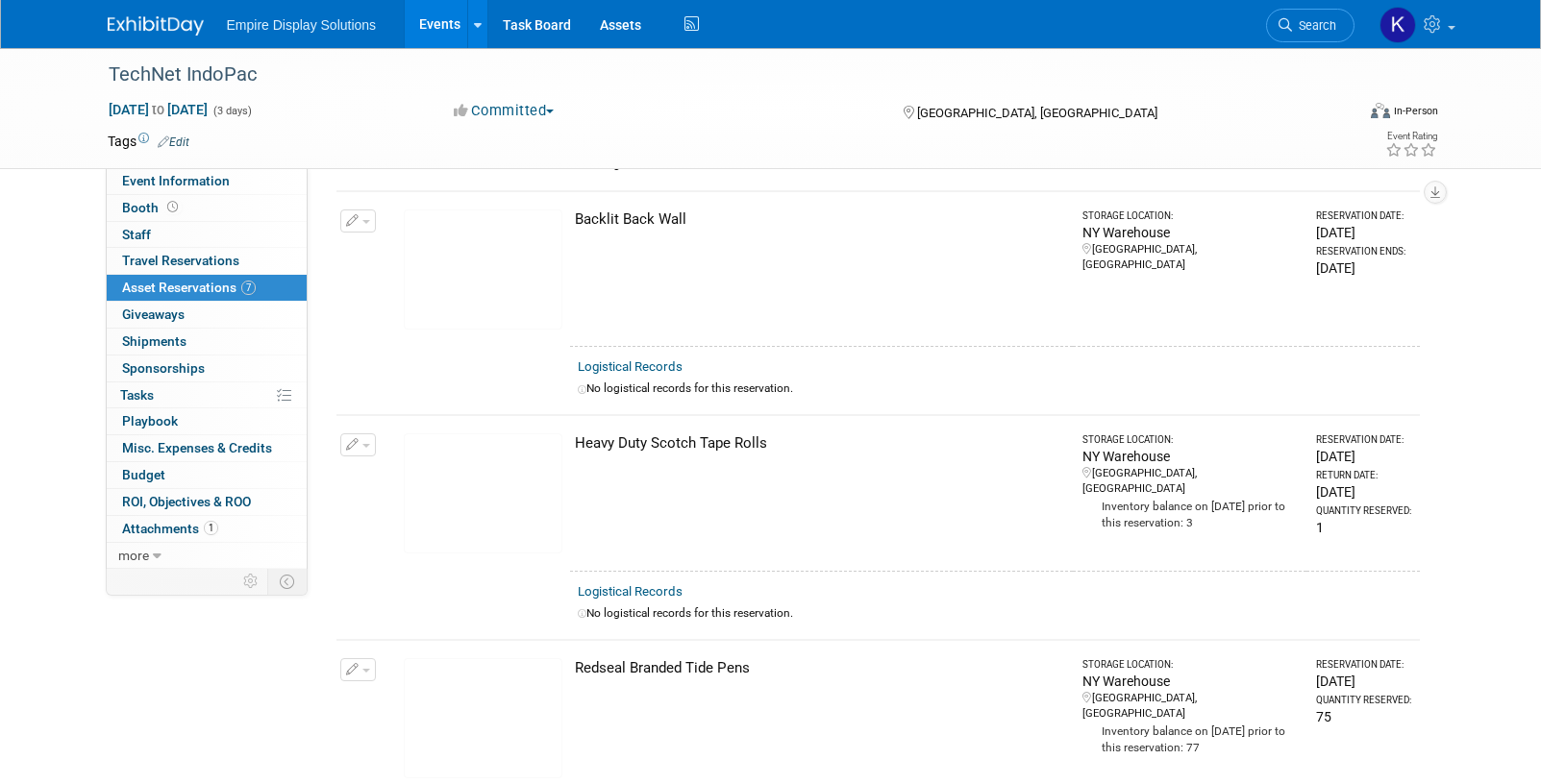
scroll to position [0, 0]
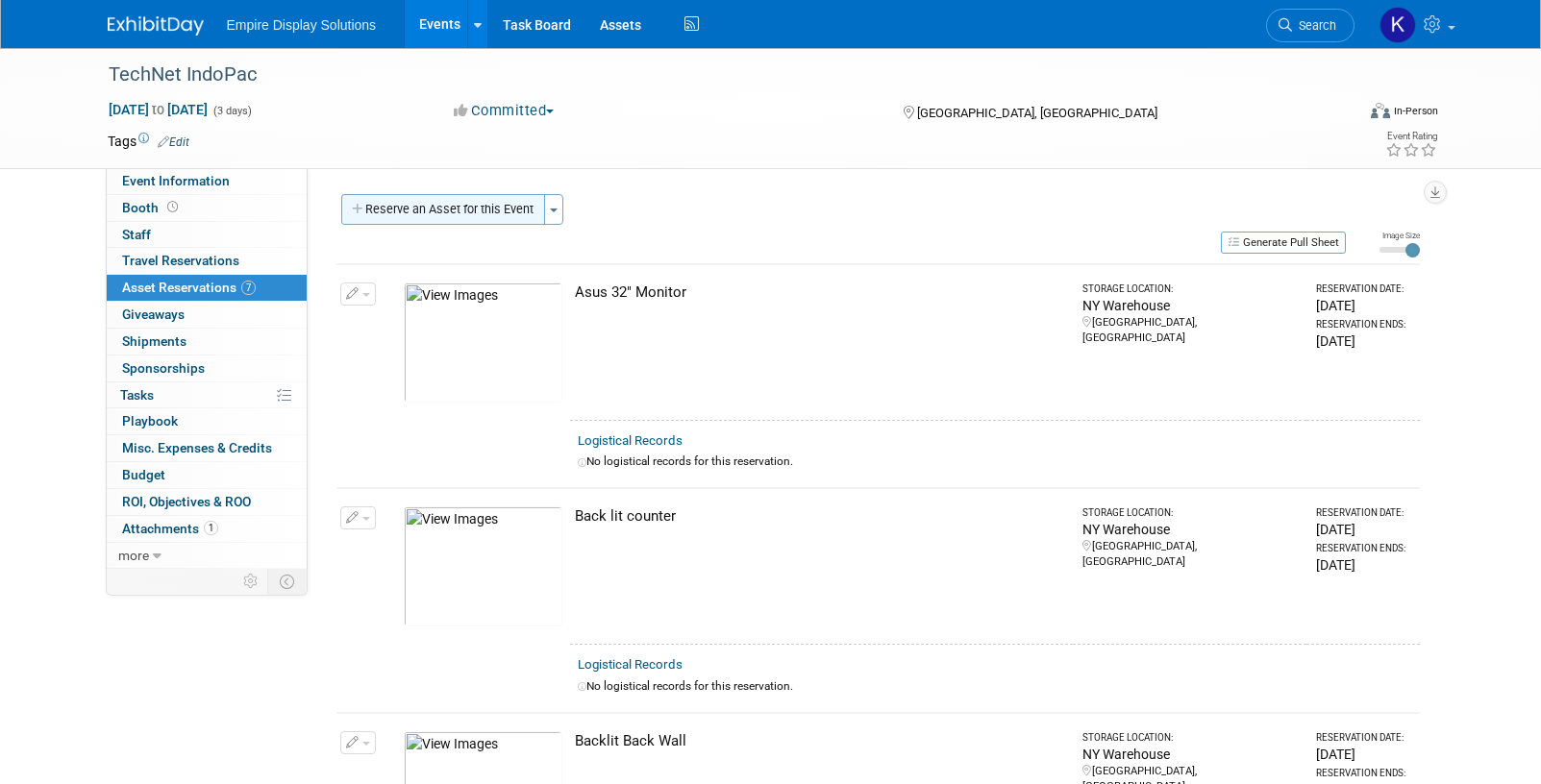
click at [405, 209] on button "Reserve an Asset for this Event" at bounding box center [442, 209] width 204 height 31
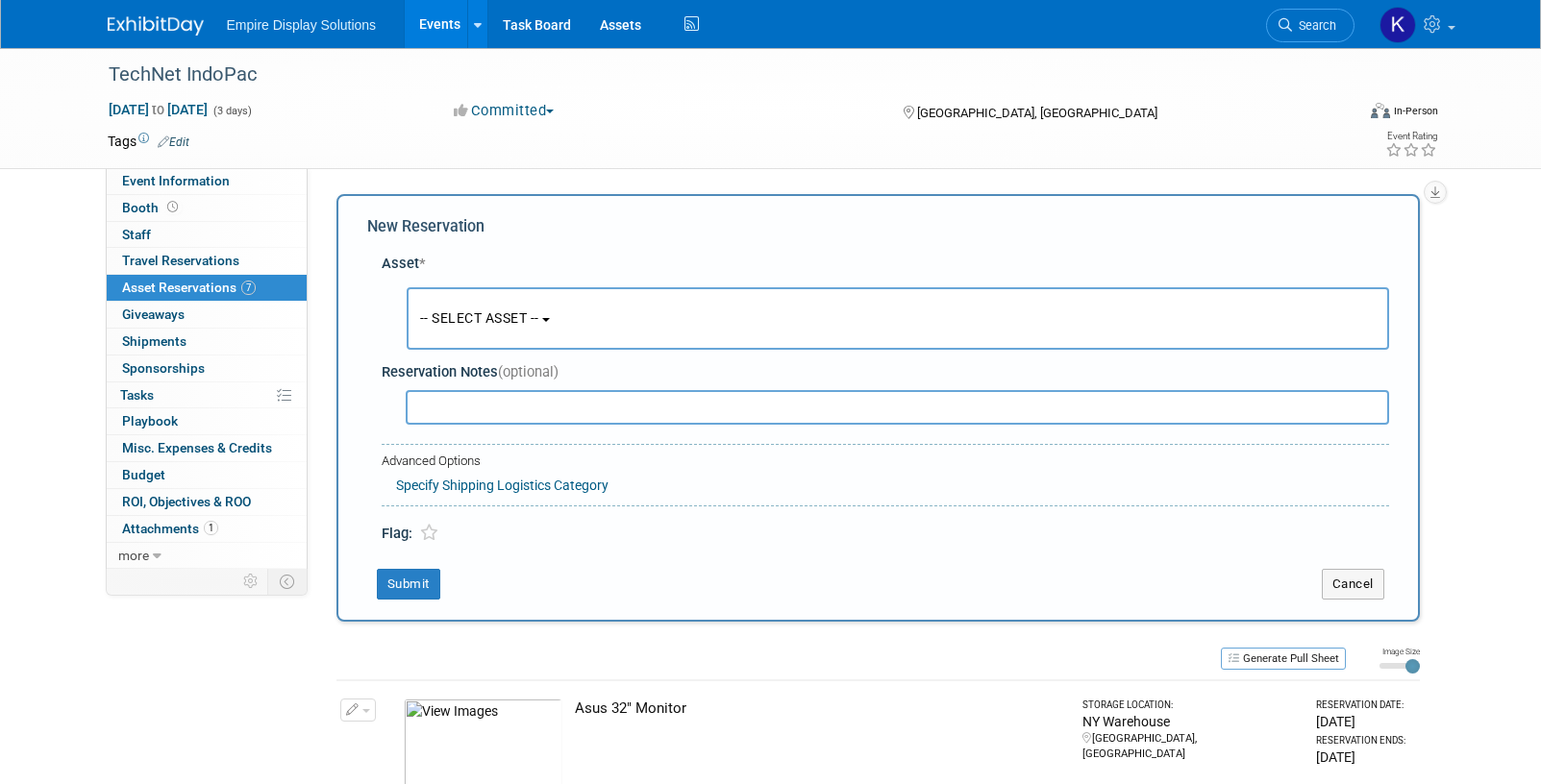
scroll to position [19, 0]
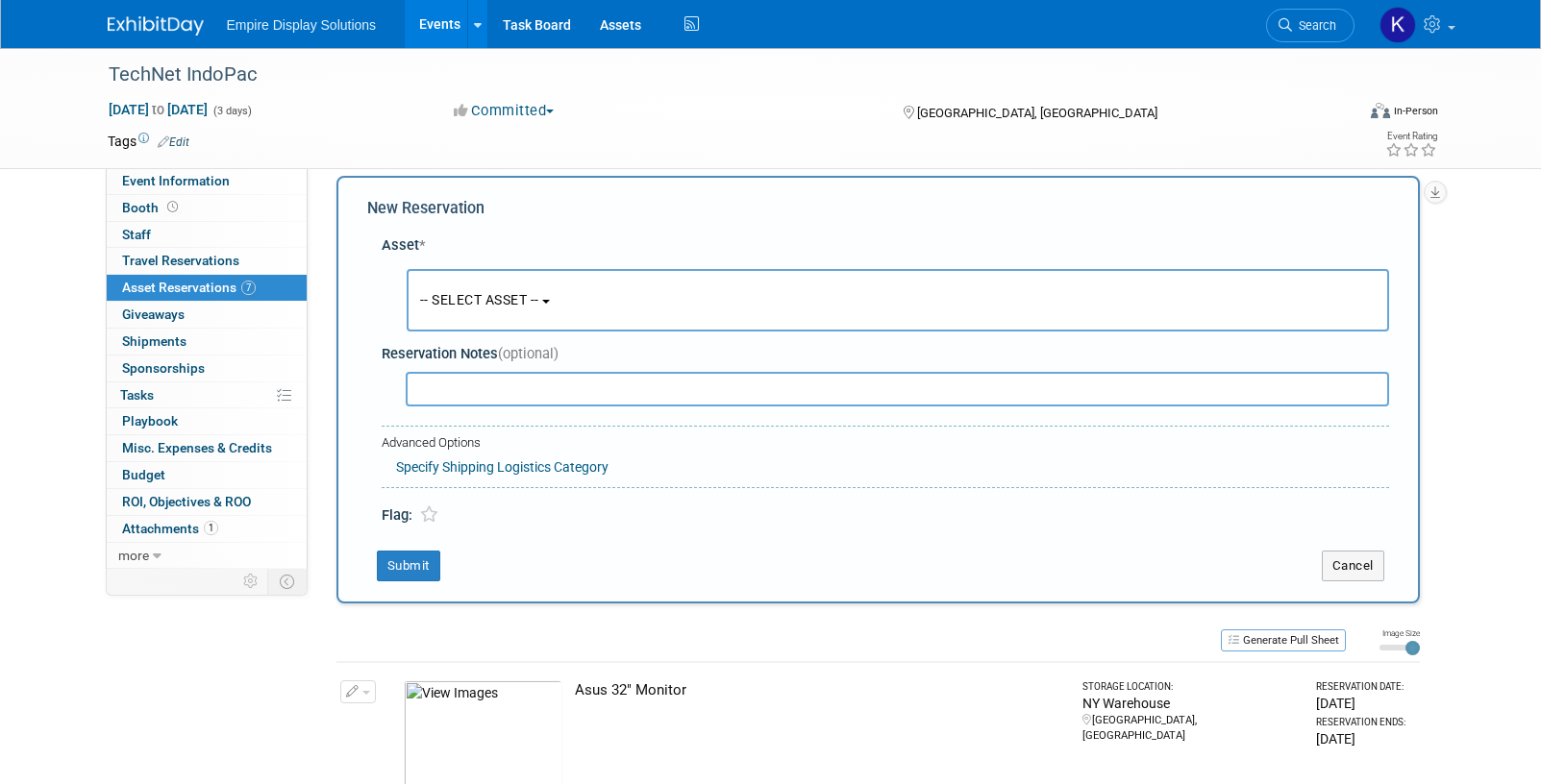
click at [458, 305] on span "-- SELECT ASSET --" at bounding box center [479, 300] width 119 height 16
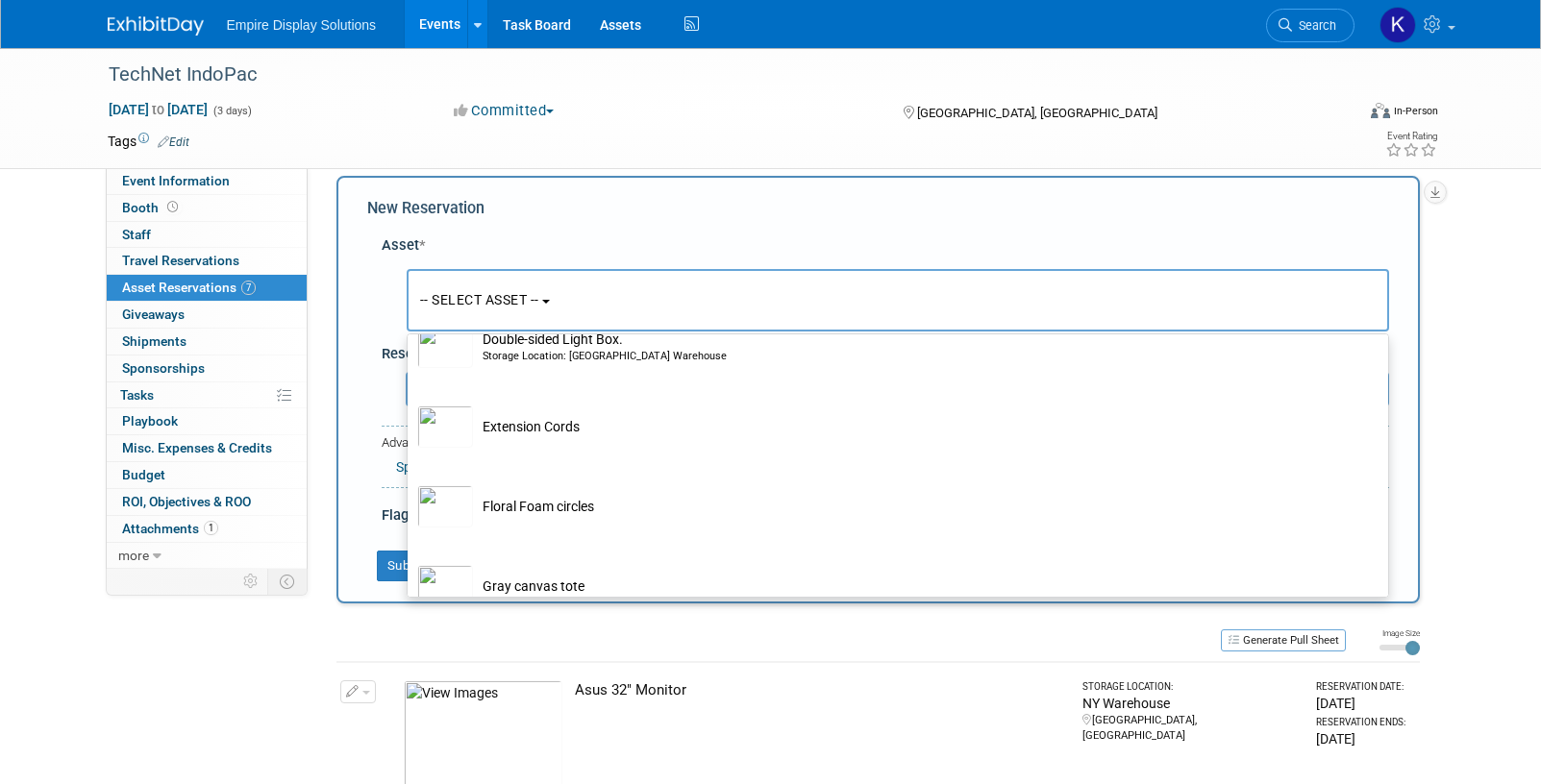
scroll to position [1840, 0]
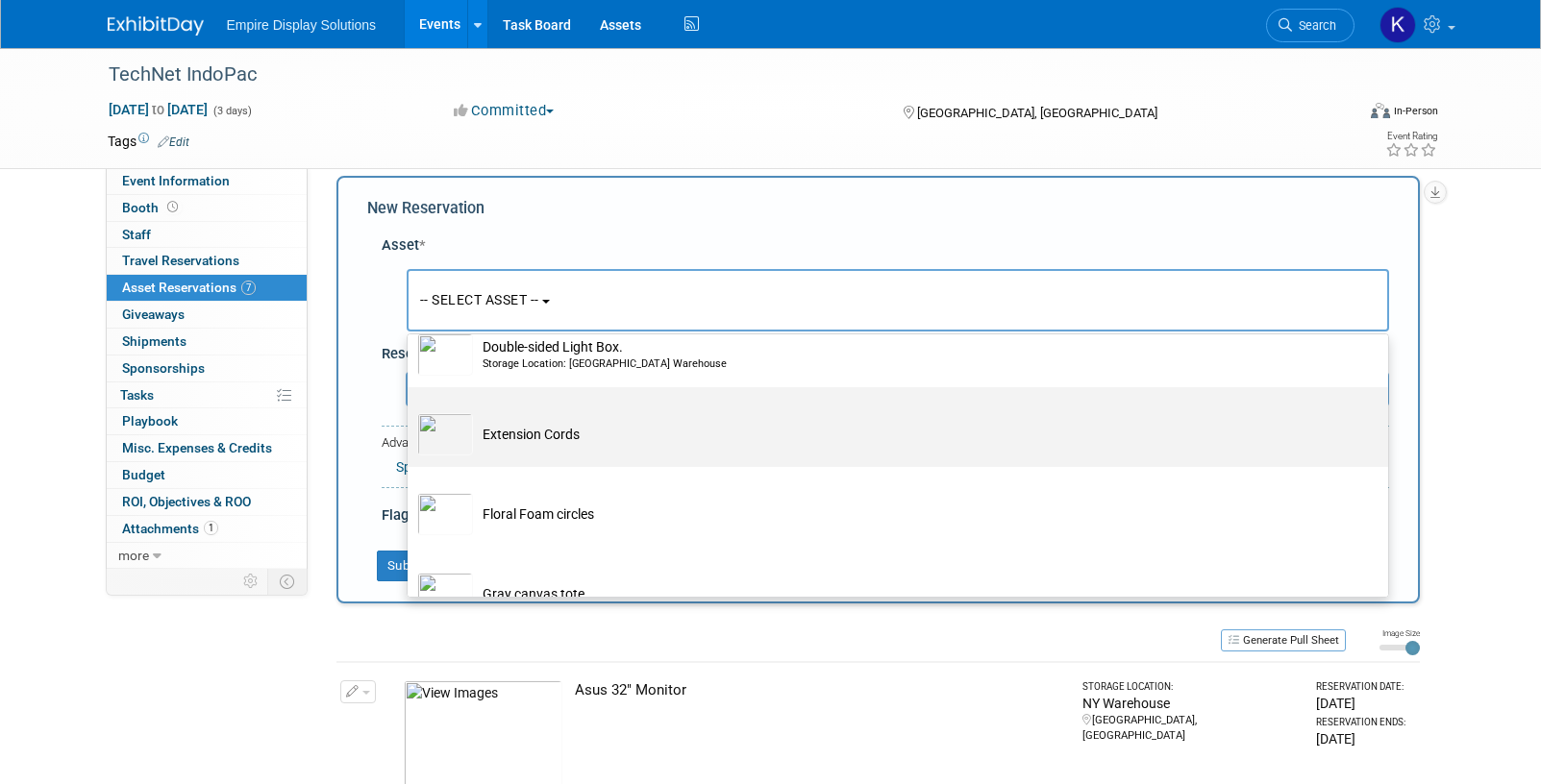
click at [579, 441] on td "Extension Cords" at bounding box center [911, 433] width 877 height 42
click at [410, 410] on input "Extension Cords" at bounding box center [403, 403] width 13 height 13
select select "10696943"
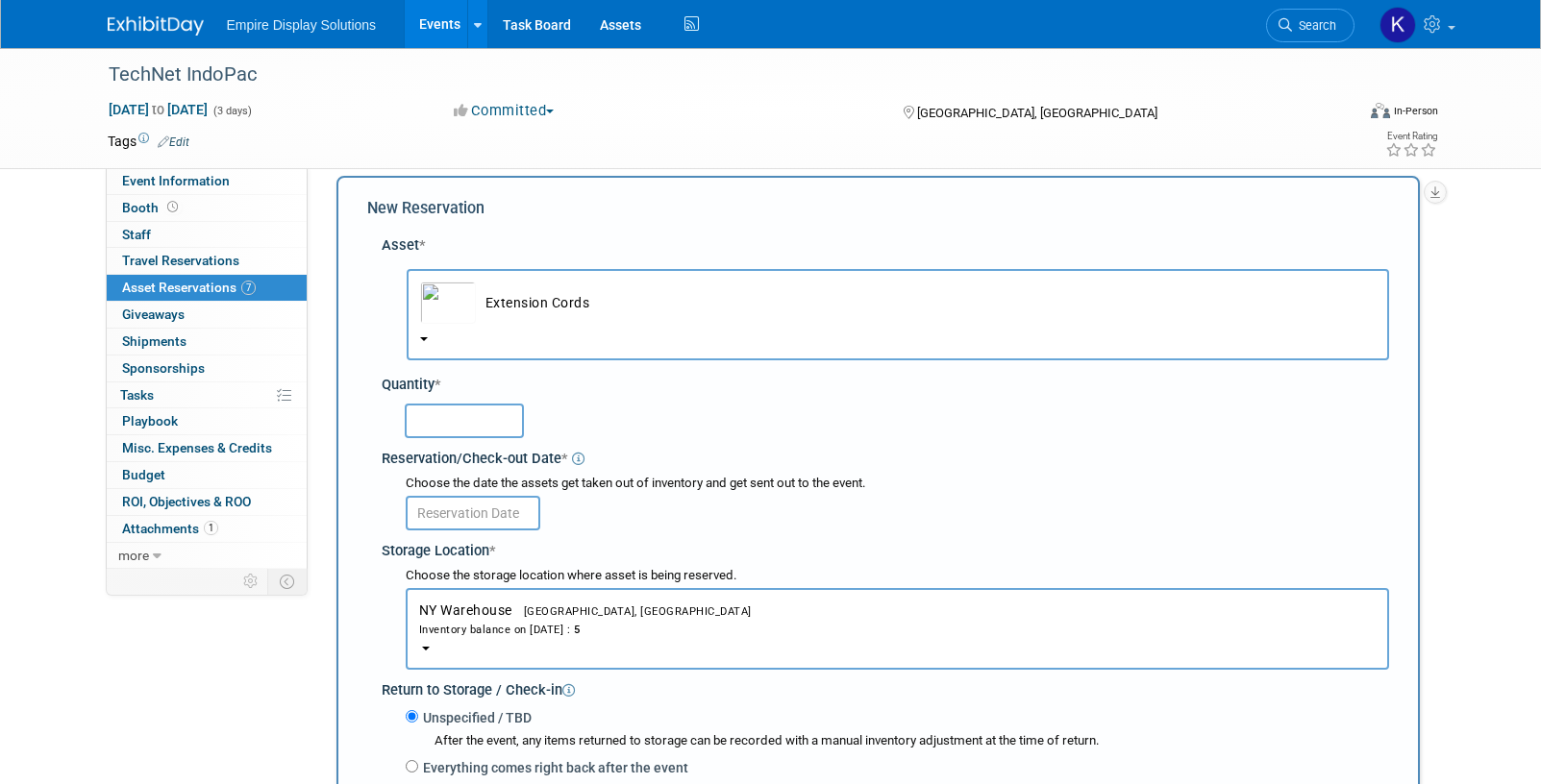
click at [485, 431] on input "text" at bounding box center [464, 421] width 119 height 35
type input "1"
click at [466, 515] on input "text" at bounding box center [472, 513] width 134 height 35
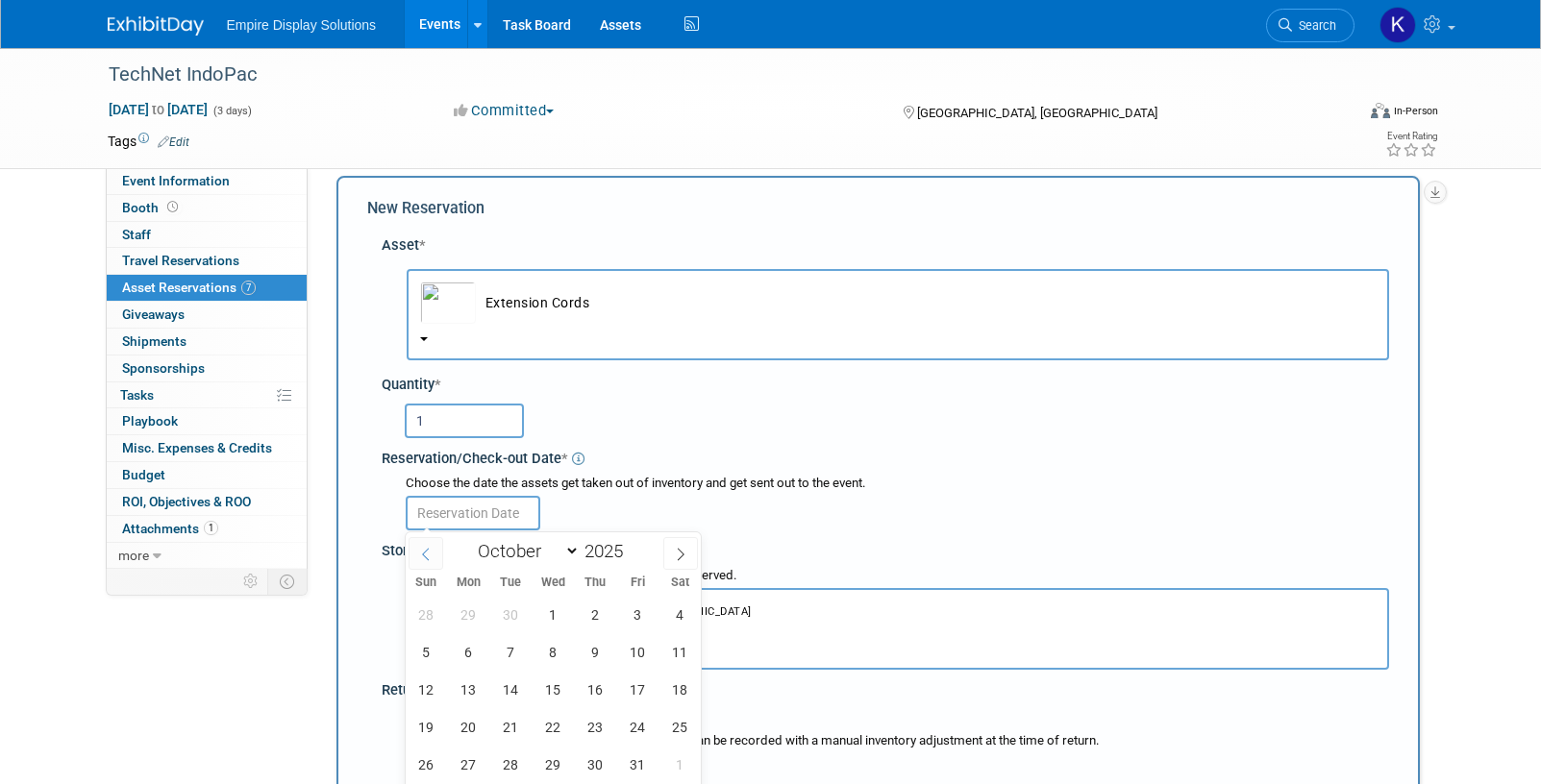
click at [425, 544] on span at bounding box center [426, 554] width 35 height 33
select select "8"
click at [462, 734] on span "22" at bounding box center [469, 727] width 37 height 37
type input "Sep 22, 2025"
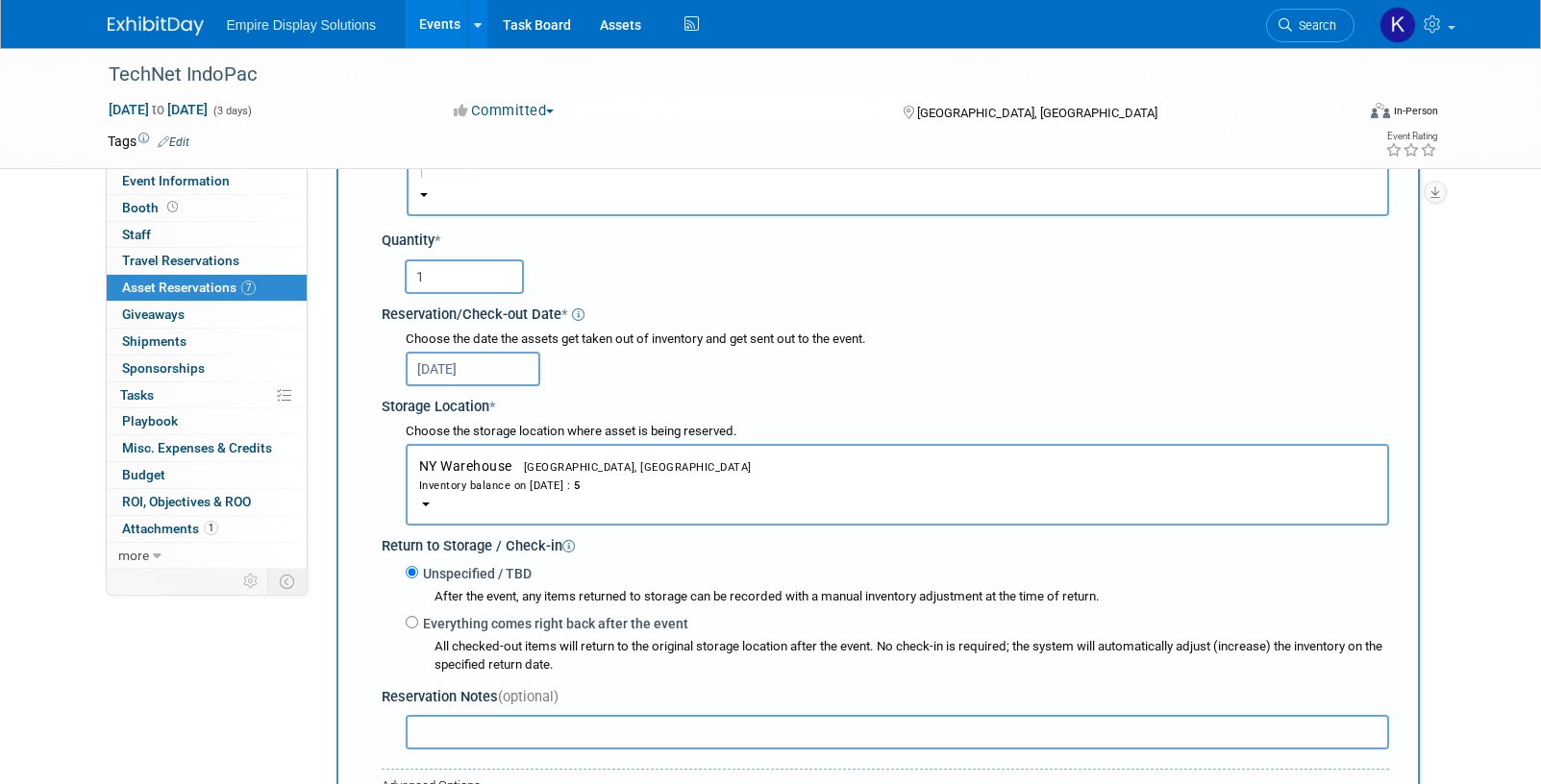
scroll to position [216, 0]
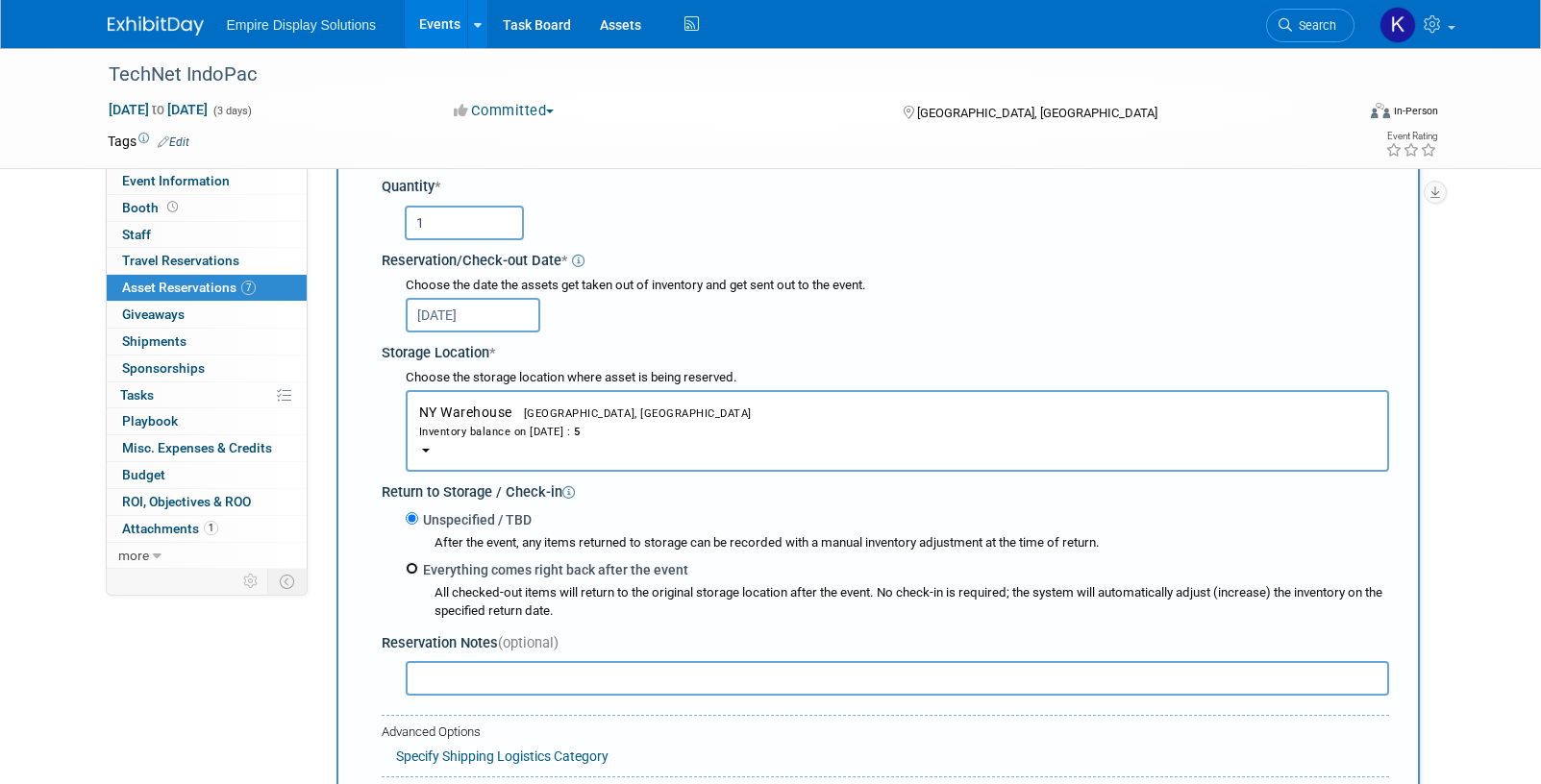
click at [412, 569] on input "Everything comes right back after the event" at bounding box center [411, 568] width 13 height 13
radio input "true"
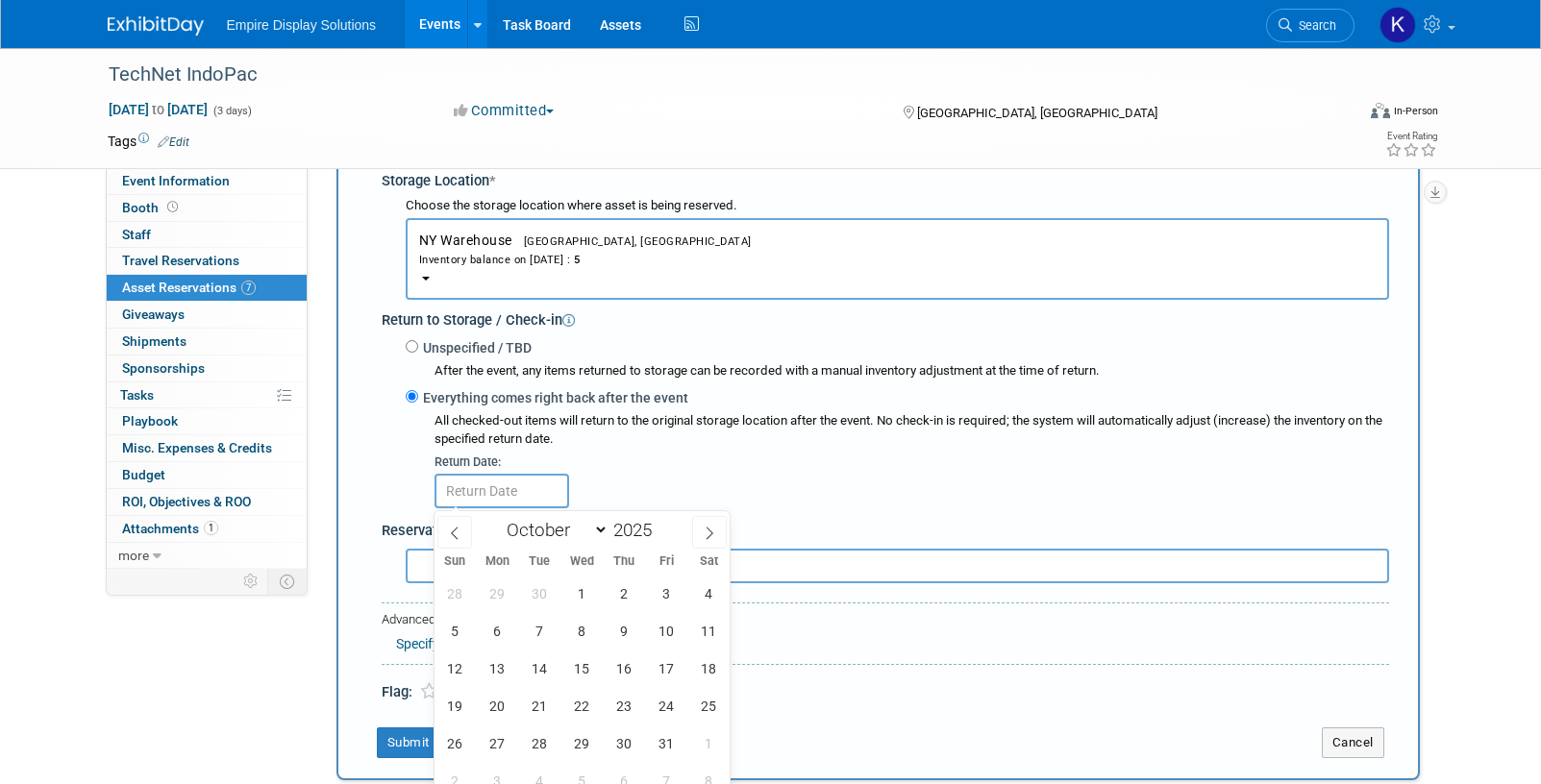
scroll to position [414, 0]
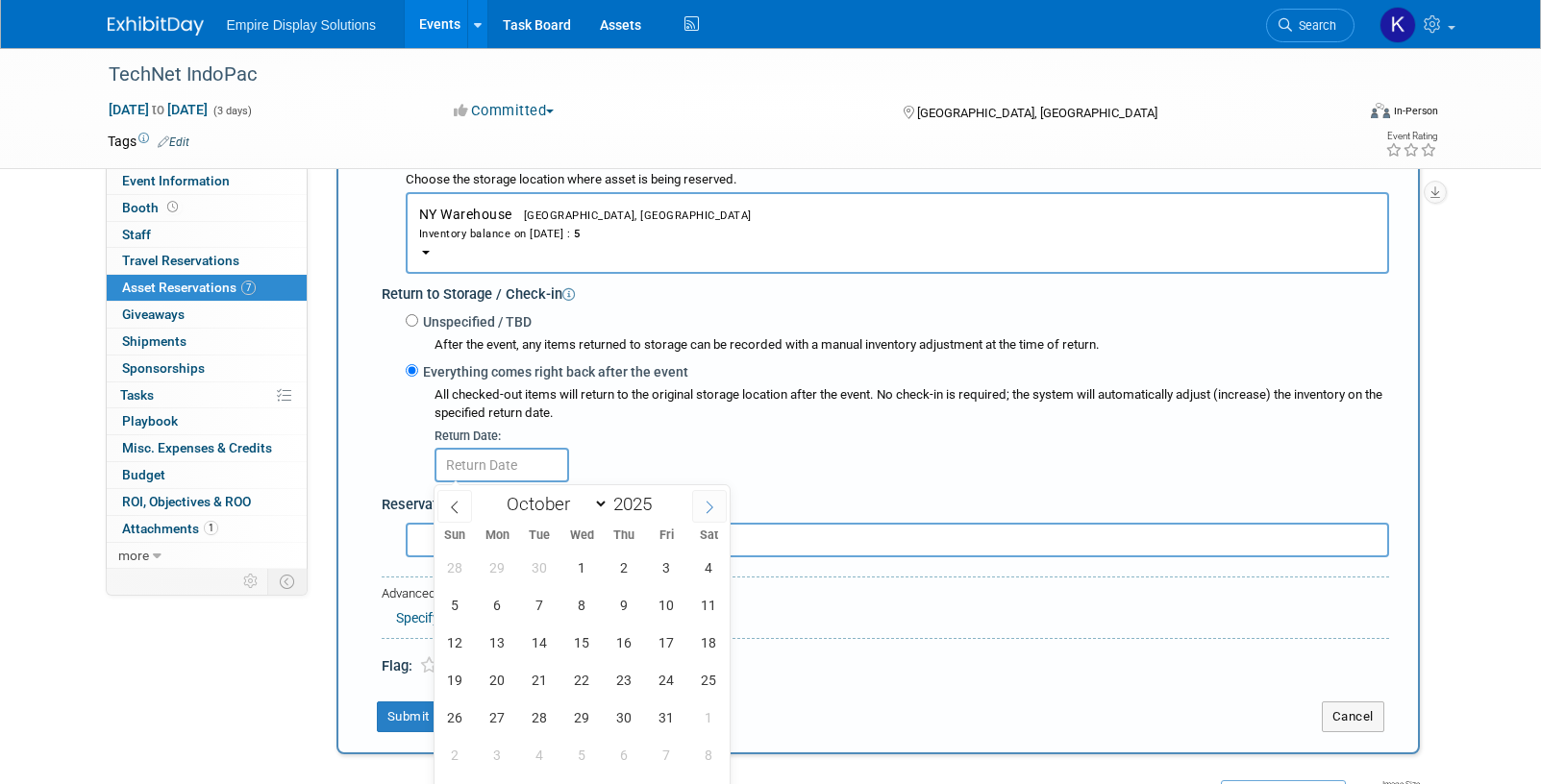
click at [703, 506] on icon at bounding box center [709, 507] width 14 height 14
select select "10"
click at [661, 610] on span "7" at bounding box center [666, 605] width 37 height 37
type input "Nov 7, 2025"
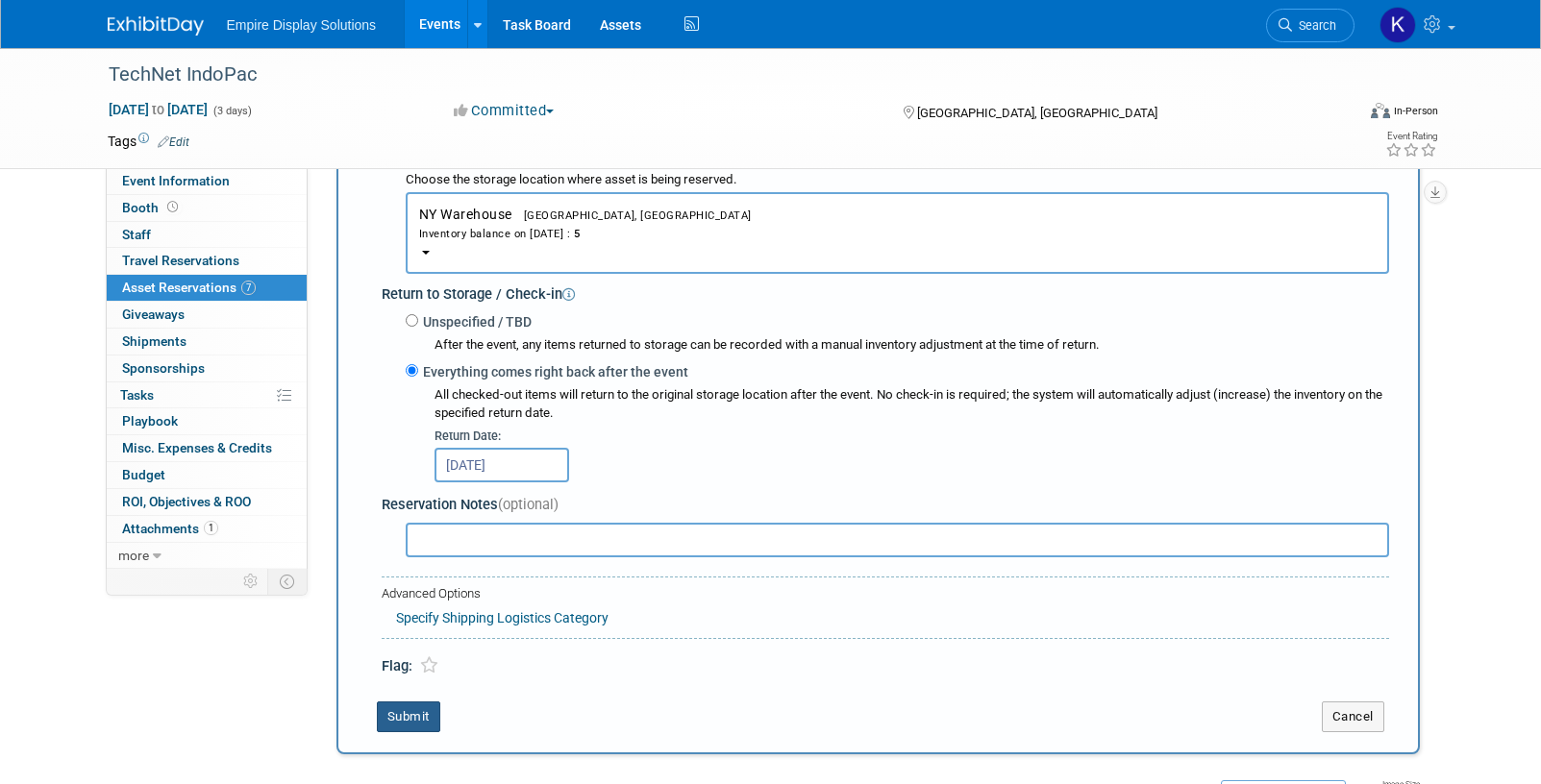
click at [396, 722] on button "Submit" at bounding box center [408, 717] width 63 height 31
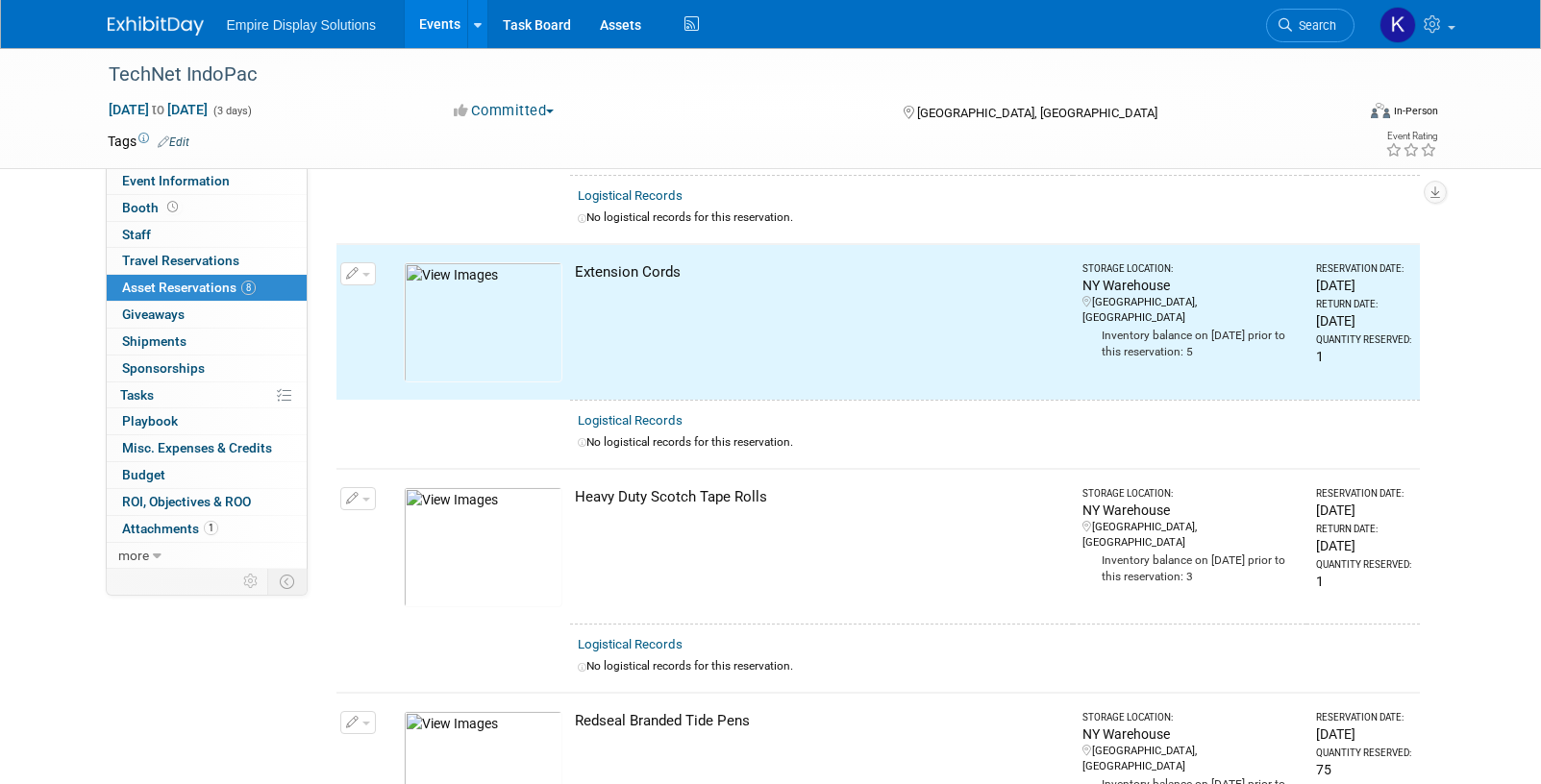
scroll to position [693, 0]
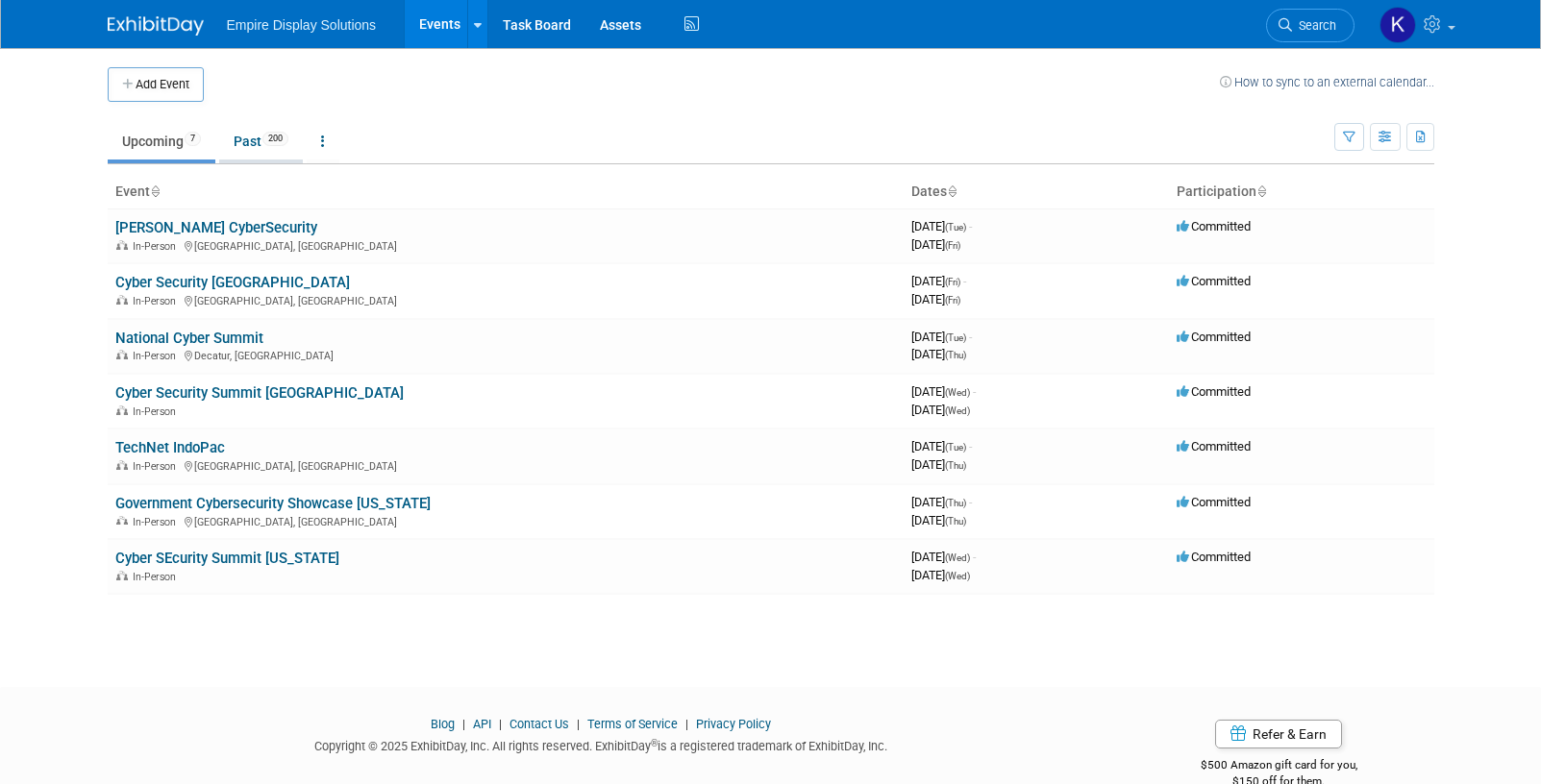
click at [269, 140] on span "200" at bounding box center [275, 138] width 26 height 15
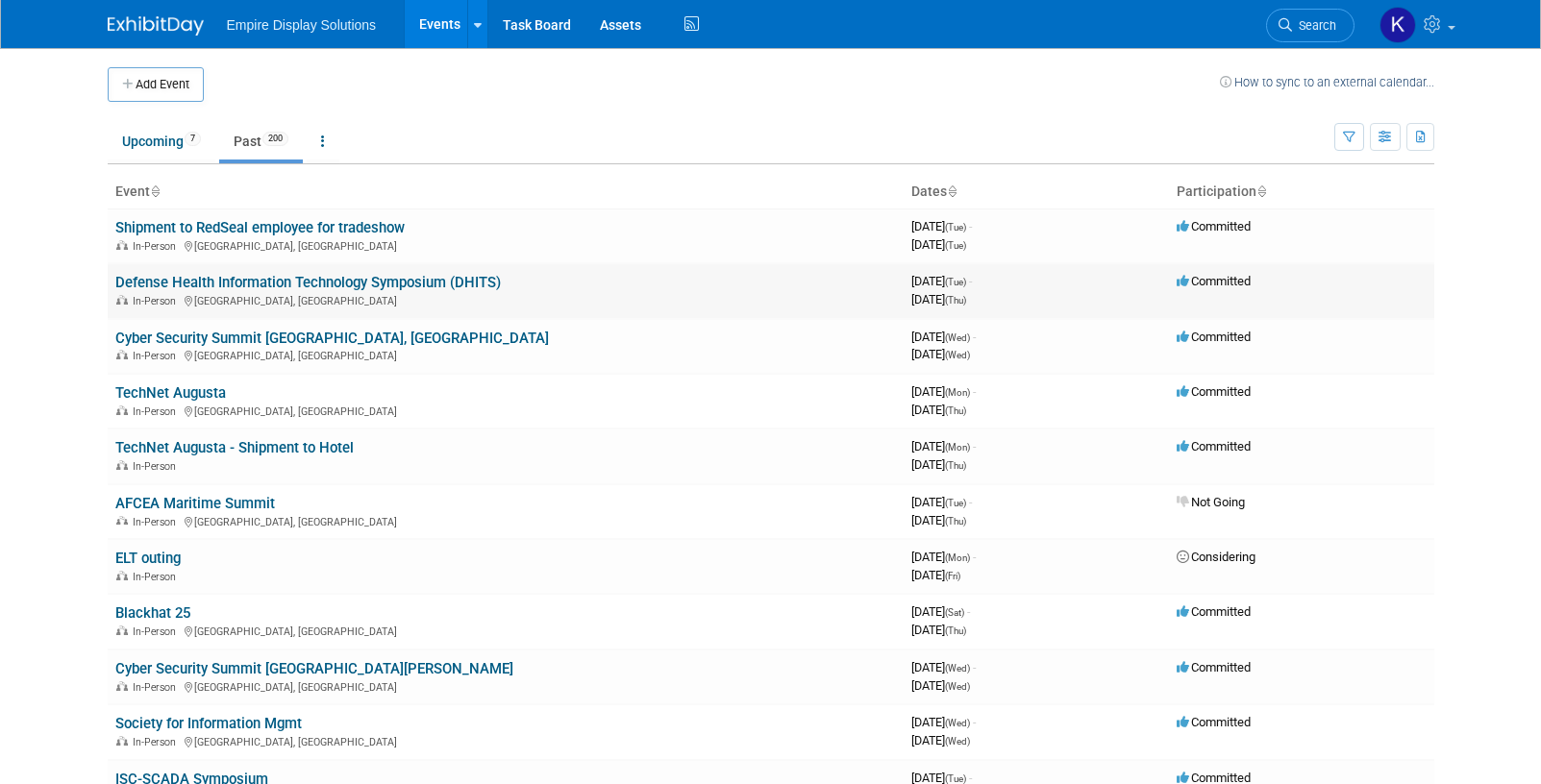
click at [219, 280] on link "Defense Health Information Technology Symposium (DHITS)" at bounding box center [308, 282] width 386 height 18
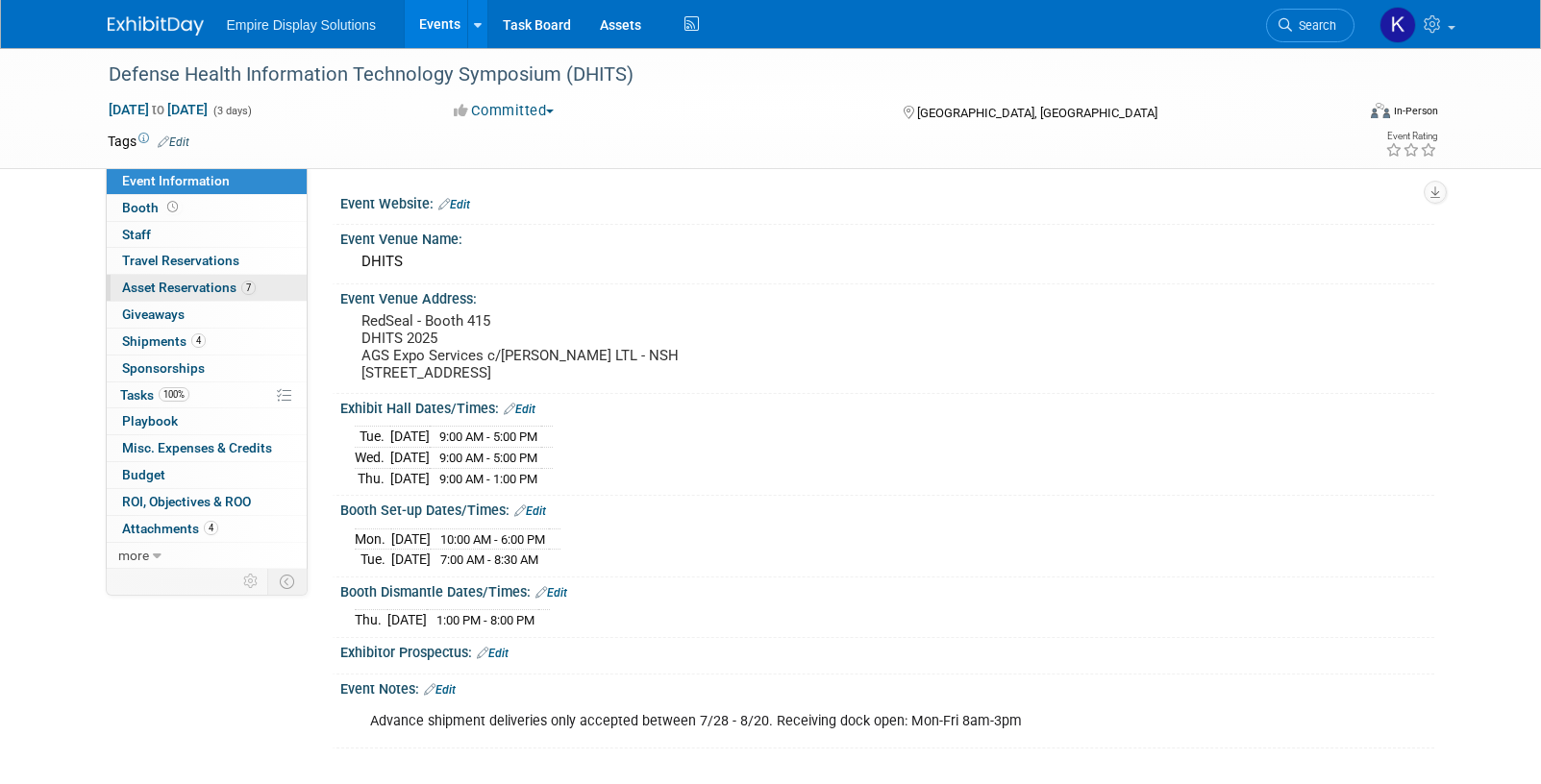
click at [183, 287] on span "Asset Reservations 7" at bounding box center [188, 287] width 133 height 16
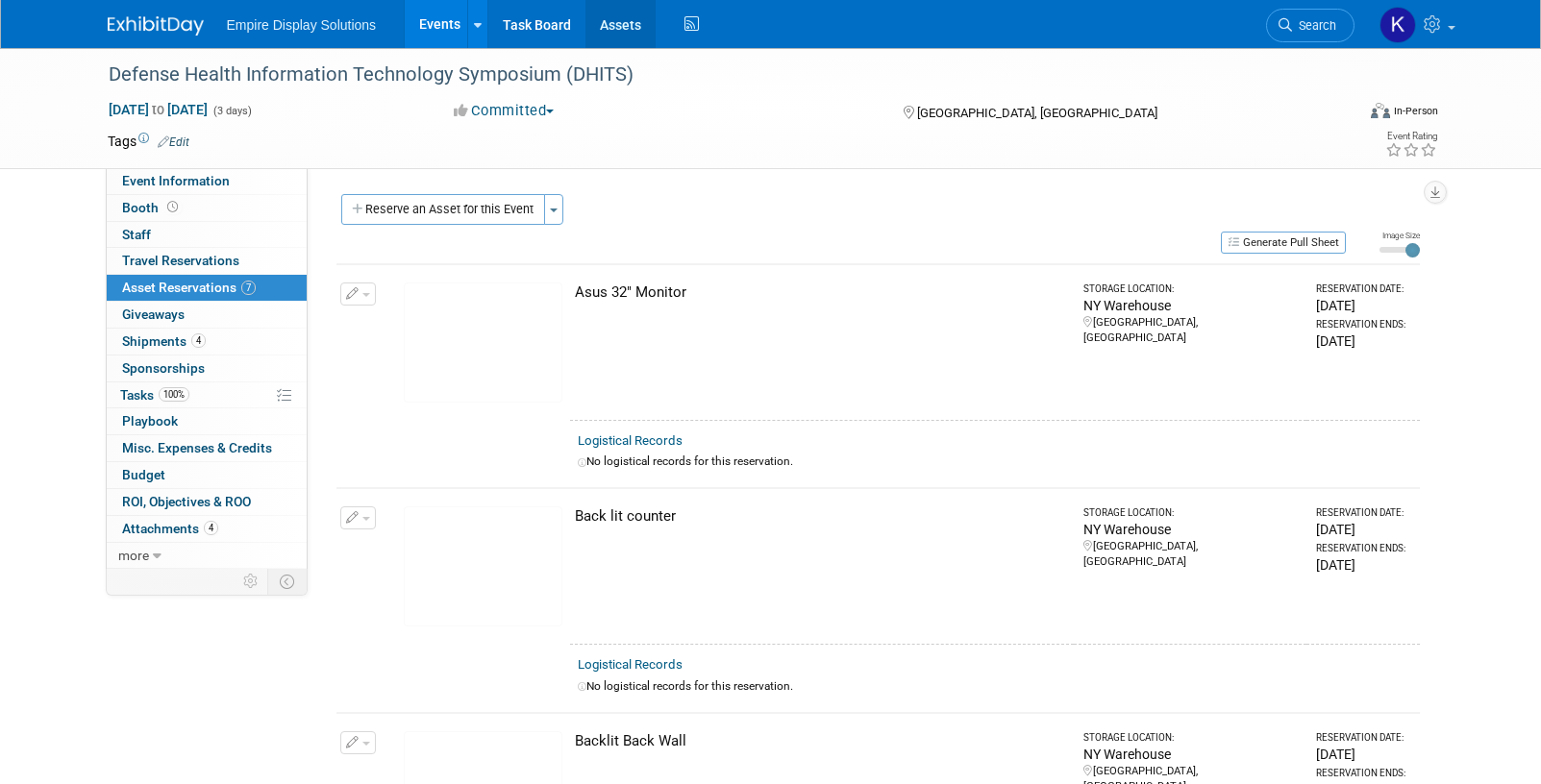
click at [605, 21] on link "Assets" at bounding box center [620, 23] width 70 height 48
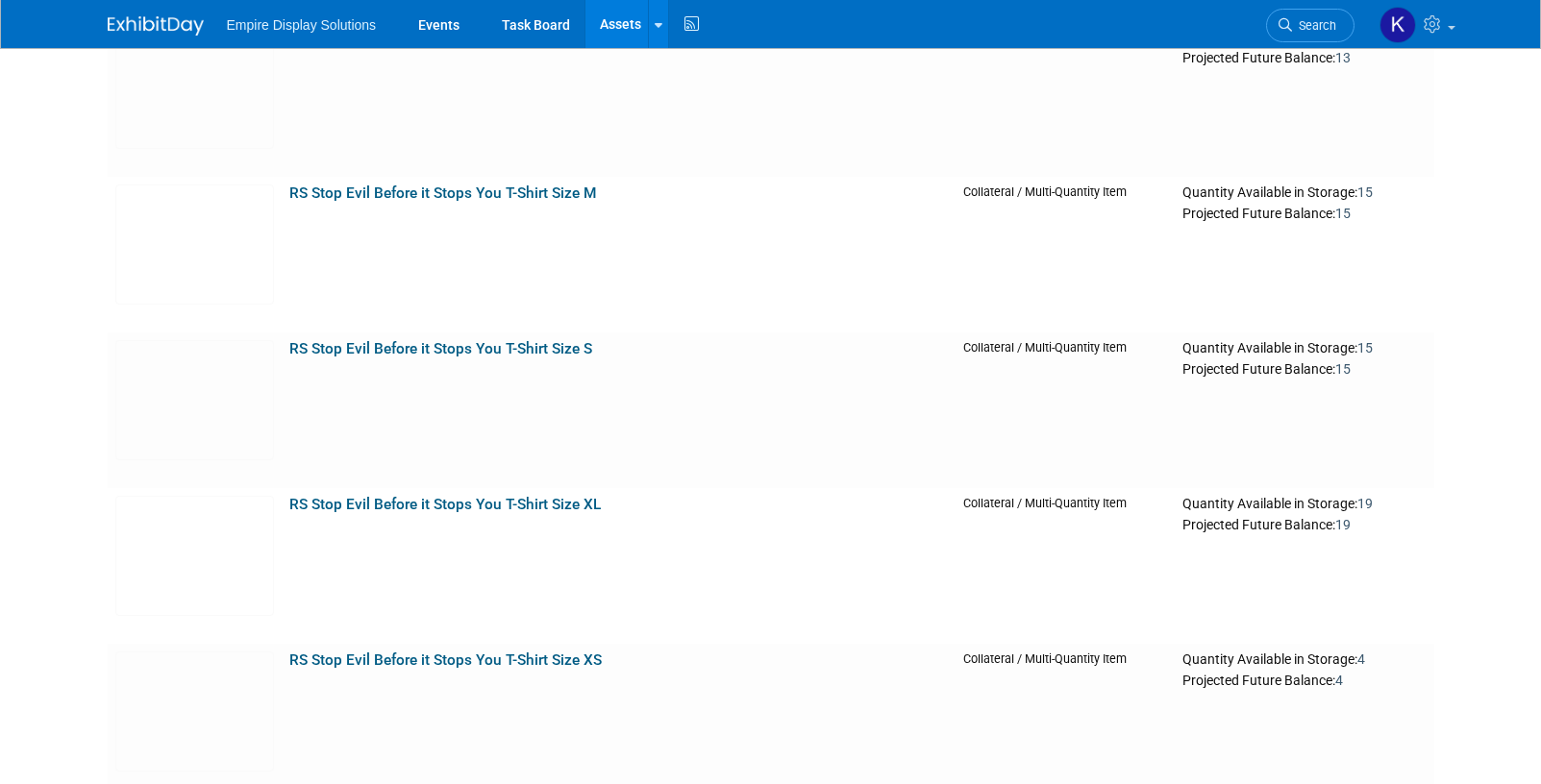
scroll to position [12301, 0]
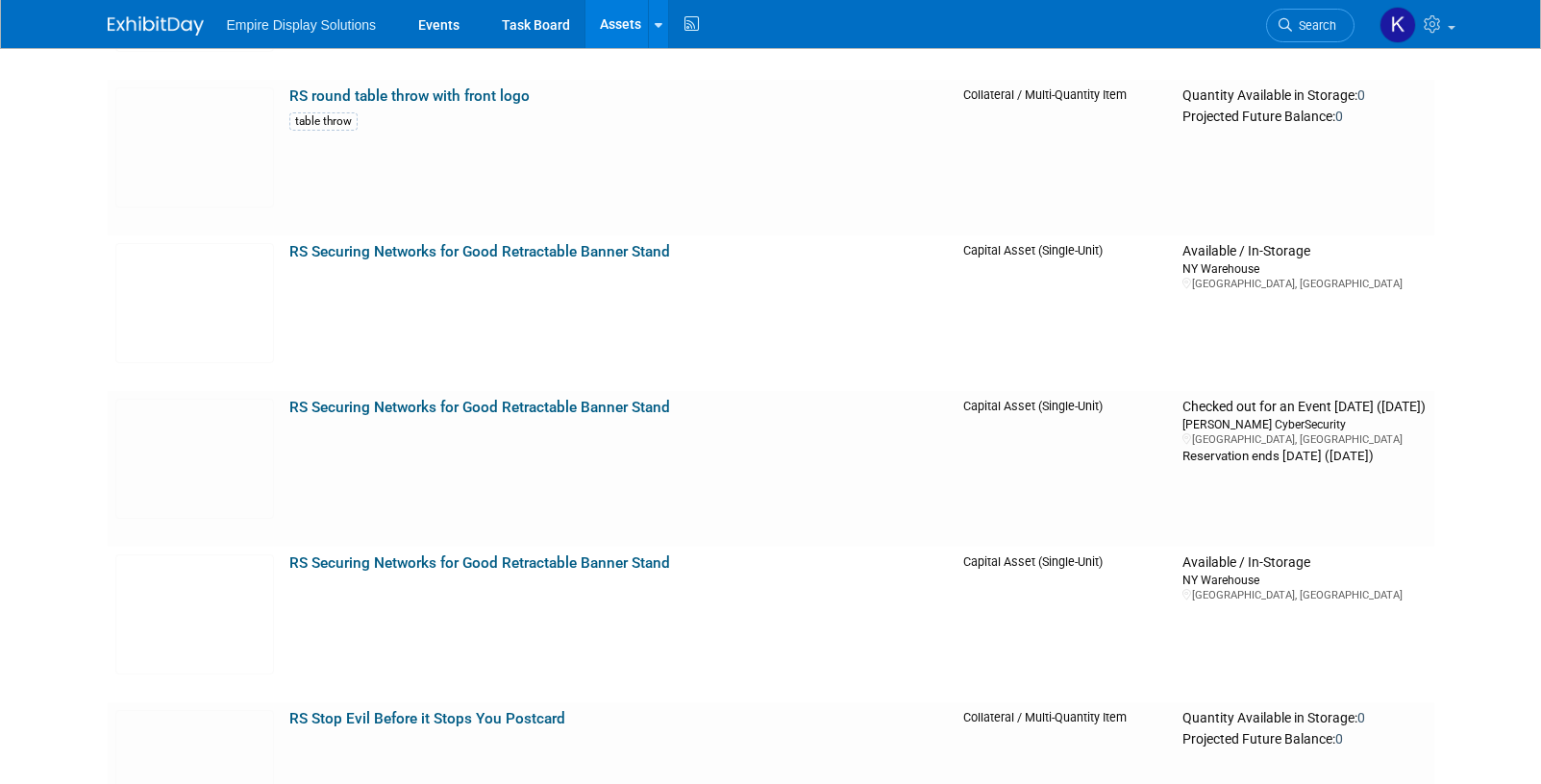
click at [145, 29] on img at bounding box center [156, 26] width 96 height 19
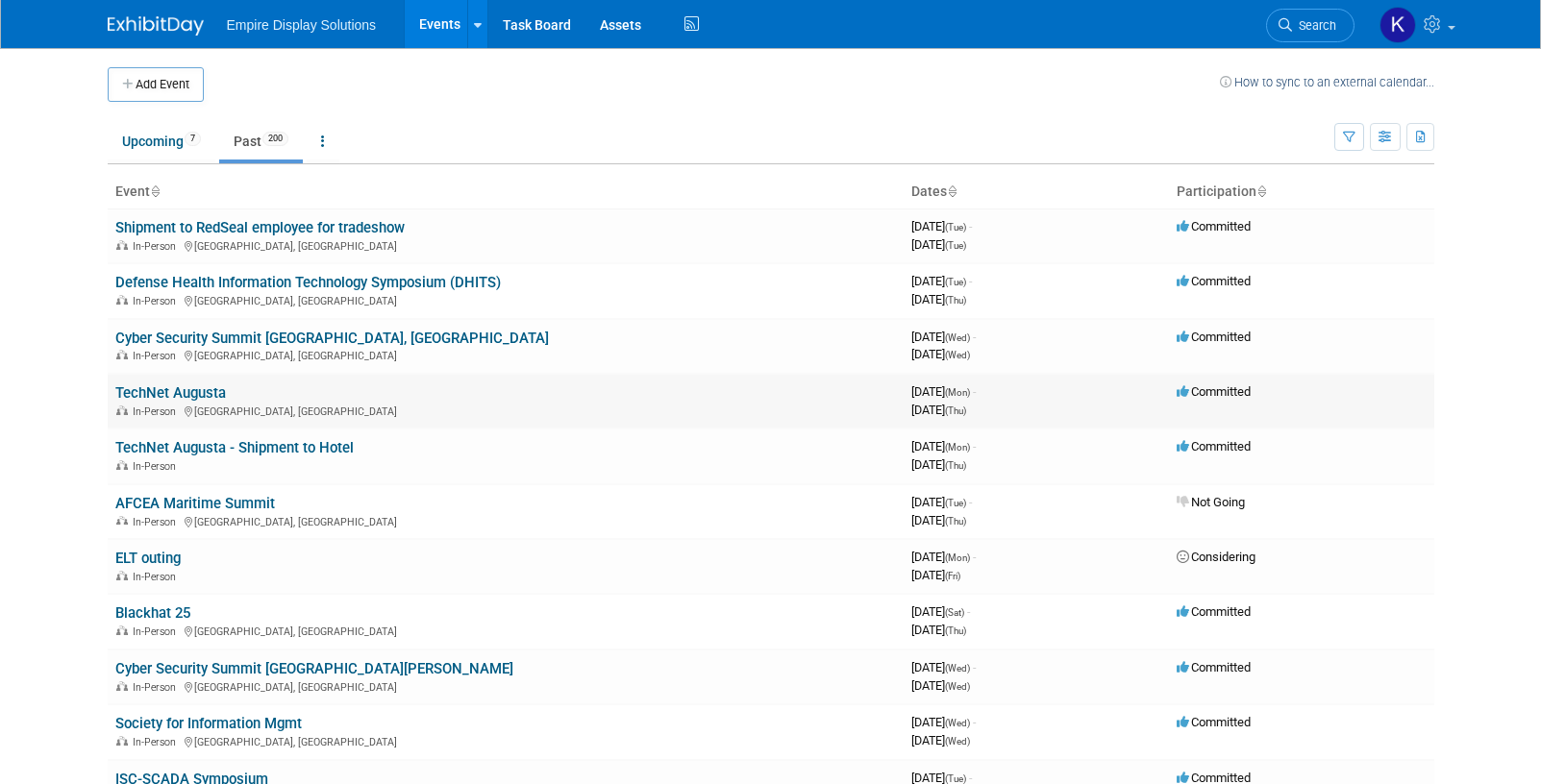
click at [188, 389] on link "TechNet Augusta" at bounding box center [169, 393] width 110 height 18
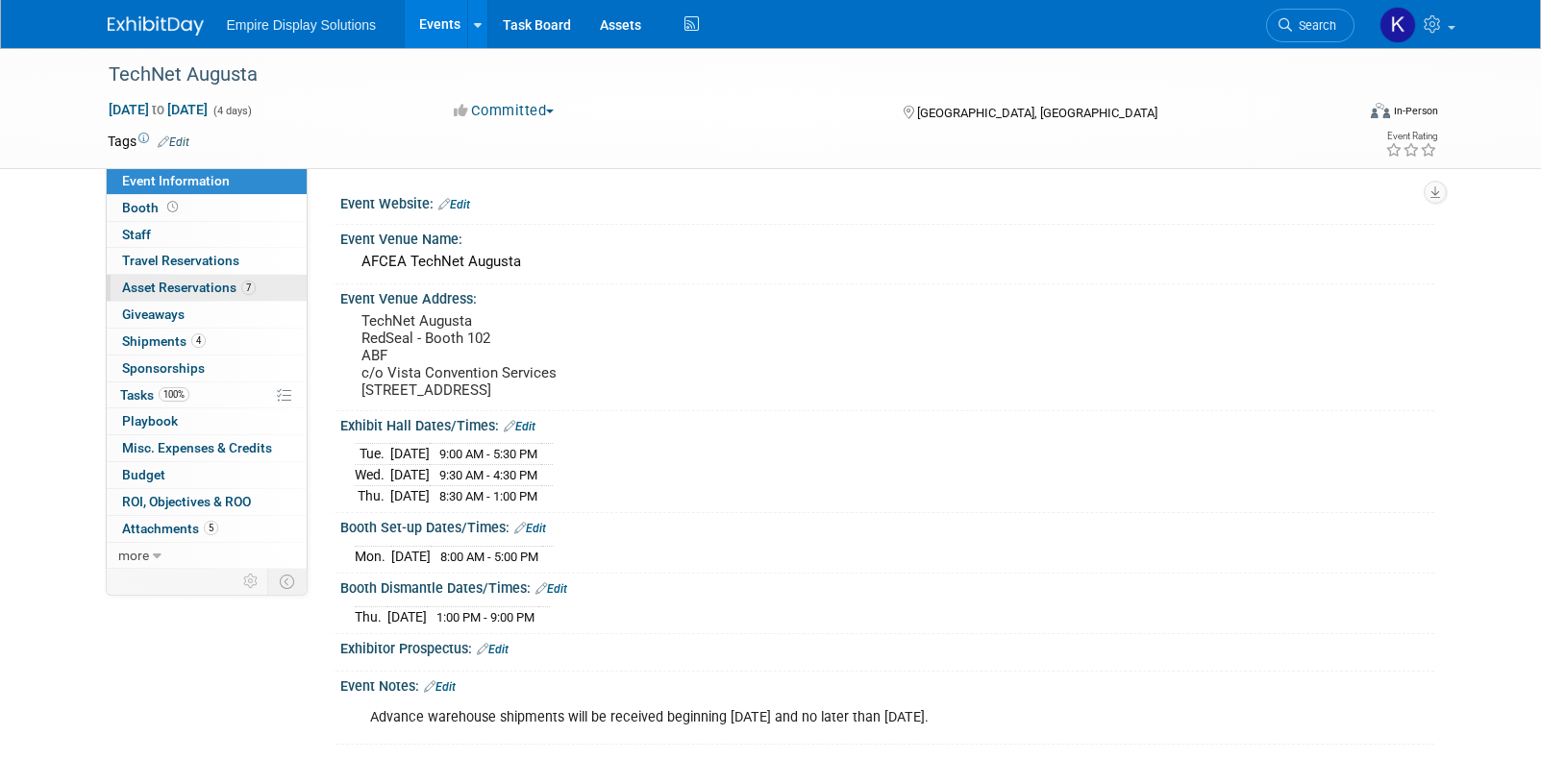
click at [212, 292] on span "Asset Reservations 7" at bounding box center [188, 287] width 133 height 16
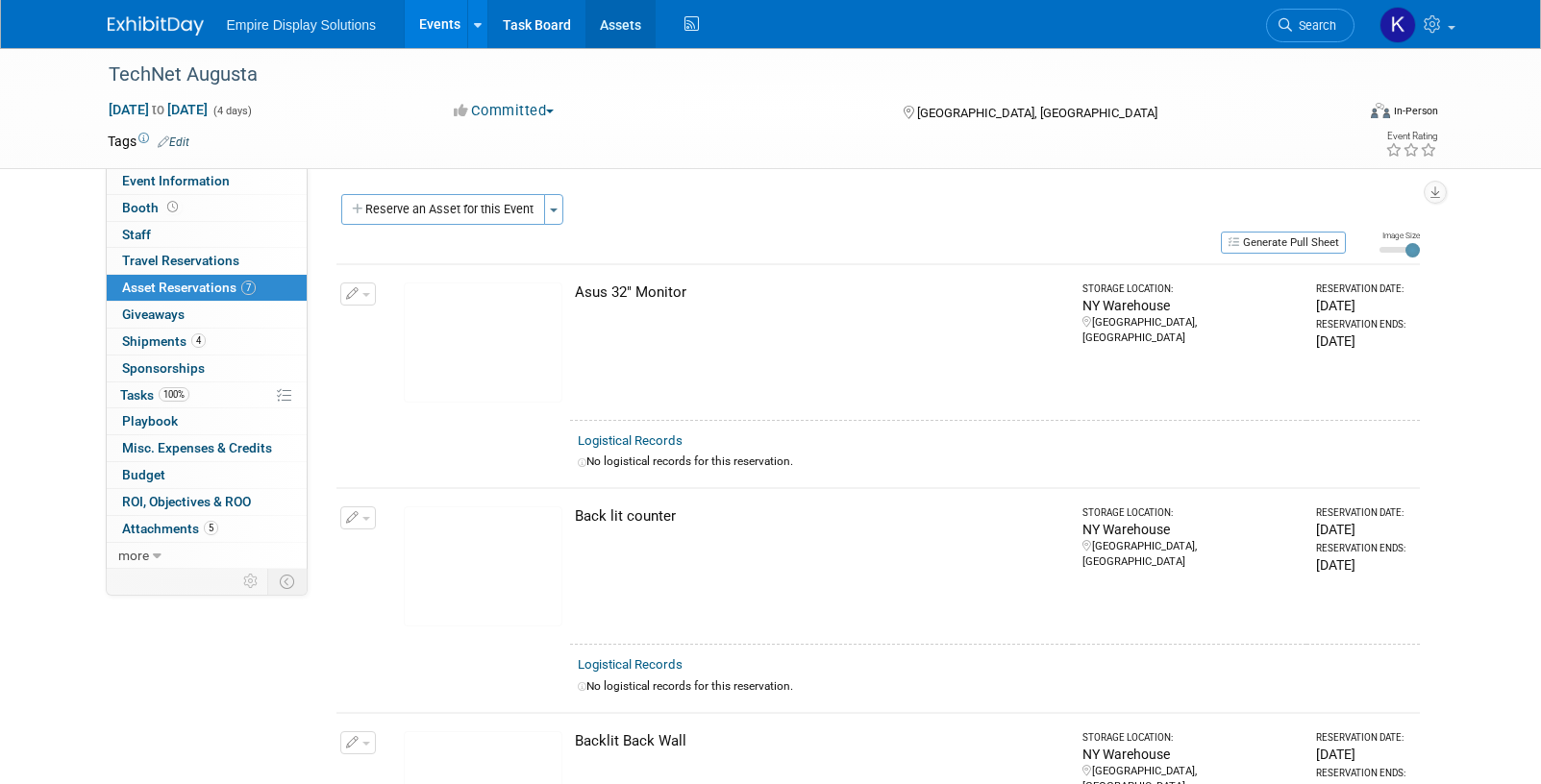
click at [621, 20] on link "Assets" at bounding box center [620, 23] width 70 height 48
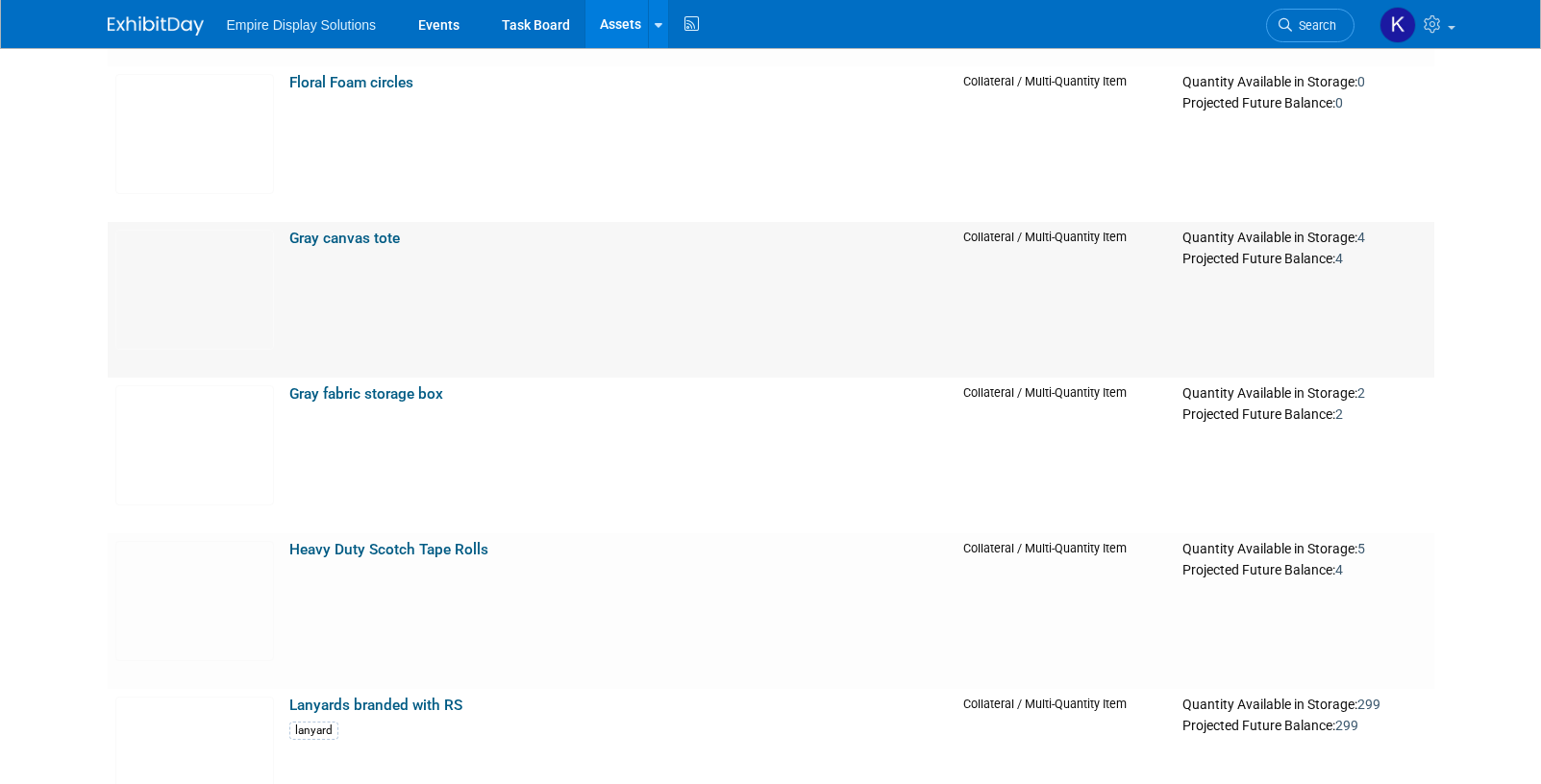
scroll to position [3358, 0]
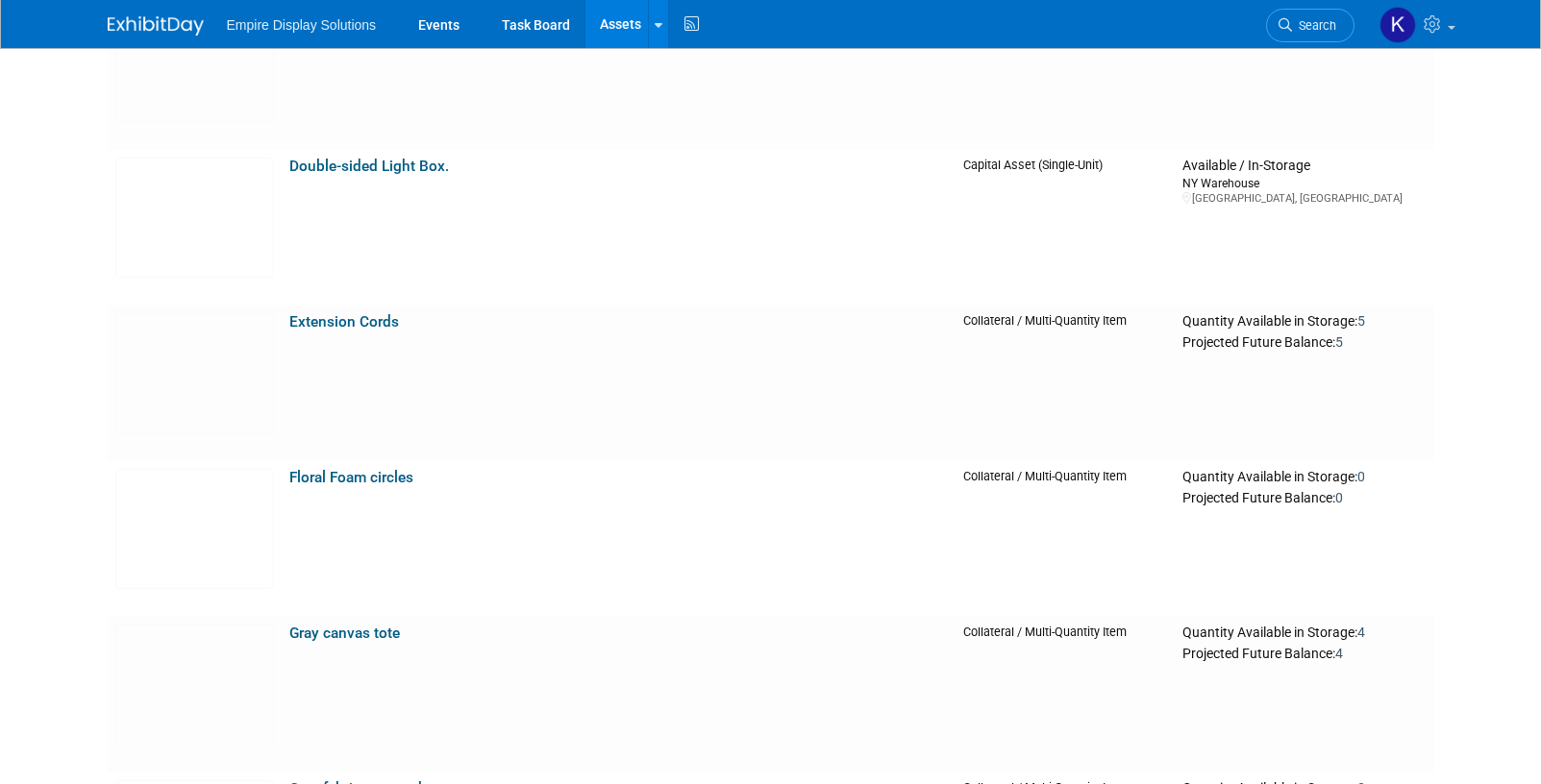
click at [156, 20] on img at bounding box center [156, 26] width 96 height 19
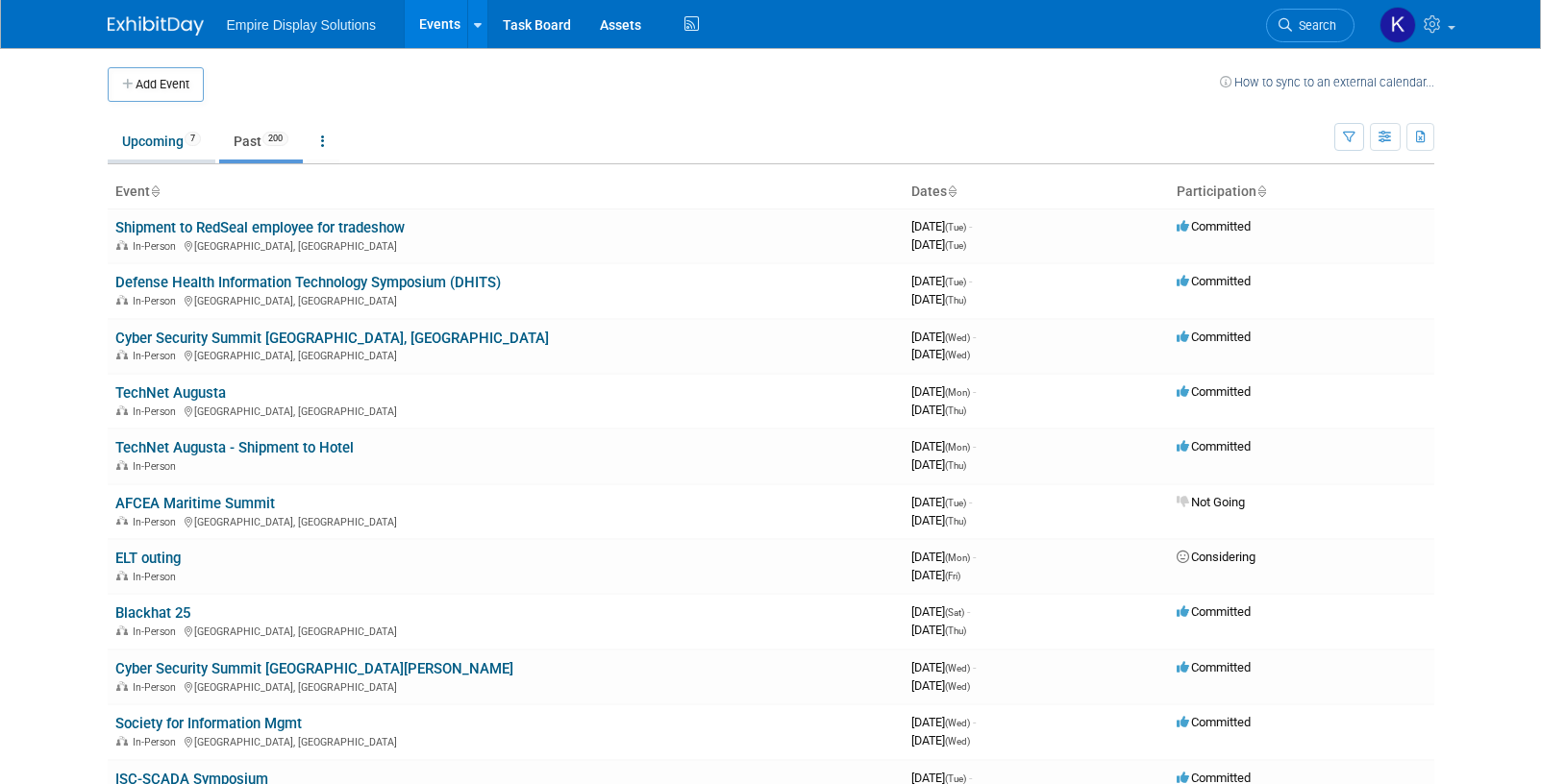
click at [166, 140] on link "Upcoming 7" at bounding box center [162, 140] width 108 height 36
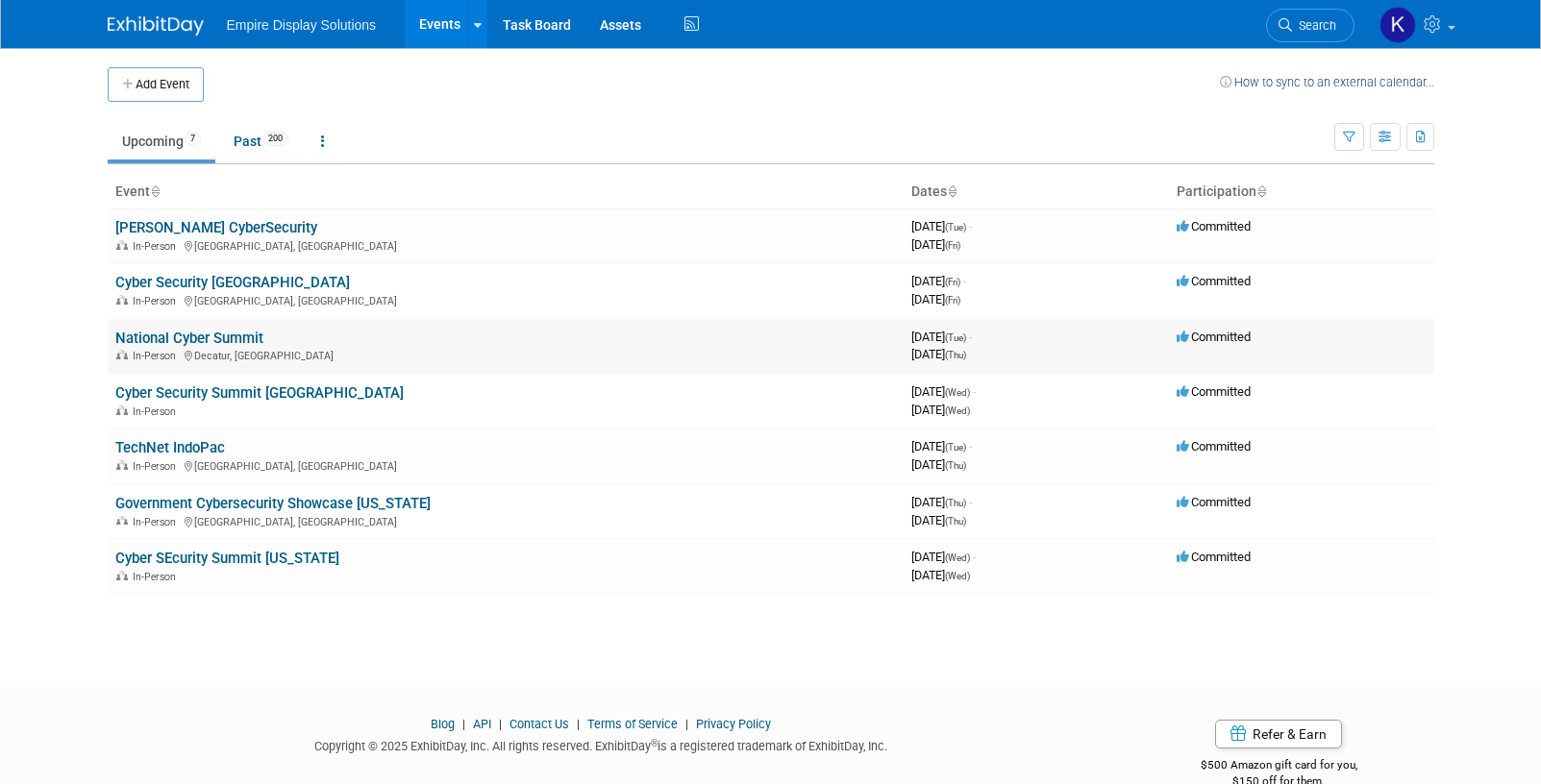
click at [202, 337] on link "National Cyber Summit" at bounding box center [189, 338] width 148 height 18
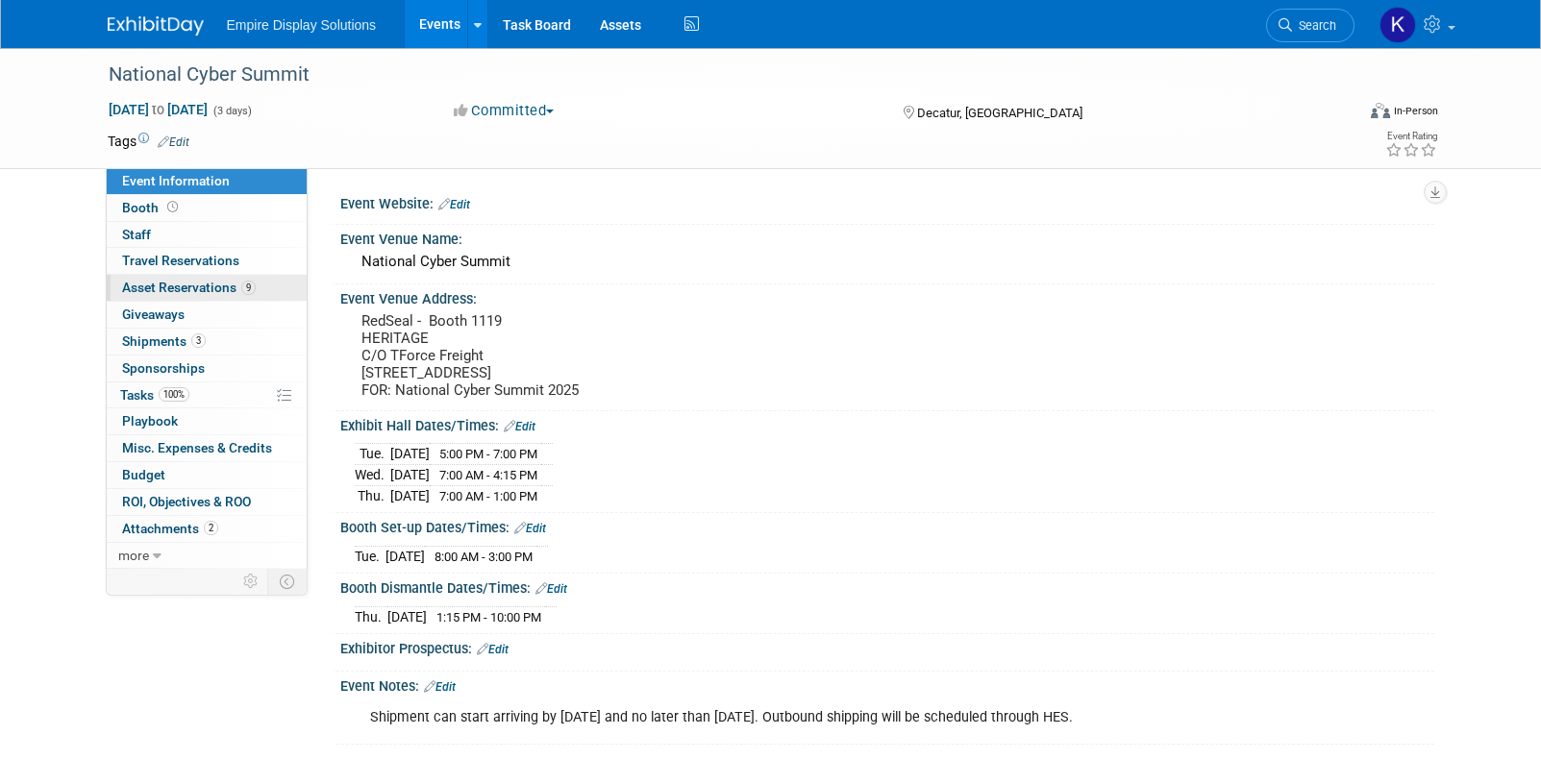
click at [196, 291] on span "Asset Reservations 9" at bounding box center [188, 287] width 133 height 16
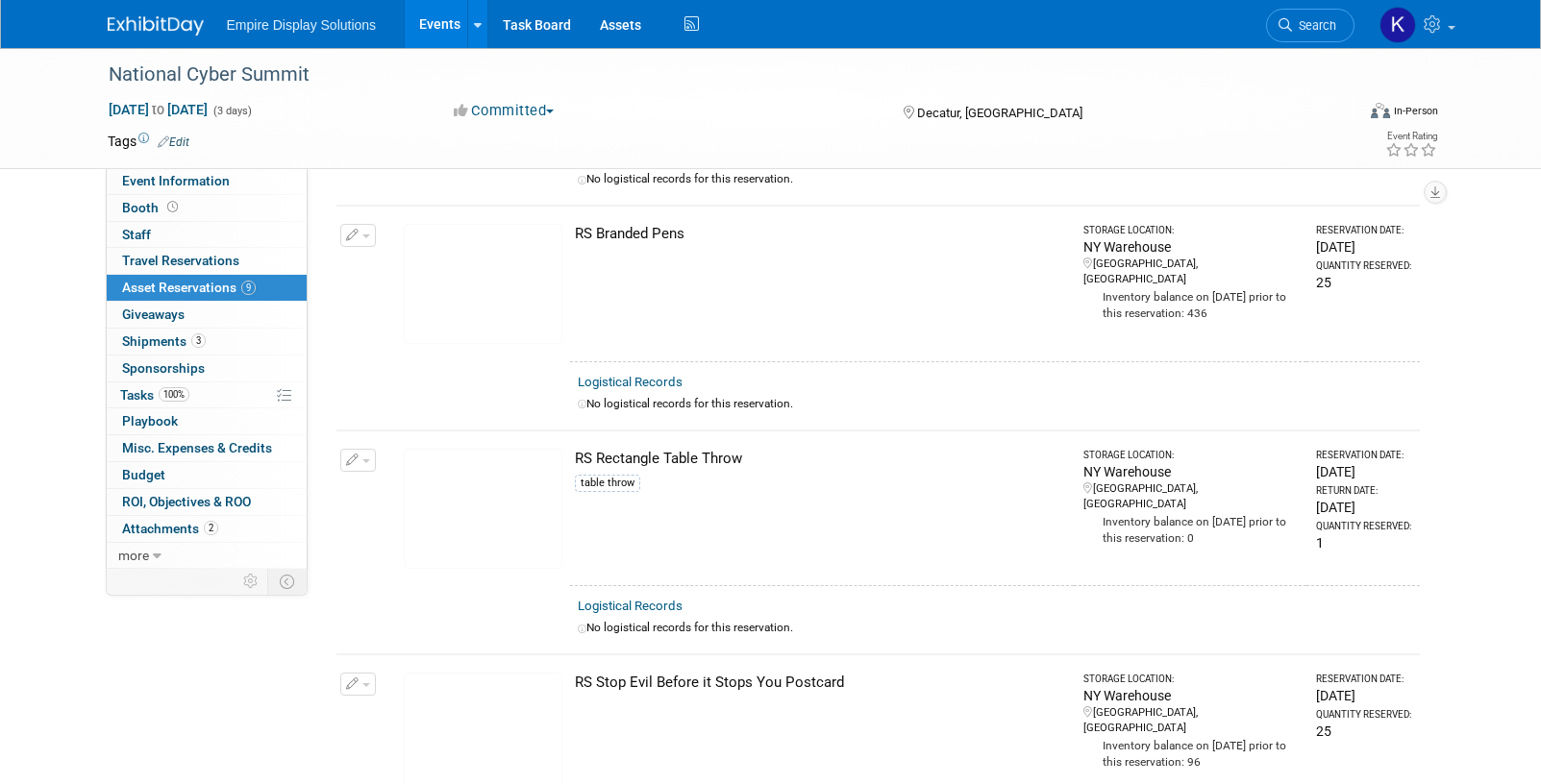
scroll to position [1563, 0]
